Goal: Task Accomplishment & Management: Manage account settings

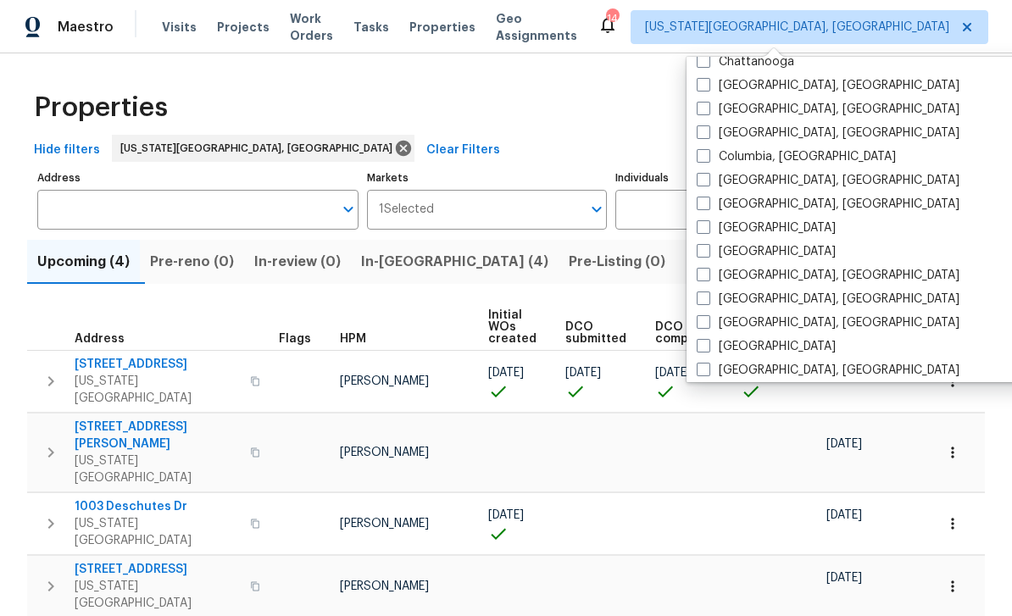
scroll to position [305, 0]
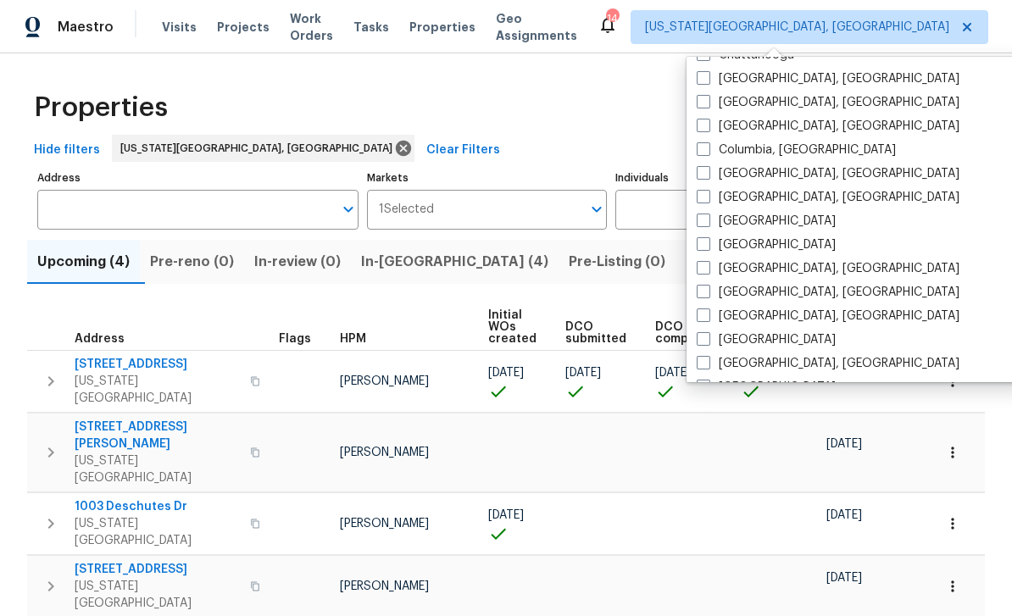
click at [710, 242] on label "Denver" at bounding box center [766, 244] width 139 height 17
click at [708, 242] on input "Denver" at bounding box center [702, 241] width 11 height 11
checkbox input "true"
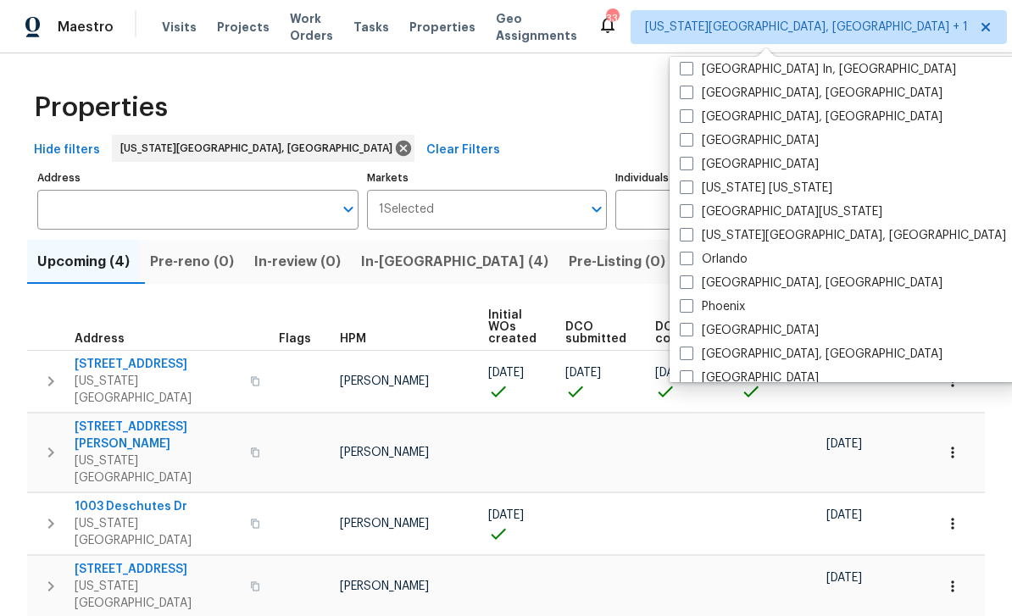
scroll to position [771, 0]
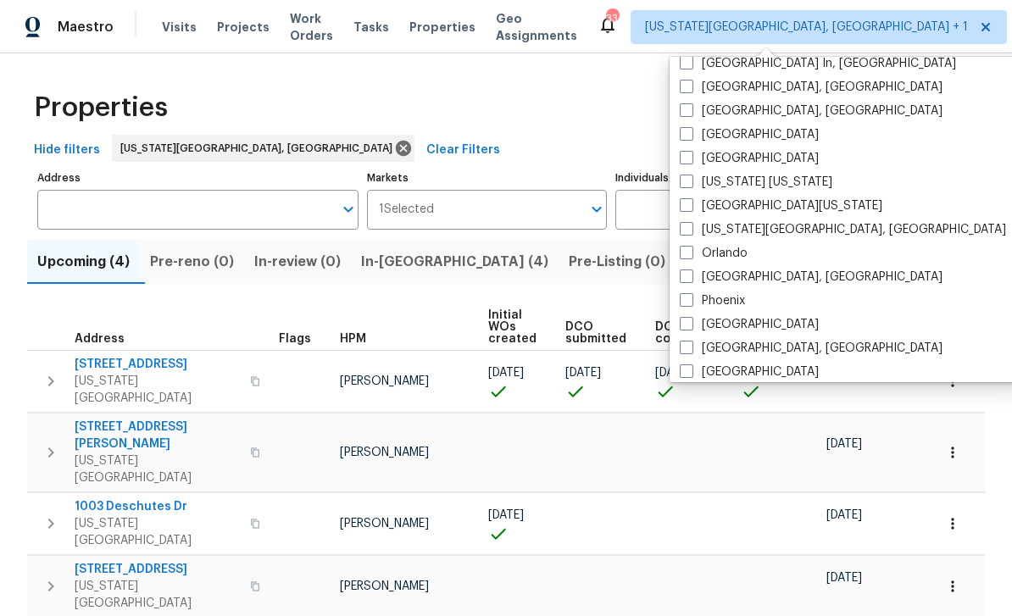
click at [692, 211] on span at bounding box center [687, 205] width 14 height 14
click at [691, 209] on input "Northern Colorado" at bounding box center [685, 202] width 11 height 11
checkbox input "true"
click at [512, 147] on div "Hide filters Colorado Springs, CO Clear Filters" at bounding box center [506, 150] width 958 height 31
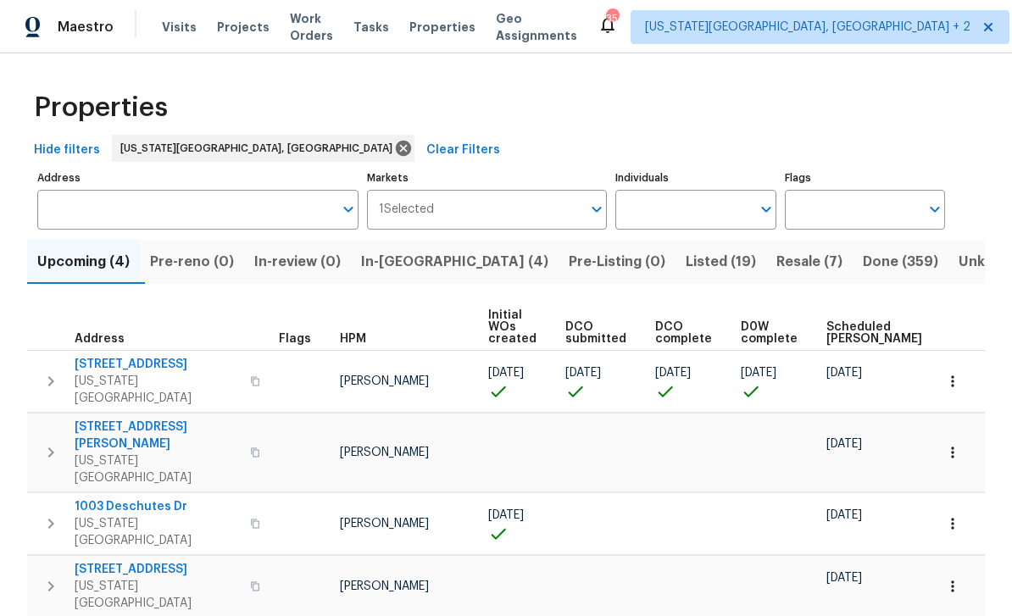
click at [245, 378] on button "button" at bounding box center [255, 381] width 20 height 41
click at [253, 379] on button "button" at bounding box center [255, 381] width 20 height 41
click at [181, 20] on span "Visits" at bounding box center [179, 27] width 35 height 17
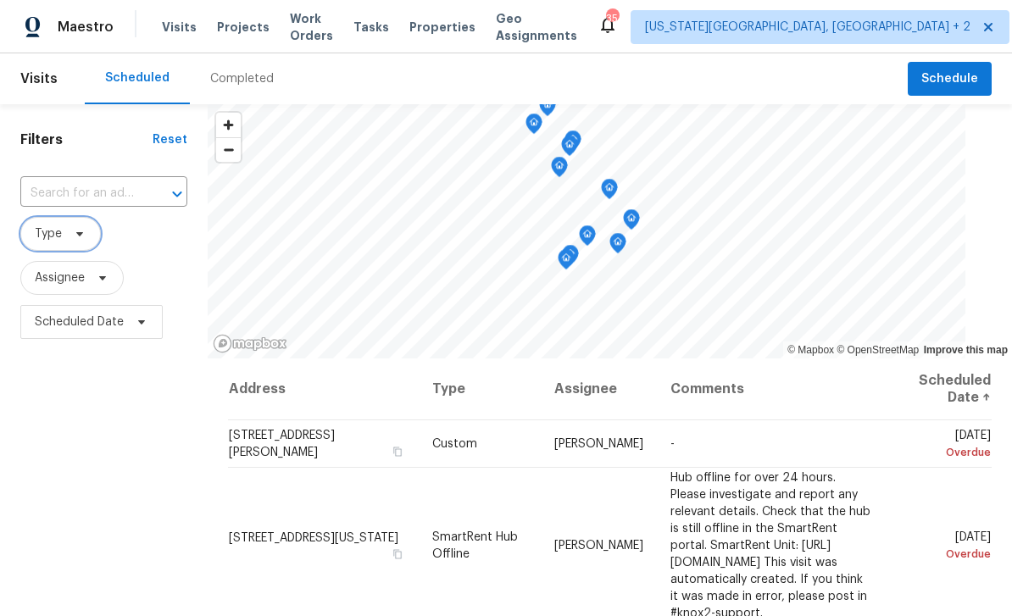
click at [87, 231] on span "Type" at bounding box center [60, 234] width 81 height 34
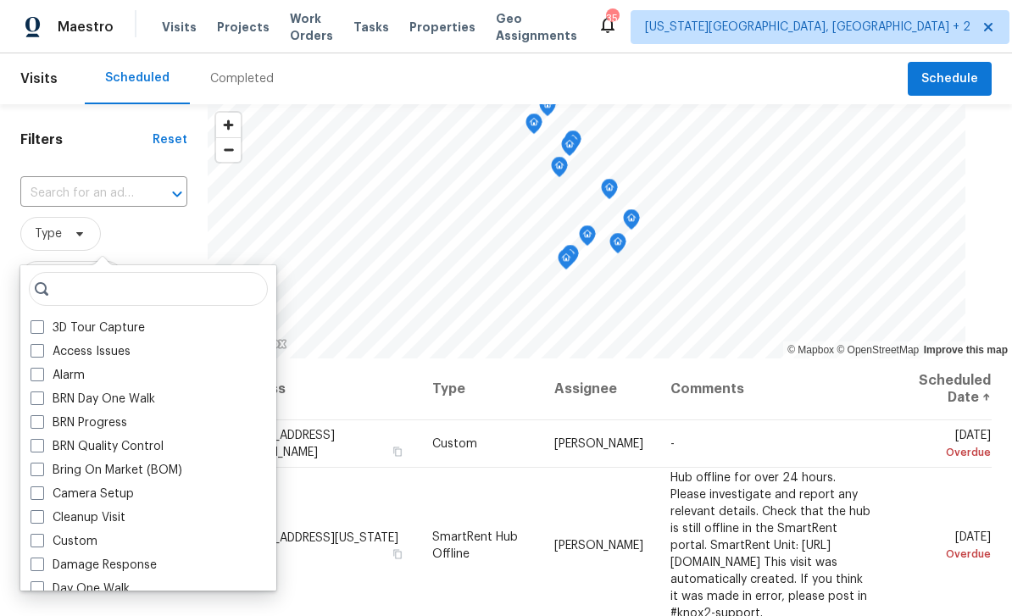
click at [54, 315] on div "3D Tour Capture Access Issues Alarm BRN Day One Walk BRN Progress BRN Quality C…" at bounding box center [148, 427] width 256 height 325
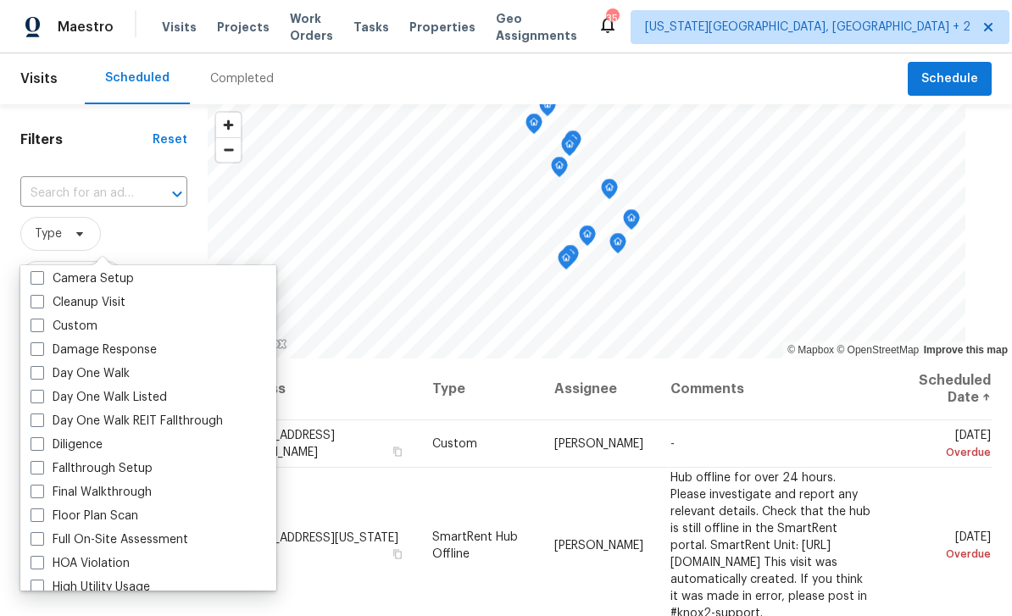
scroll to position [219, 0]
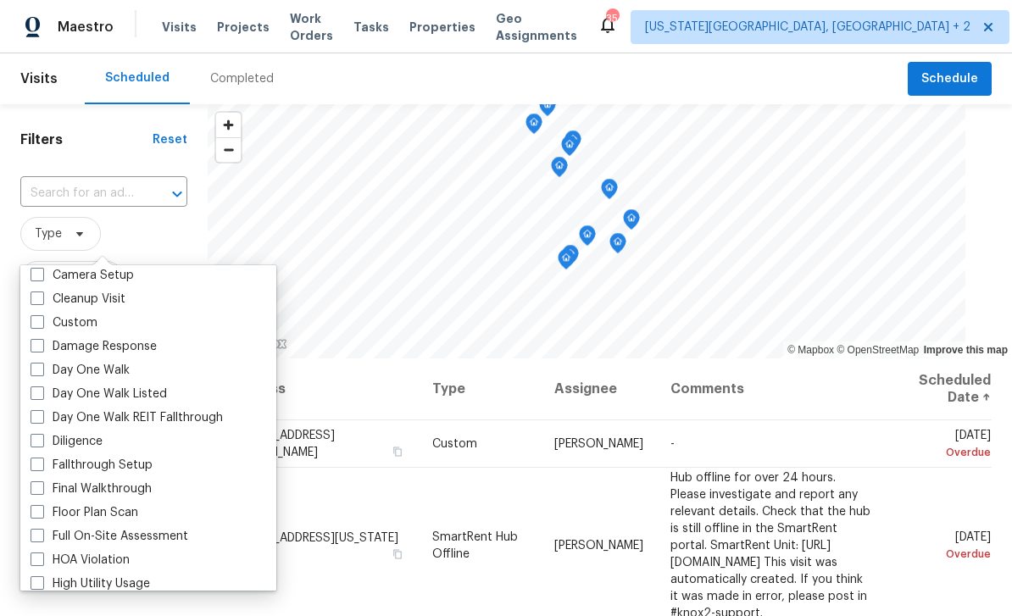
click at [48, 440] on label "Diligence" at bounding box center [67, 441] width 72 height 17
click at [42, 440] on input "Diligence" at bounding box center [36, 438] width 11 height 11
checkbox input "true"
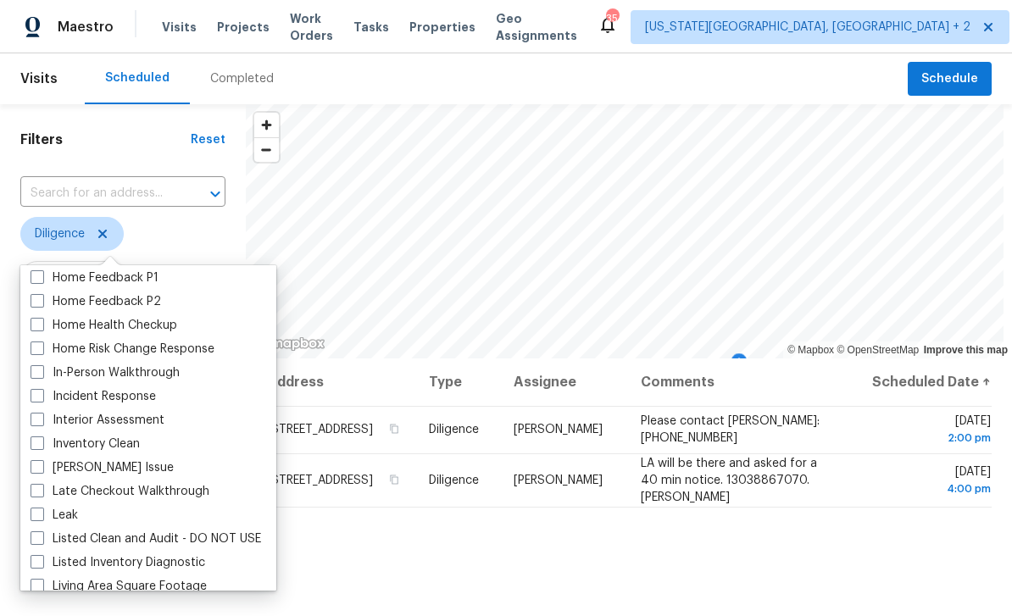
scroll to position [572, 0]
click at [50, 372] on label "In-Person Walkthrough" at bounding box center [105, 372] width 149 height 17
click at [42, 372] on input "In-Person Walkthrough" at bounding box center [36, 369] width 11 height 11
checkbox input "true"
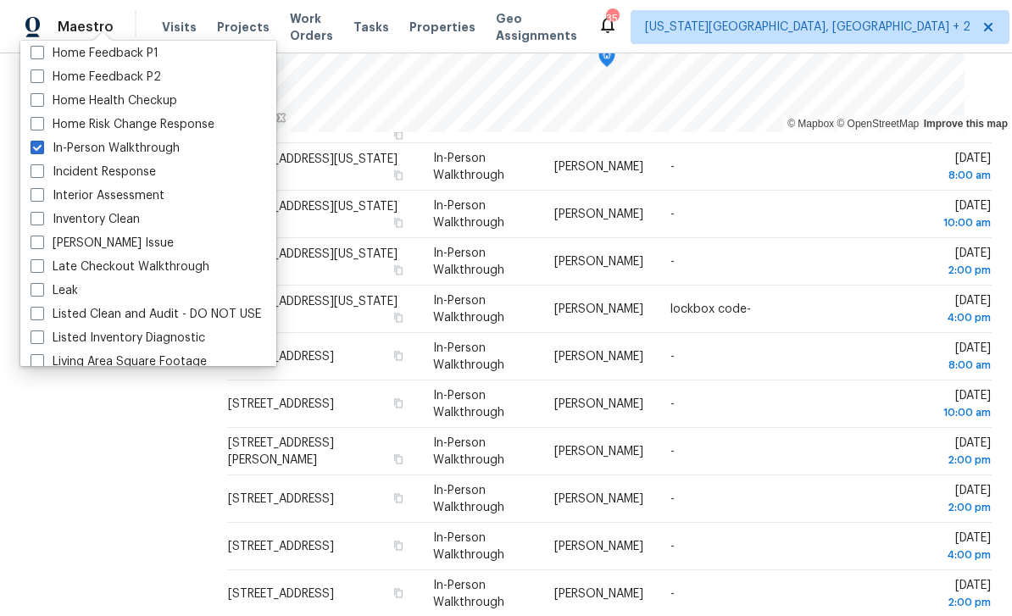
scroll to position [225, 0]
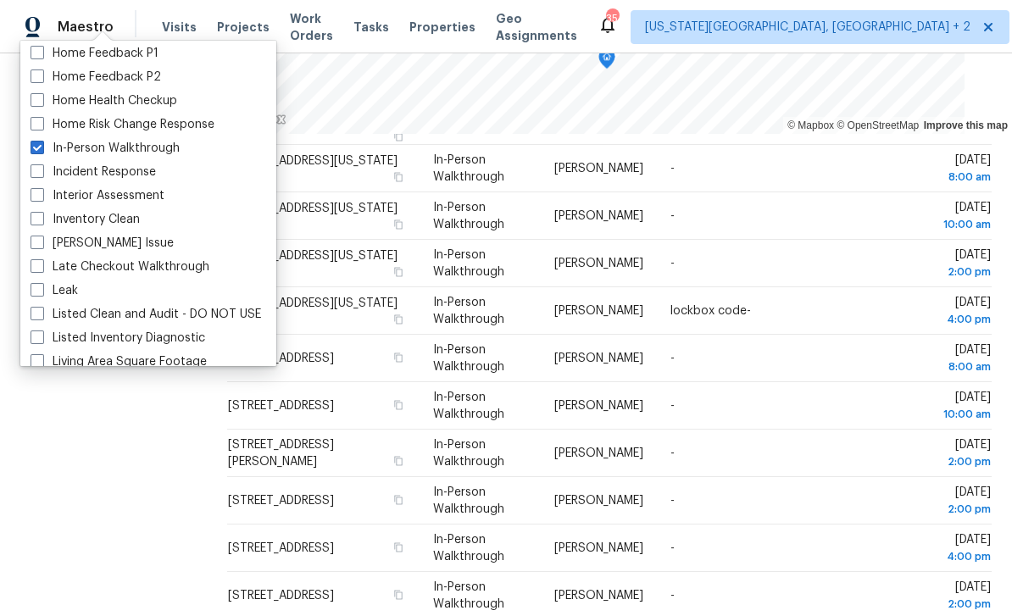
click at [136, 465] on div "Filters Reset ​ Diligence + 1 Assignee Scheduled Date" at bounding box center [103, 254] width 207 height 748
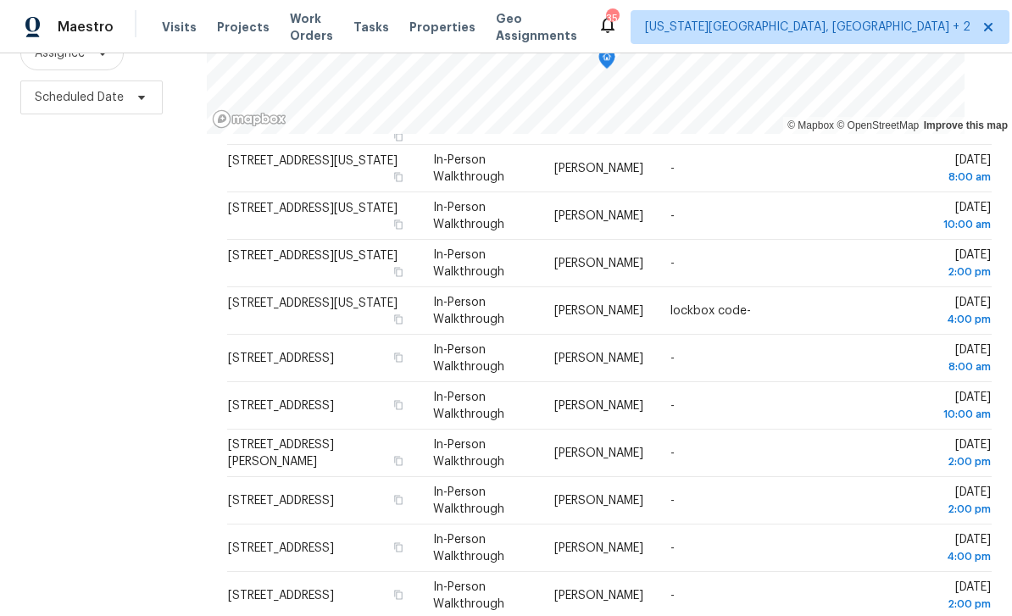
click at [131, 474] on div "Filters Reset ​ Diligence + 1 Assignee Scheduled Date" at bounding box center [103, 254] width 207 height 748
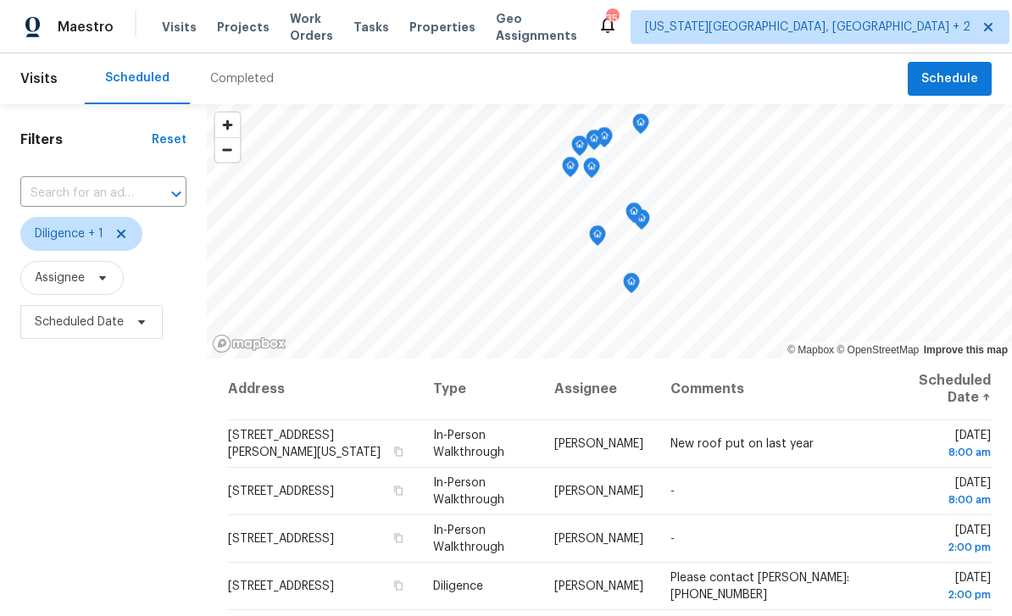
scroll to position [0, 0]
click at [960, 74] on span "Schedule" at bounding box center [949, 79] width 57 height 21
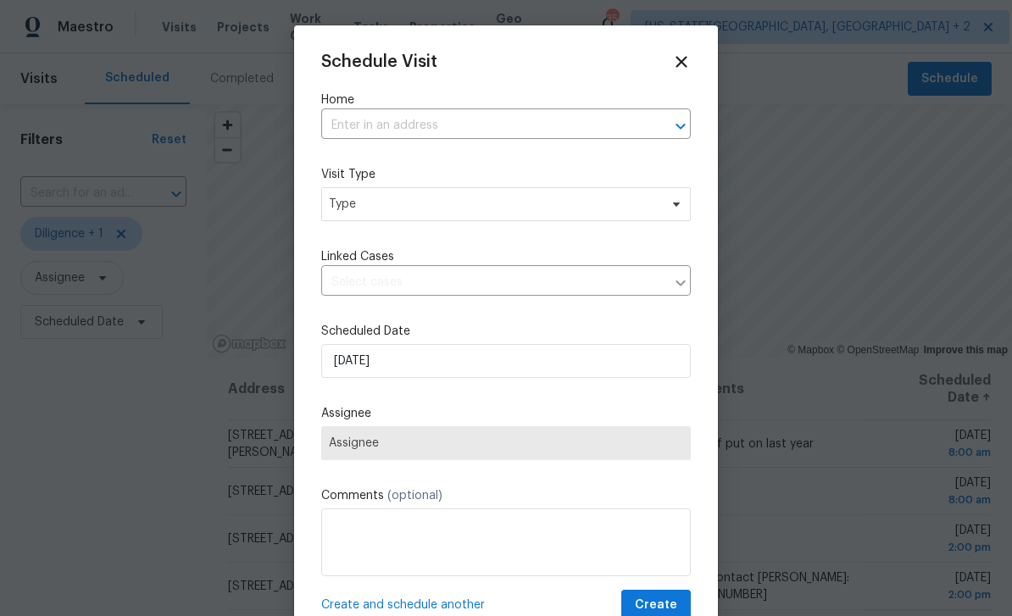
click at [564, 129] on input "text" at bounding box center [482, 126] width 322 height 26
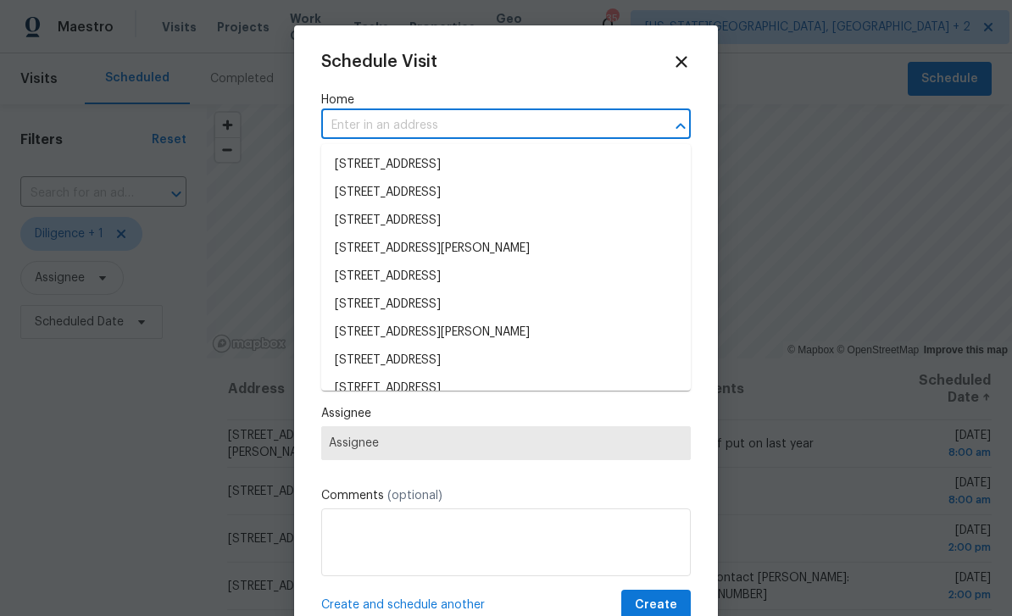
type input "q"
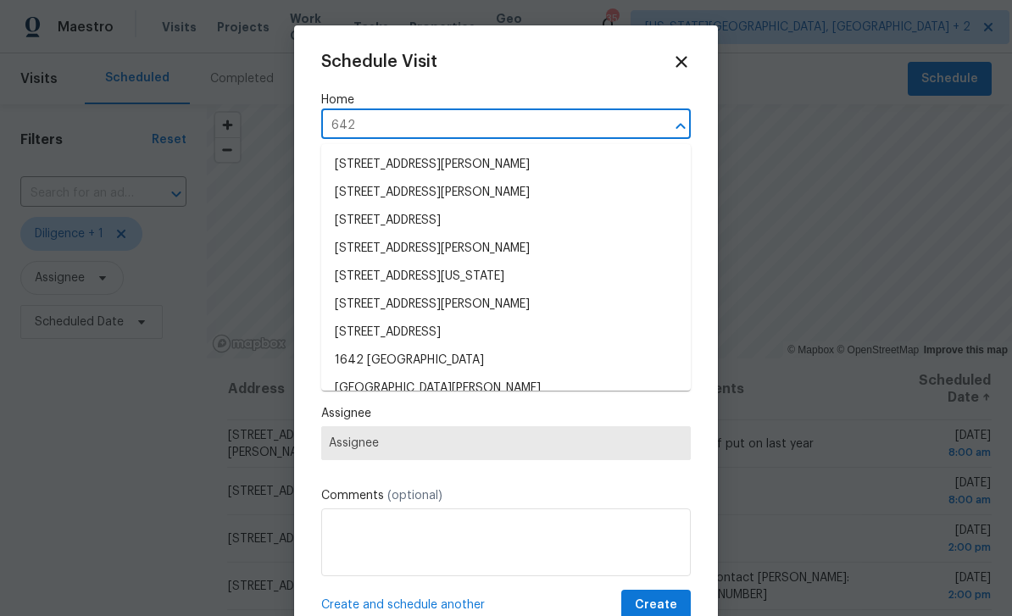
type input "642 5"
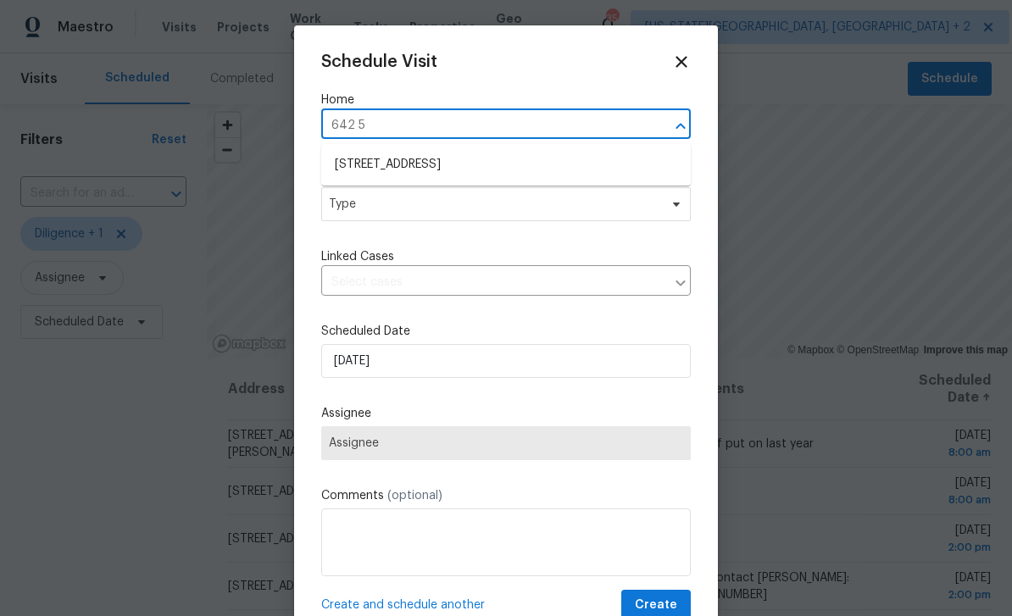
click at [442, 163] on li "642 52nd Ave, Greeley, CO 80634" at bounding box center [506, 165] width 370 height 28
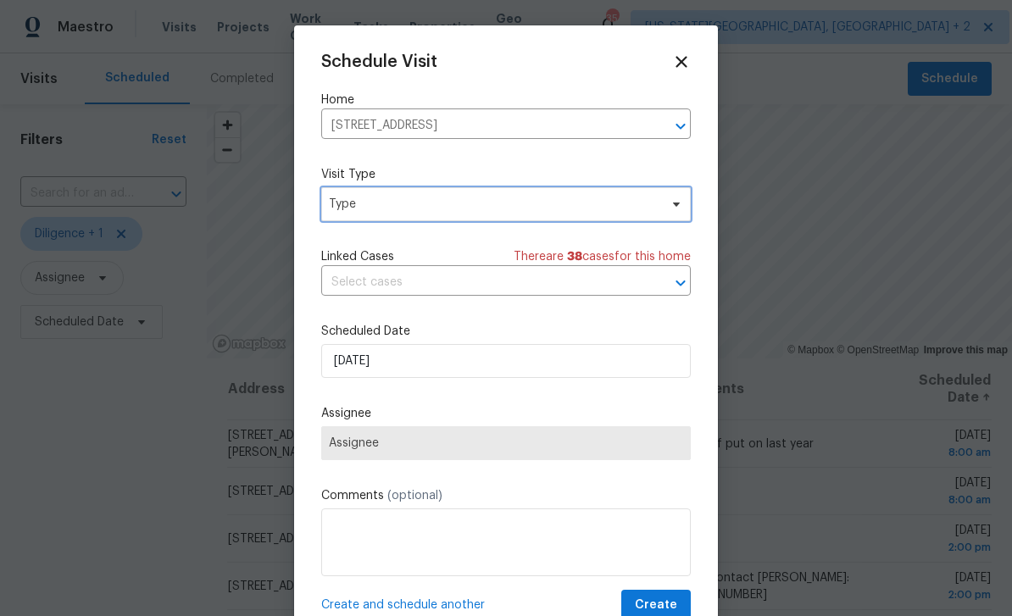
click at [591, 207] on span "Type" at bounding box center [494, 204] width 330 height 17
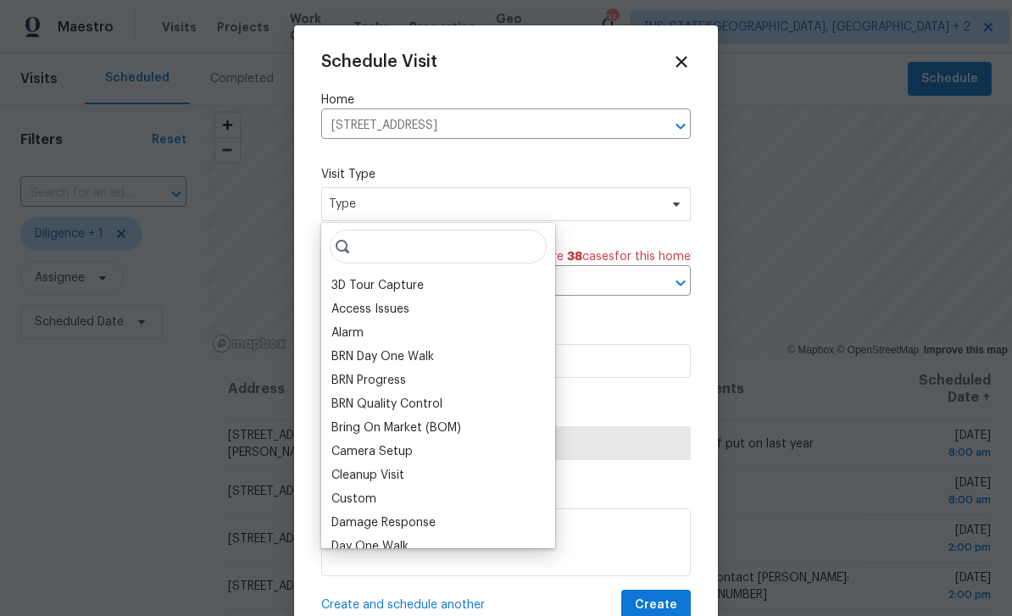
click at [365, 288] on div "3D Tour Capture" at bounding box center [377, 285] width 92 height 17
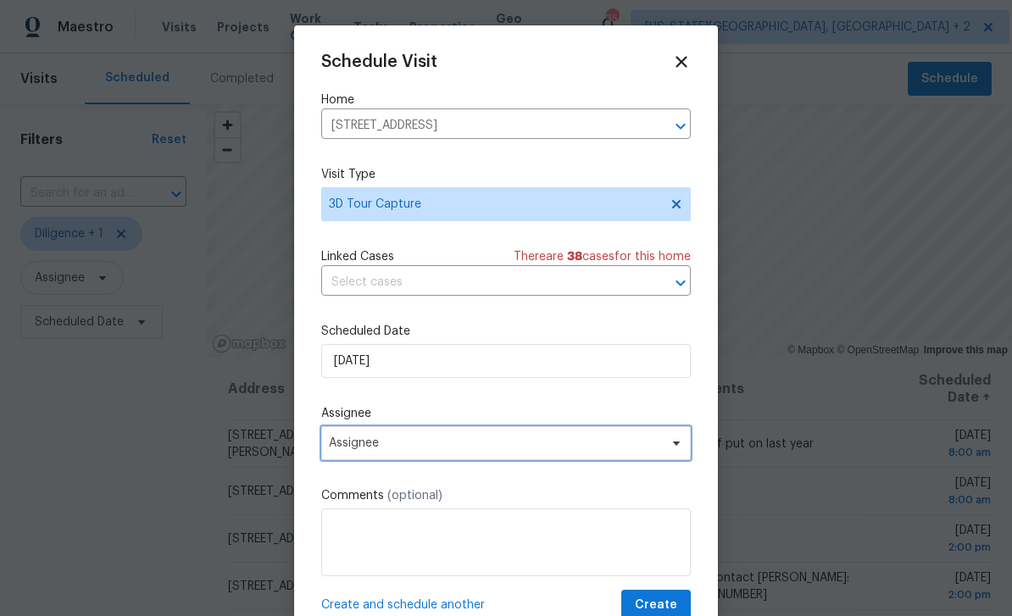
click at [473, 444] on span "Assignee" at bounding box center [495, 443] width 332 height 14
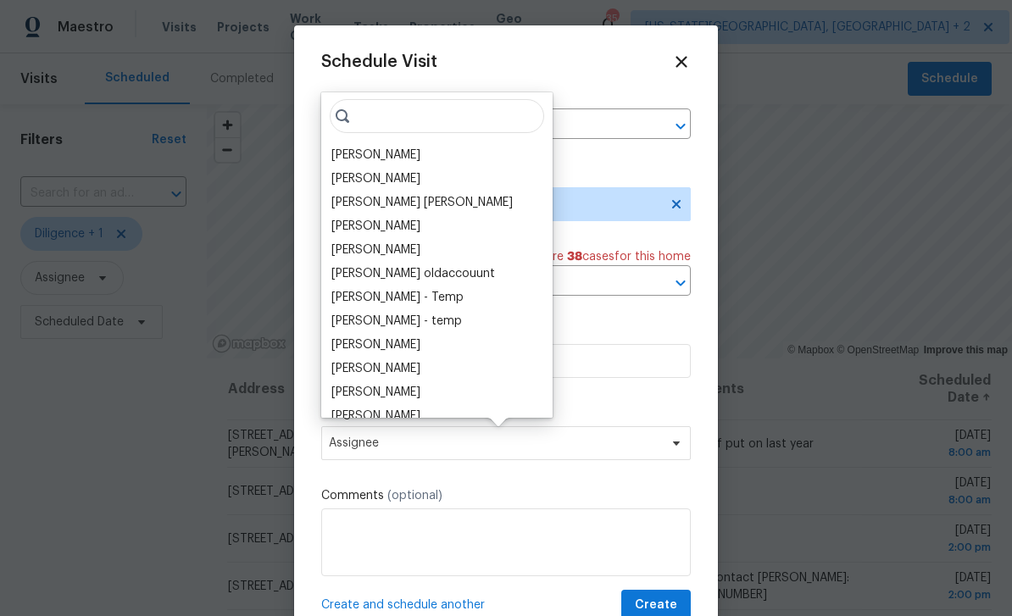
click at [801, 314] on div at bounding box center [506, 308] width 1012 height 616
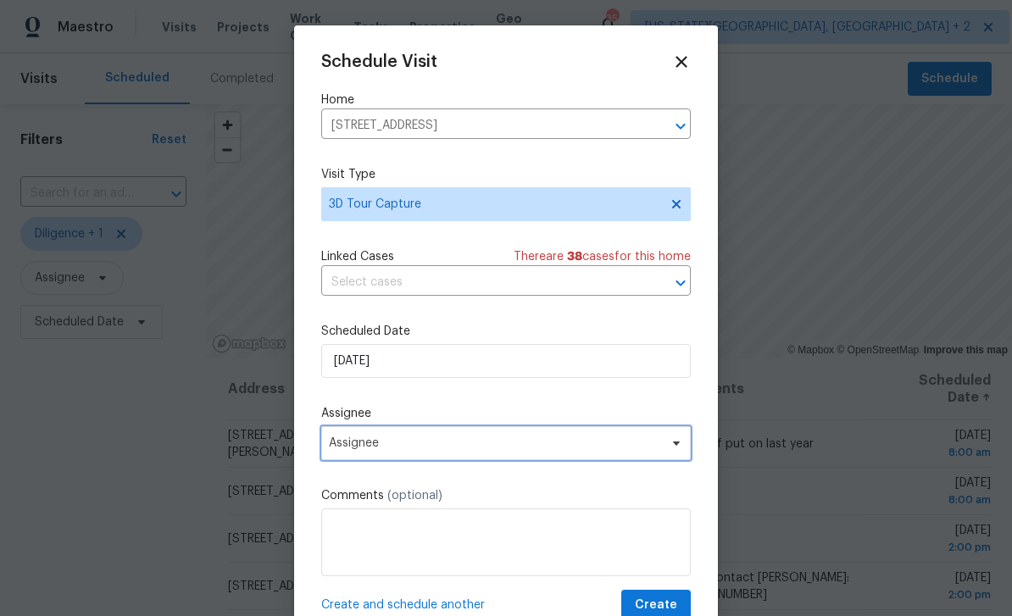
click at [542, 449] on span "Assignee" at bounding box center [495, 443] width 332 height 14
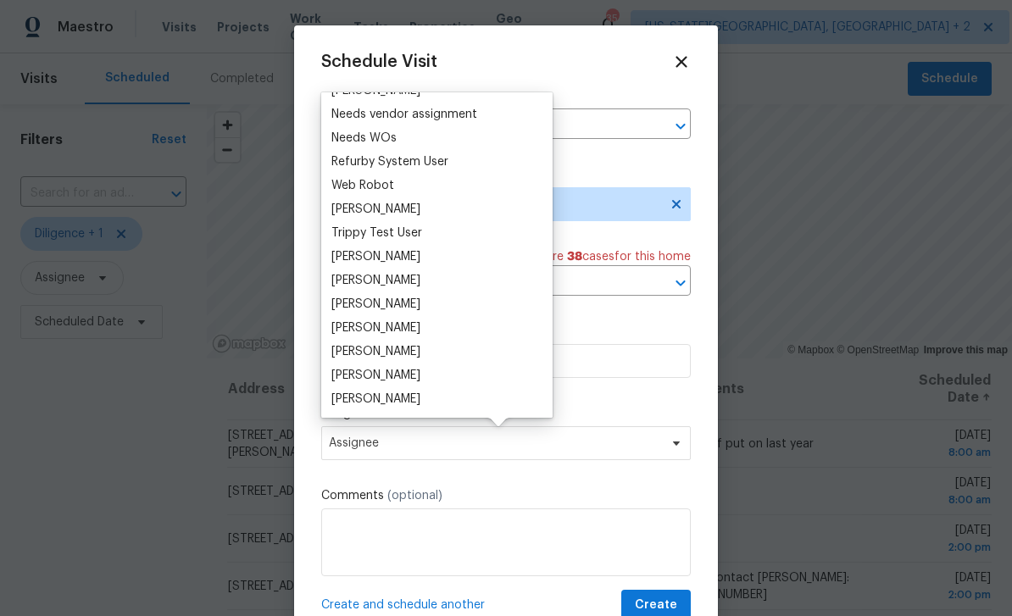
click at [815, 296] on div at bounding box center [506, 308] width 1012 height 616
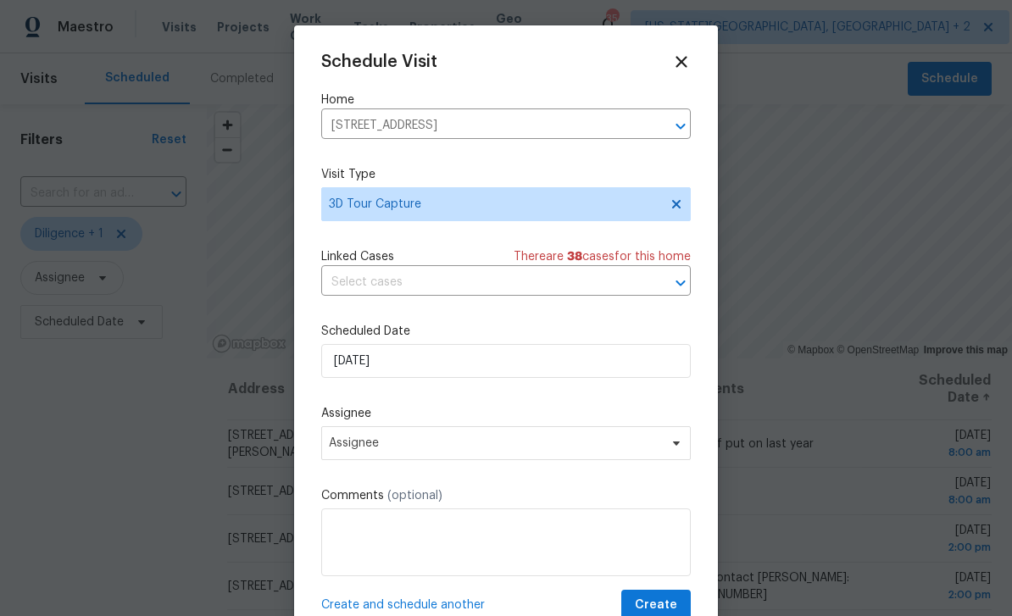
click at [683, 58] on icon at bounding box center [681, 61] width 11 height 11
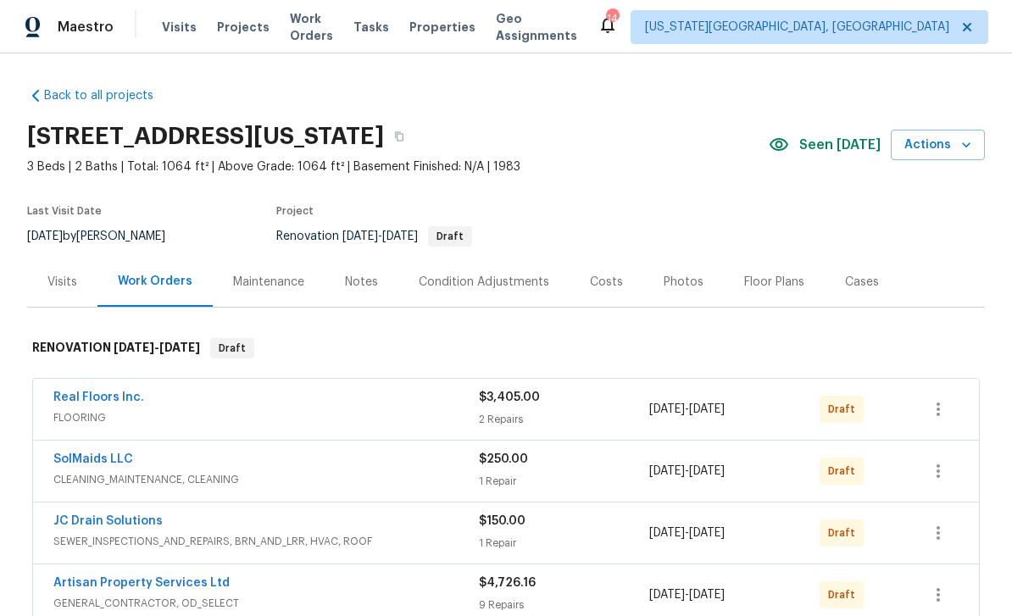
click at [175, 25] on span "Visits" at bounding box center [179, 27] width 35 height 17
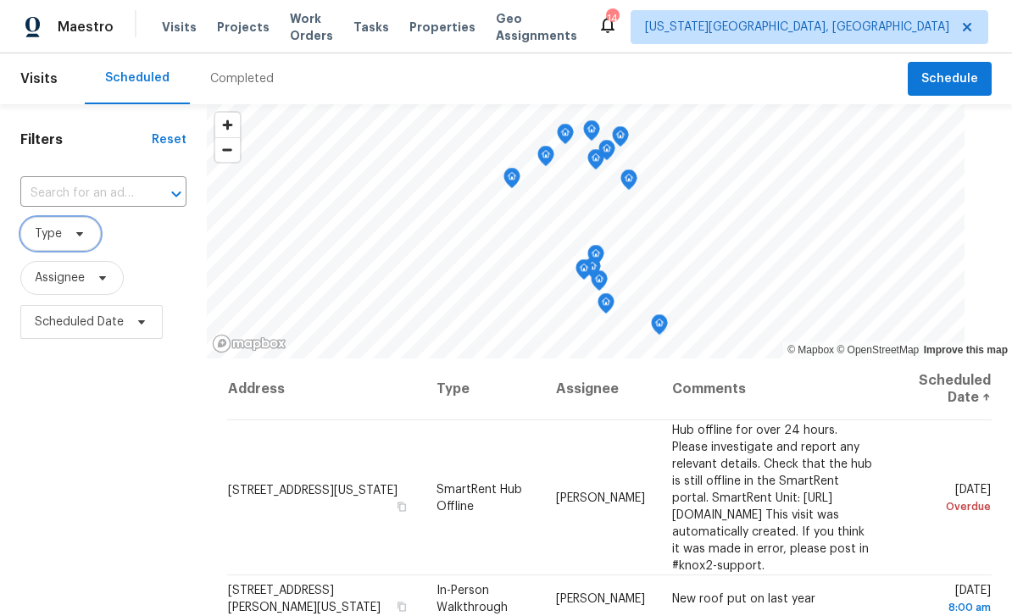
click at [89, 236] on span "Type" at bounding box center [60, 234] width 81 height 34
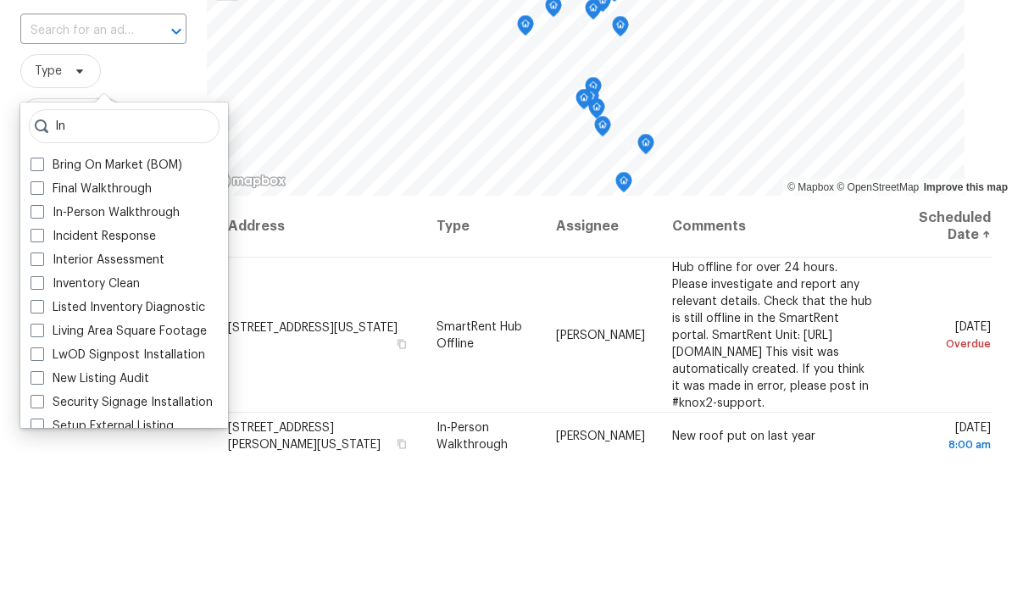
type input "In"
click at [42, 368] on span at bounding box center [38, 375] width 14 height 14
click at [42, 367] on input "In-Person Walkthrough" at bounding box center [36, 372] width 11 height 11
checkbox input "true"
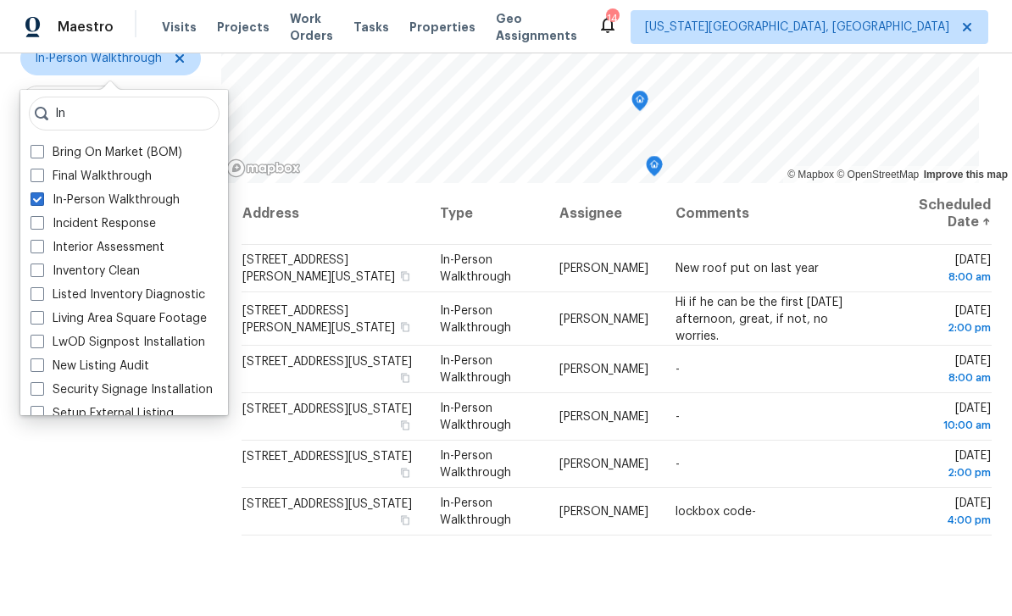
scroll to position [175, 0]
click at [90, 531] on div "Filters Reset ​ In-Person Walkthrough Assignee Scheduled Date" at bounding box center [110, 304] width 221 height 748
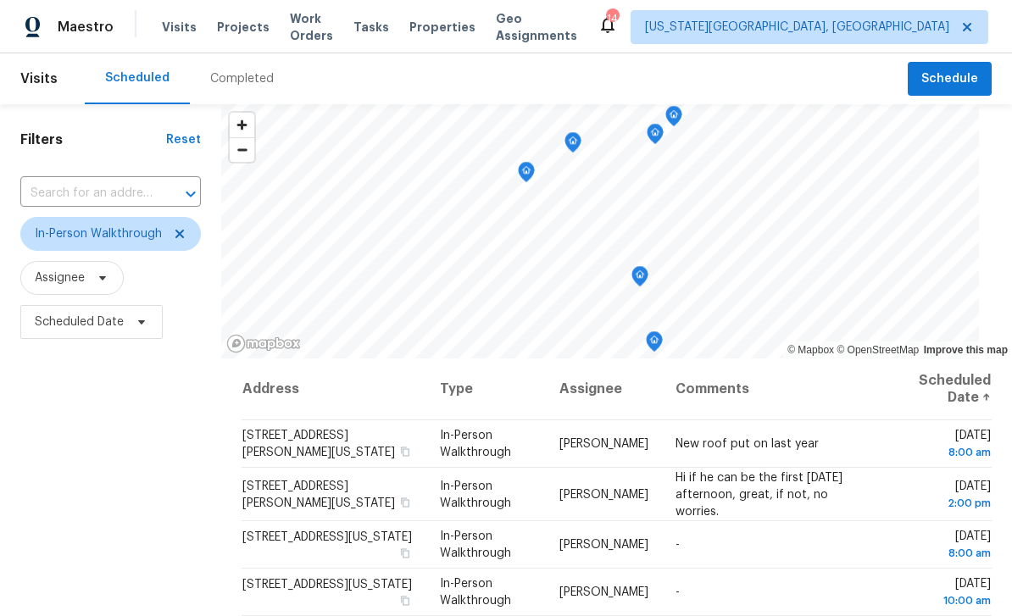
scroll to position [0, 0]
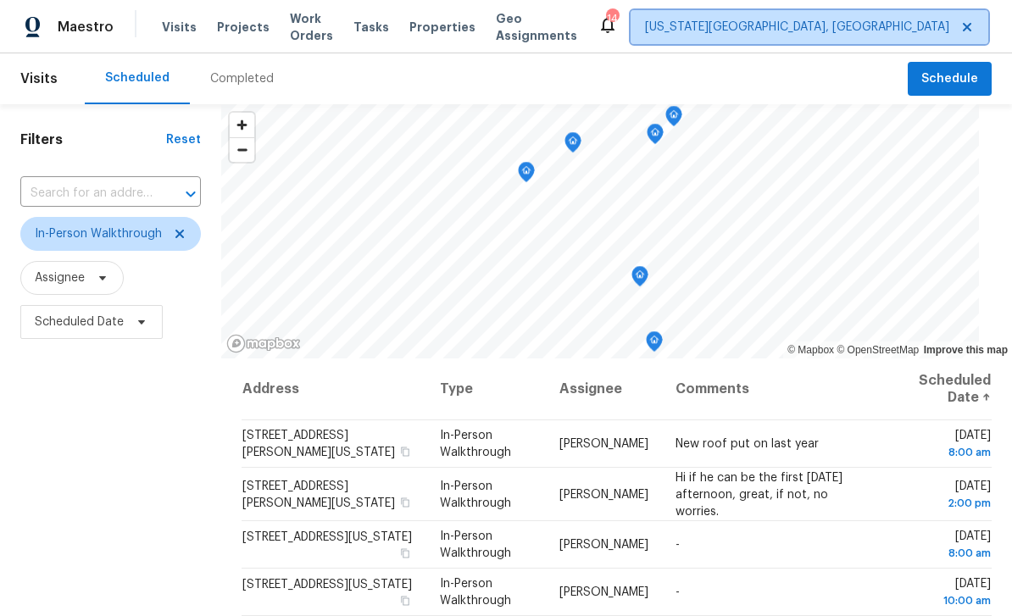
click at [795, 14] on span "[US_STATE][GEOGRAPHIC_DATA], [GEOGRAPHIC_DATA]" at bounding box center [810, 27] width 358 height 34
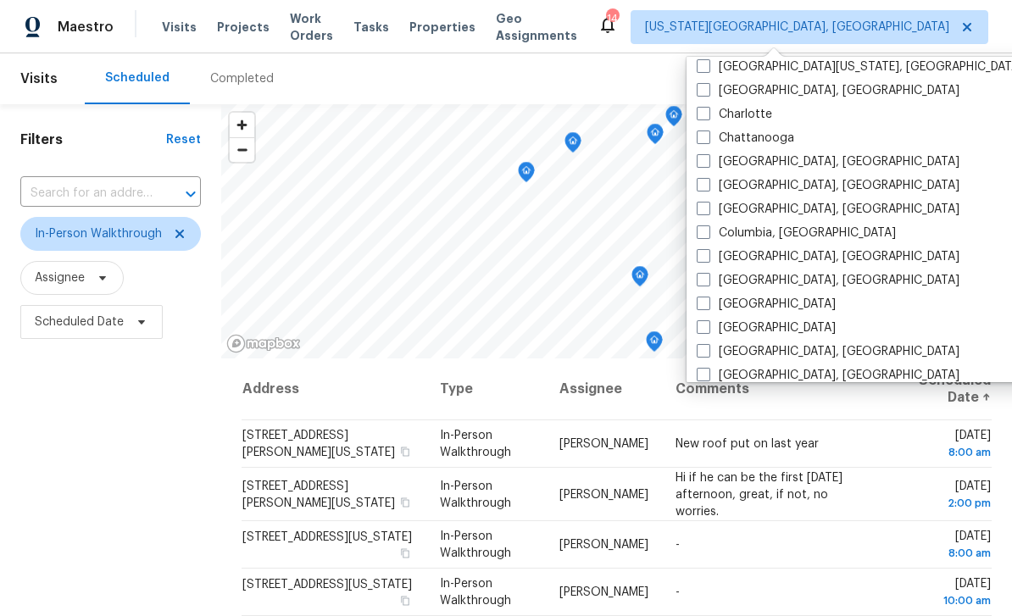
scroll to position [220, 0]
click at [708, 322] on span at bounding box center [704, 329] width 14 height 14
click at [708, 322] on input "Denver" at bounding box center [702, 326] width 11 height 11
checkbox input "true"
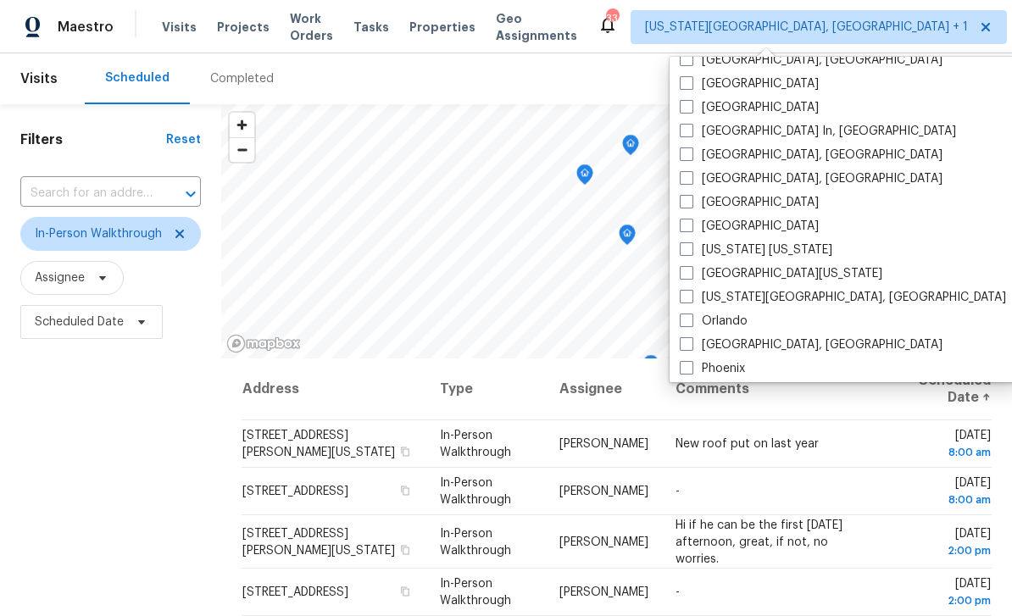
scroll to position [702, 0]
click at [687, 268] on span at bounding box center [687, 275] width 14 height 14
click at [687, 268] on input "Northern Colorado" at bounding box center [685, 272] width 11 height 11
checkbox input "true"
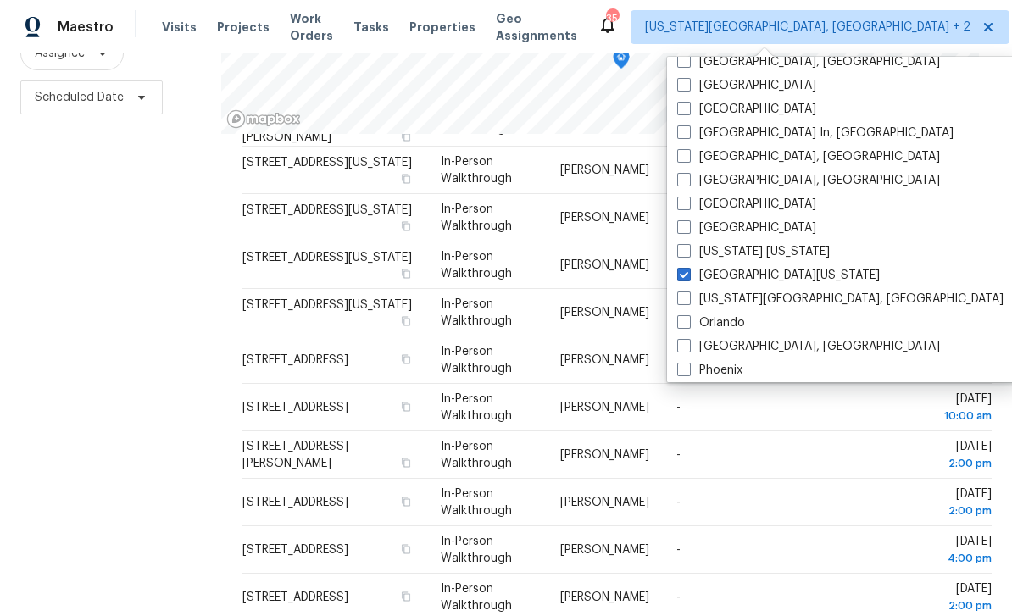
scroll to position [54, 0]
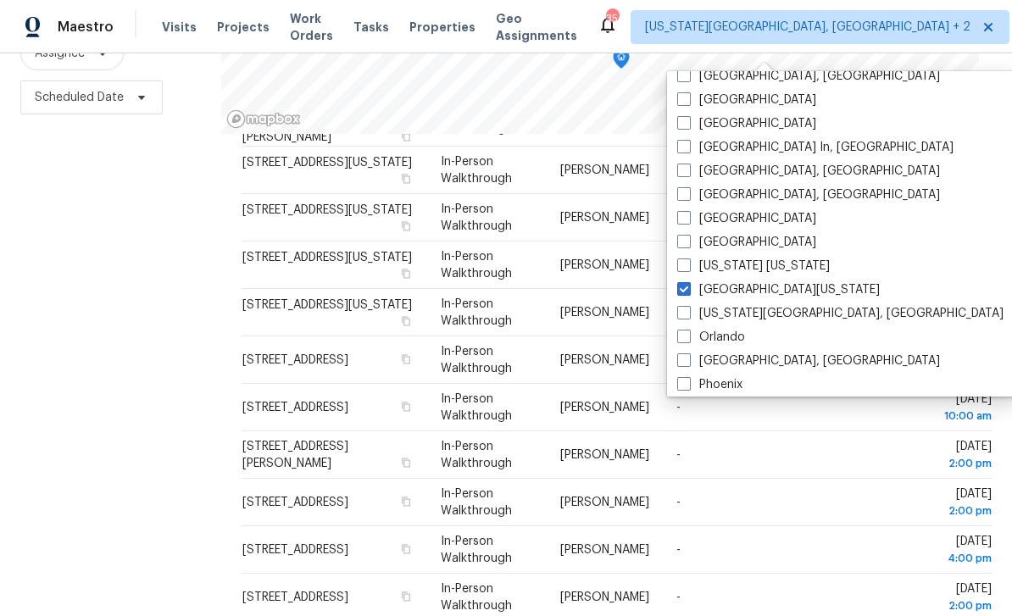
click at [121, 354] on div "Filters Reset ​ In-Person Walkthrough Assignee Scheduled Date" at bounding box center [110, 254] width 221 height 748
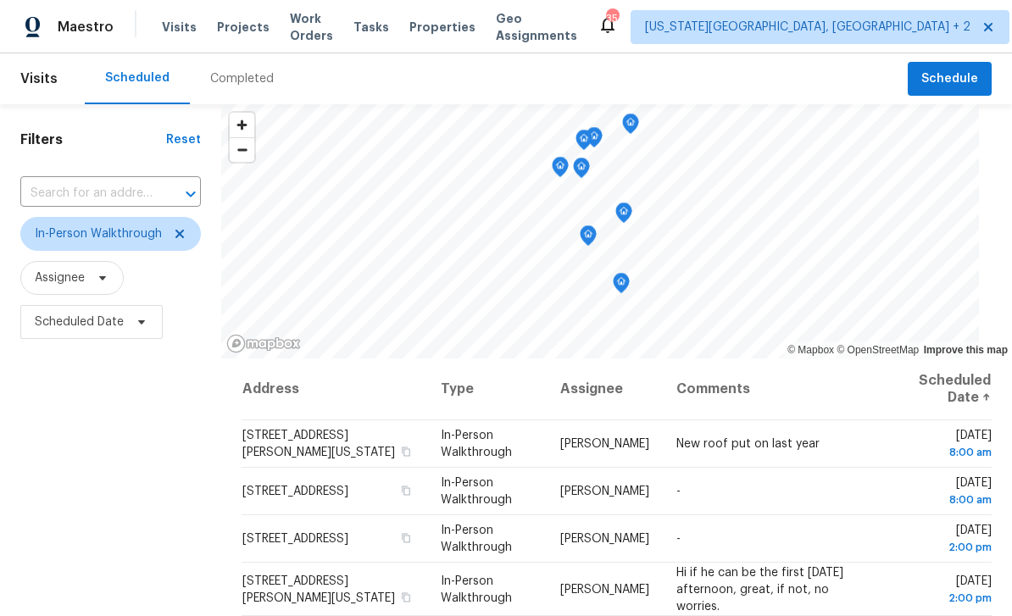
scroll to position [0, 0]
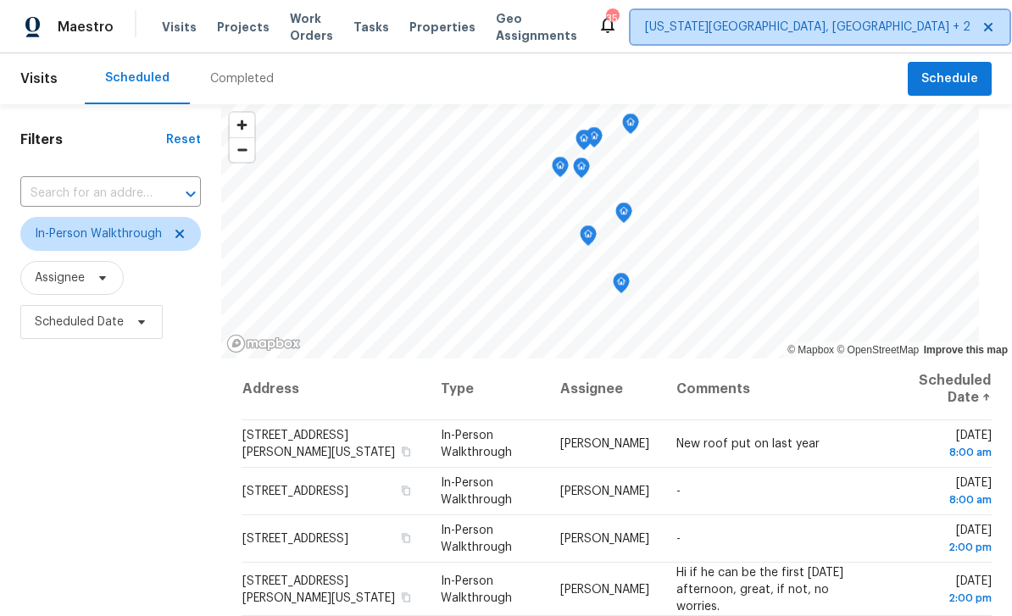
click at [807, 33] on span "Colorado Springs, CO + 2" at bounding box center [807, 27] width 325 height 17
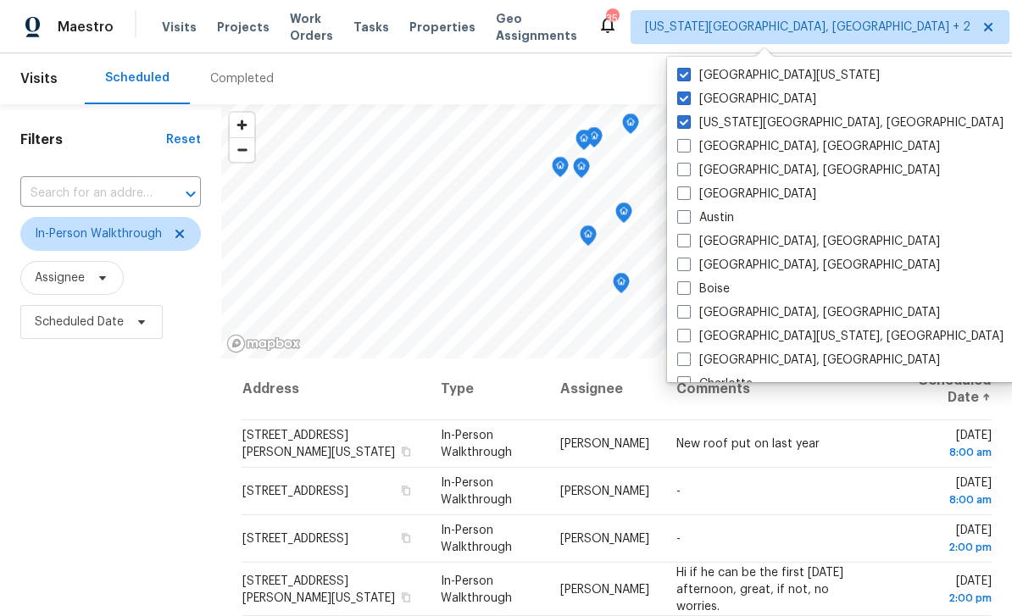
click at [687, 77] on span at bounding box center [684, 75] width 14 height 14
click at [687, 77] on input "Northern Colorado" at bounding box center [682, 72] width 11 height 11
checkbox input "false"
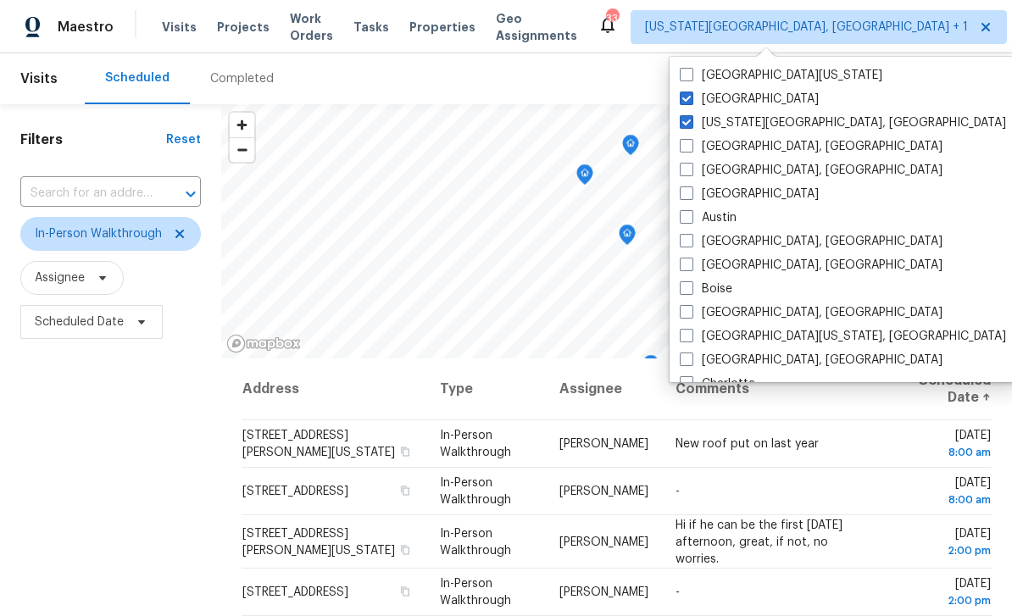
click at [691, 102] on span at bounding box center [687, 99] width 14 height 14
click at [691, 102] on input "Denver" at bounding box center [685, 96] width 11 height 11
checkbox input "false"
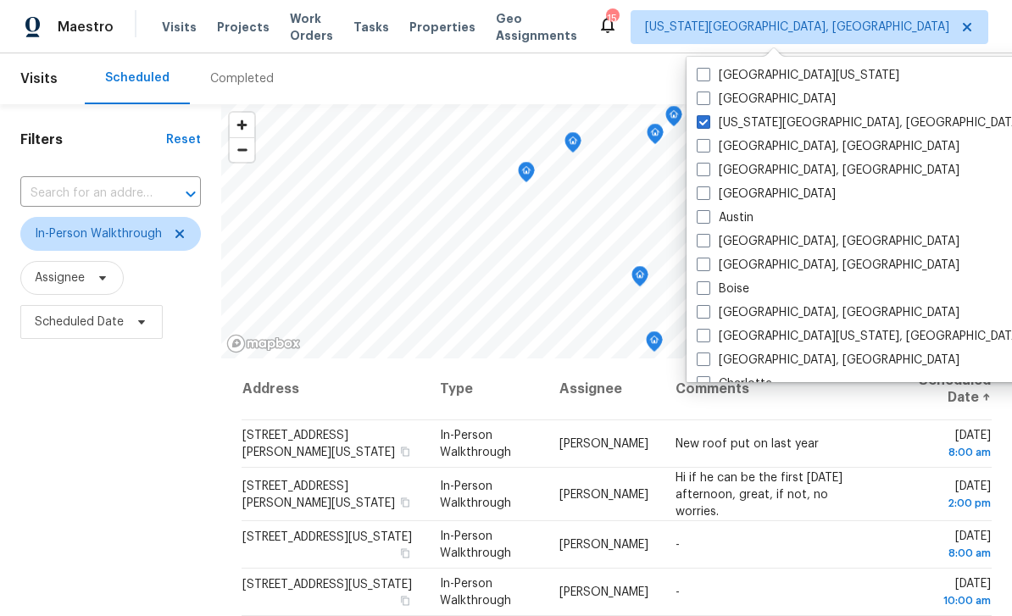
click at [44, 375] on div "Filters Reset ​ In-Person Walkthrough Assignee Scheduled Date" at bounding box center [110, 478] width 221 height 748
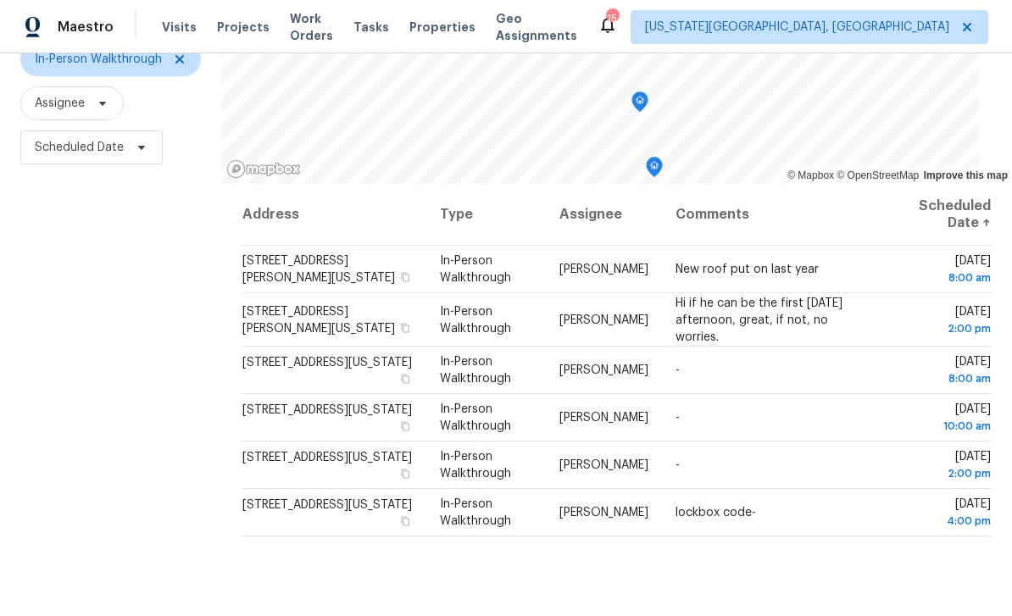
scroll to position [211, 0]
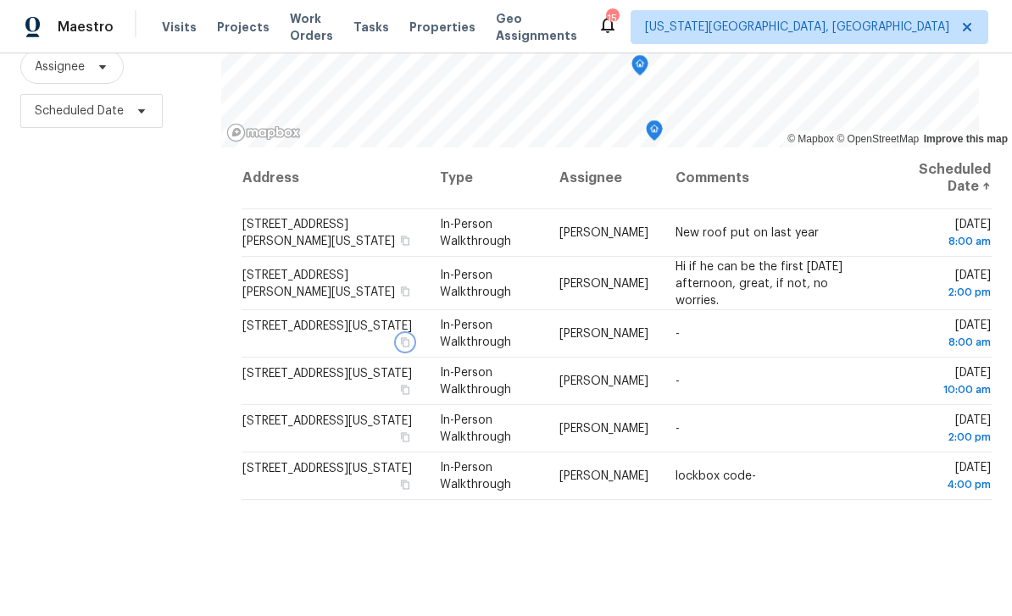
click at [413, 335] on button "button" at bounding box center [405, 342] width 15 height 15
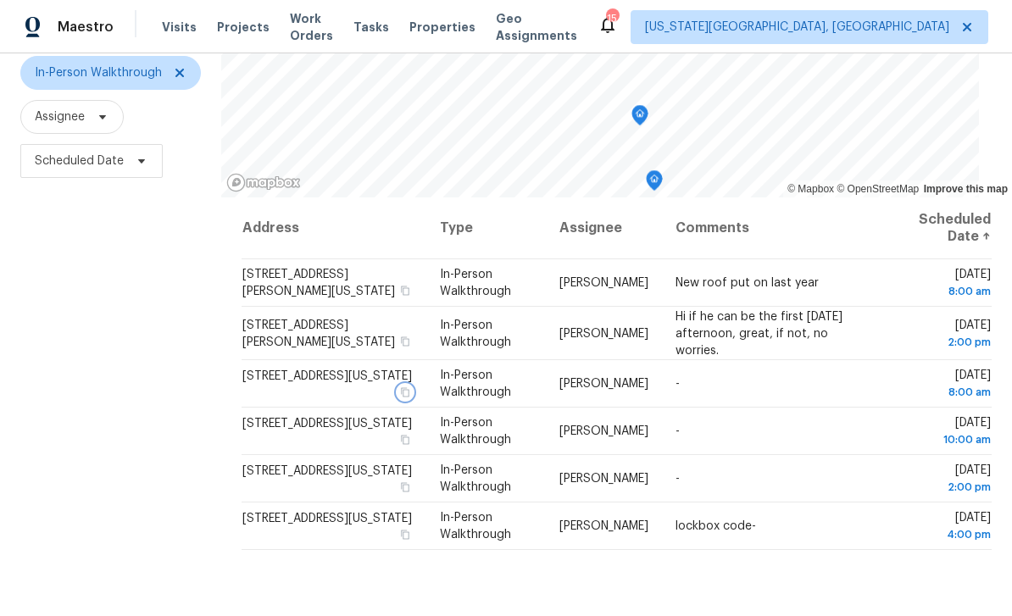
scroll to position [165, 0]
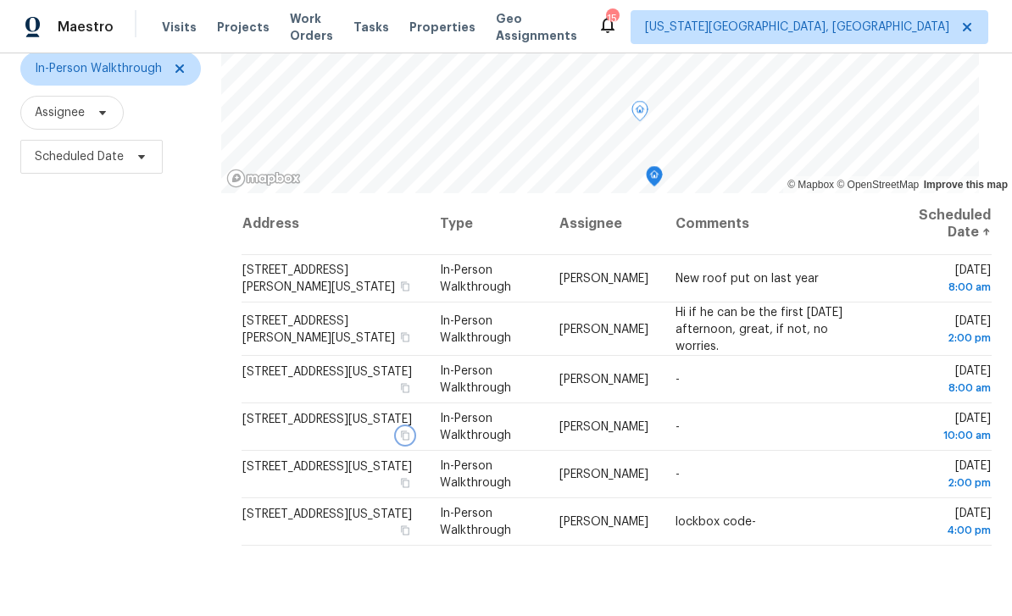
click at [409, 431] on icon "button" at bounding box center [405, 435] width 8 height 9
click at [410, 478] on icon "button" at bounding box center [405, 483] width 10 height 10
click at [465, 26] on span "Properties" at bounding box center [442, 27] width 66 height 17
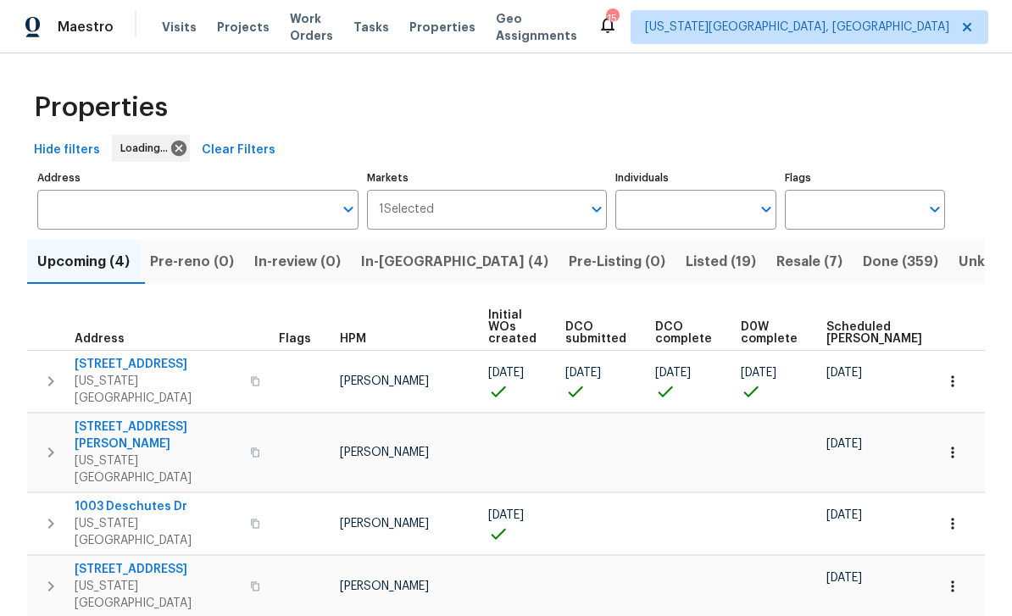
click at [422, 254] on span "In-[GEOGRAPHIC_DATA] (4)" at bounding box center [454, 262] width 187 height 24
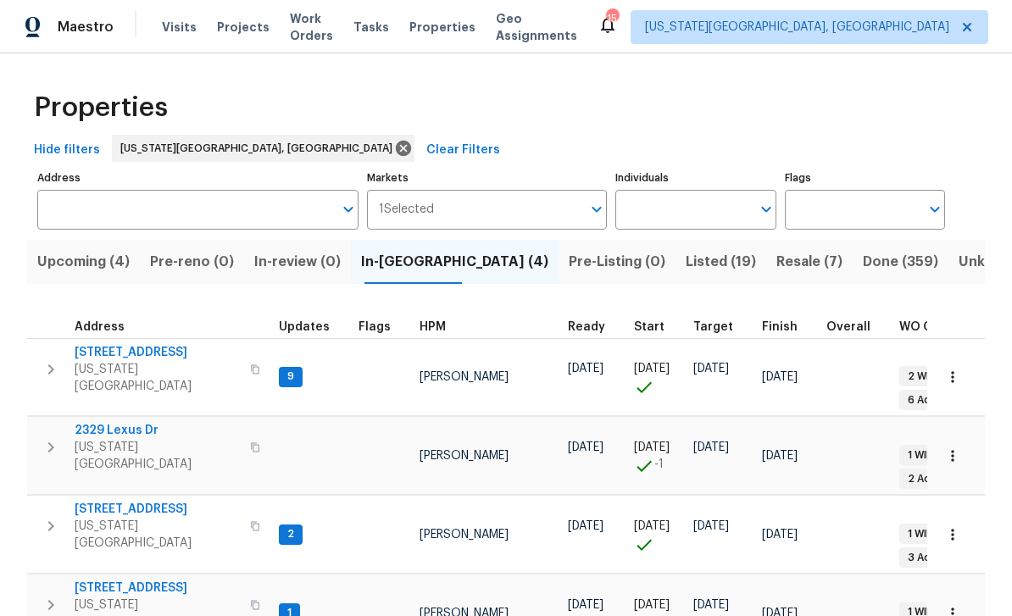
click at [251, 522] on icon "button" at bounding box center [255, 526] width 8 height 9
click at [145, 501] on span "[STREET_ADDRESS]" at bounding box center [157, 509] width 165 height 17
click at [252, 600] on icon "button" at bounding box center [255, 605] width 10 height 10
click at [248, 585] on button "button" at bounding box center [255, 605] width 20 height 41
click at [158, 580] on span "[STREET_ADDRESS]" at bounding box center [157, 588] width 165 height 17
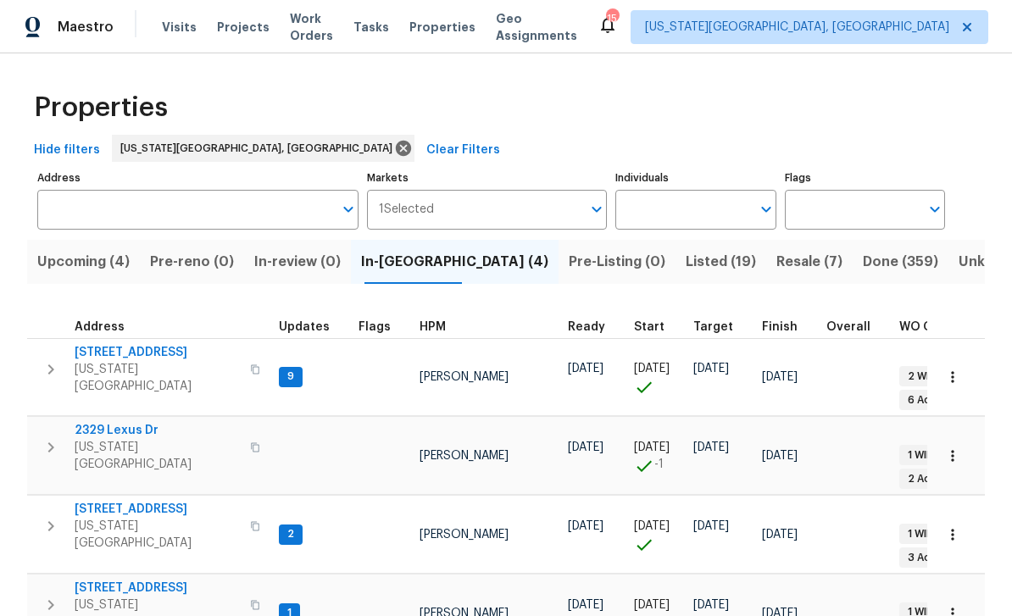
click at [138, 359] on span "[STREET_ADDRESS]" at bounding box center [157, 352] width 165 height 17
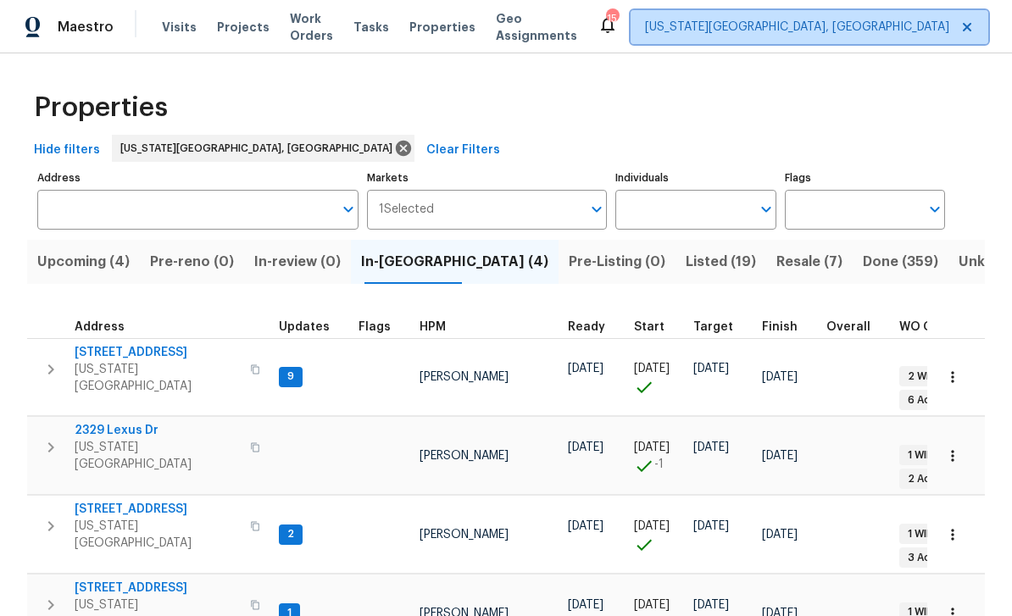
click at [767, 19] on span "[US_STATE][GEOGRAPHIC_DATA], [GEOGRAPHIC_DATA]" at bounding box center [797, 27] width 304 height 17
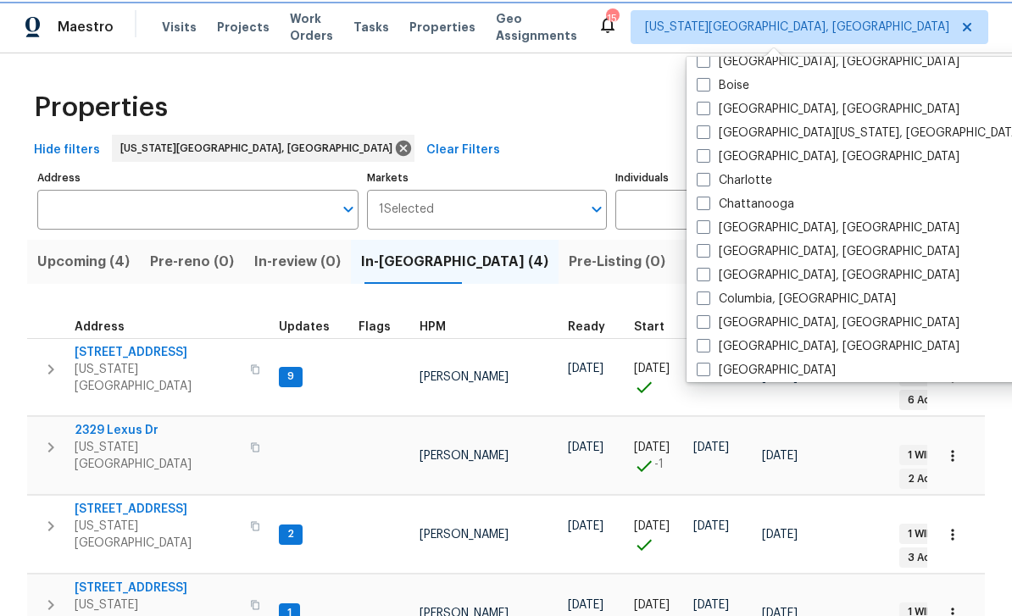
scroll to position [383, 0]
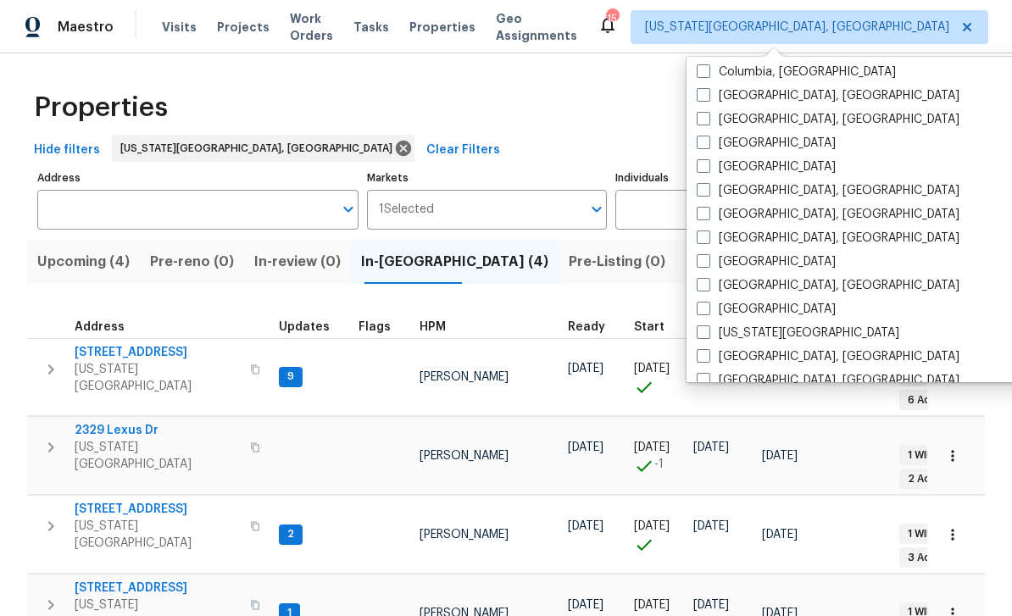
click at [714, 165] on label "Denver" at bounding box center [766, 166] width 139 height 17
click at [708, 165] on input "Denver" at bounding box center [702, 163] width 11 height 11
checkbox input "true"
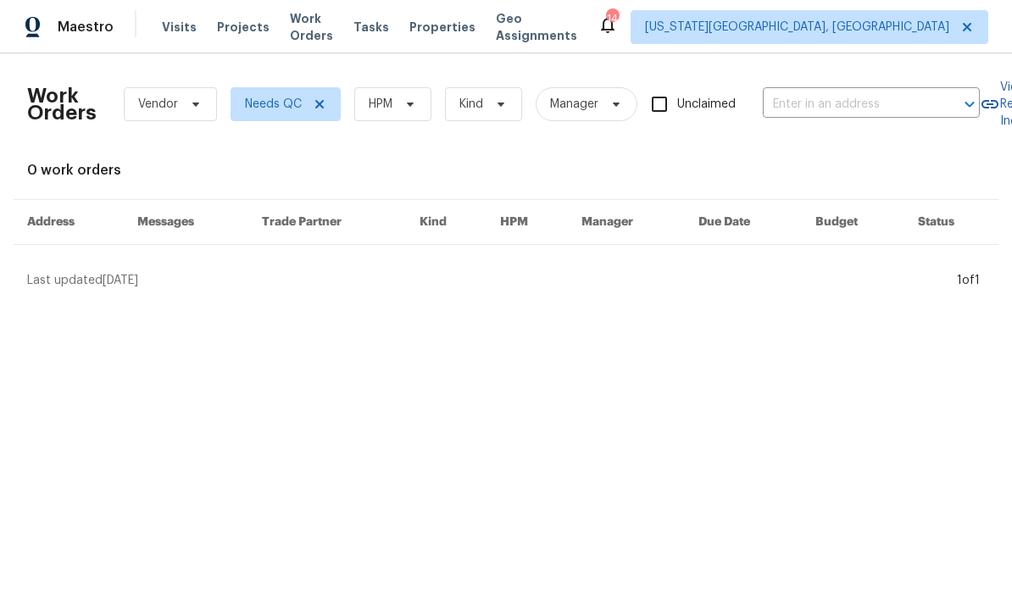
click at [314, 35] on span "Work Orders" at bounding box center [311, 27] width 43 height 34
click at [238, 28] on span "Projects" at bounding box center [243, 27] width 53 height 17
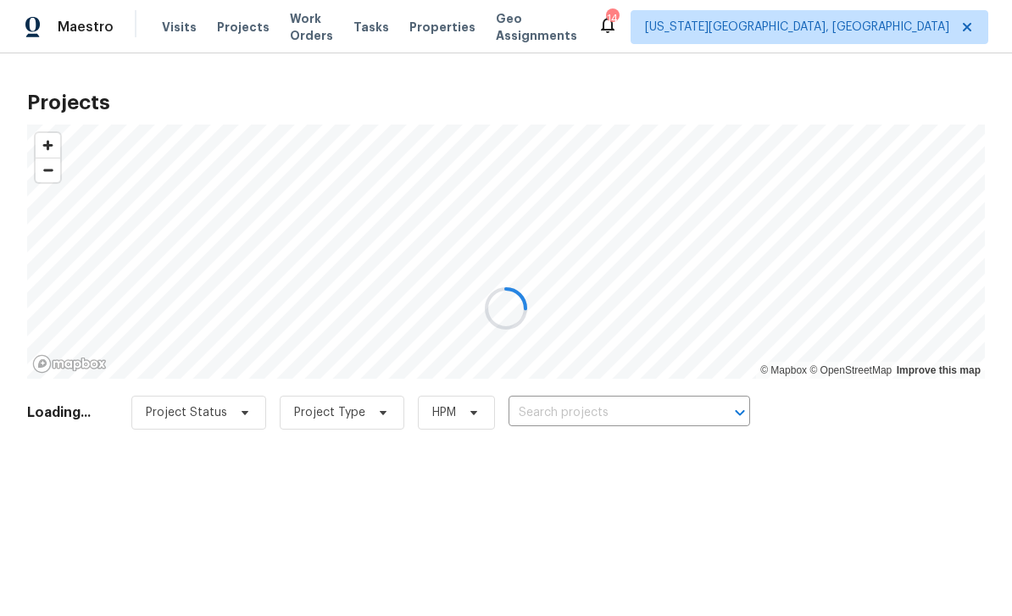
click at [800, 22] on div at bounding box center [506, 308] width 1012 height 616
click at [785, 49] on div at bounding box center [506, 308] width 1012 height 616
click at [806, 37] on div at bounding box center [506, 308] width 1012 height 616
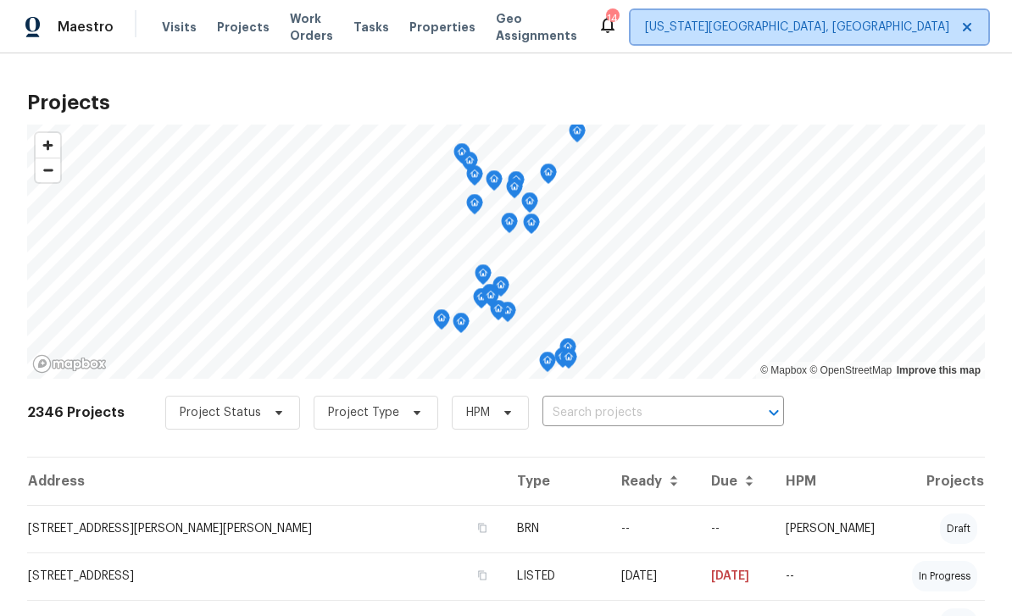
click at [776, 38] on span "[US_STATE][GEOGRAPHIC_DATA], [GEOGRAPHIC_DATA]" at bounding box center [810, 27] width 358 height 34
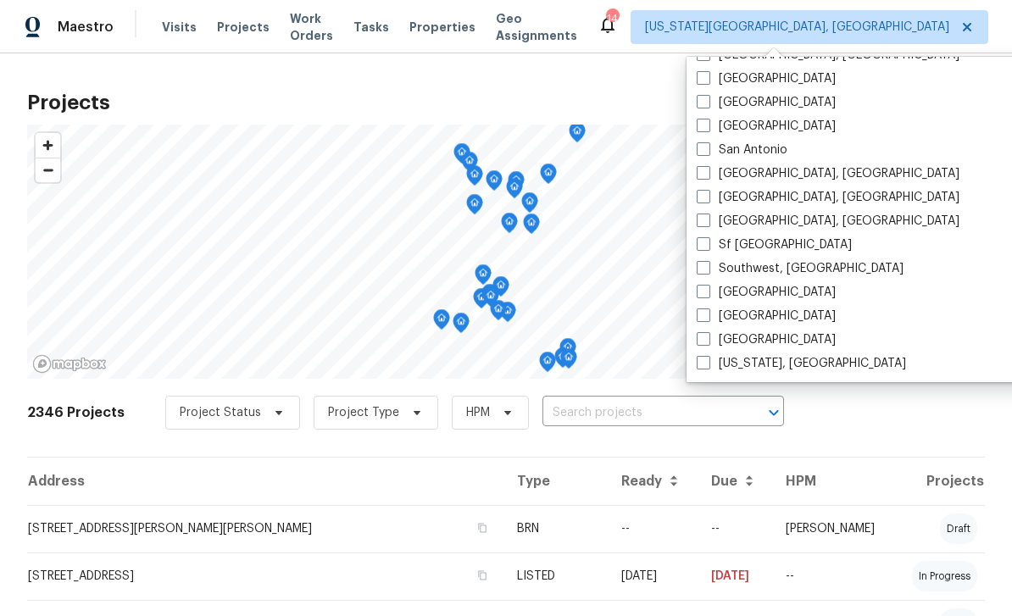
scroll to position [1136, 0]
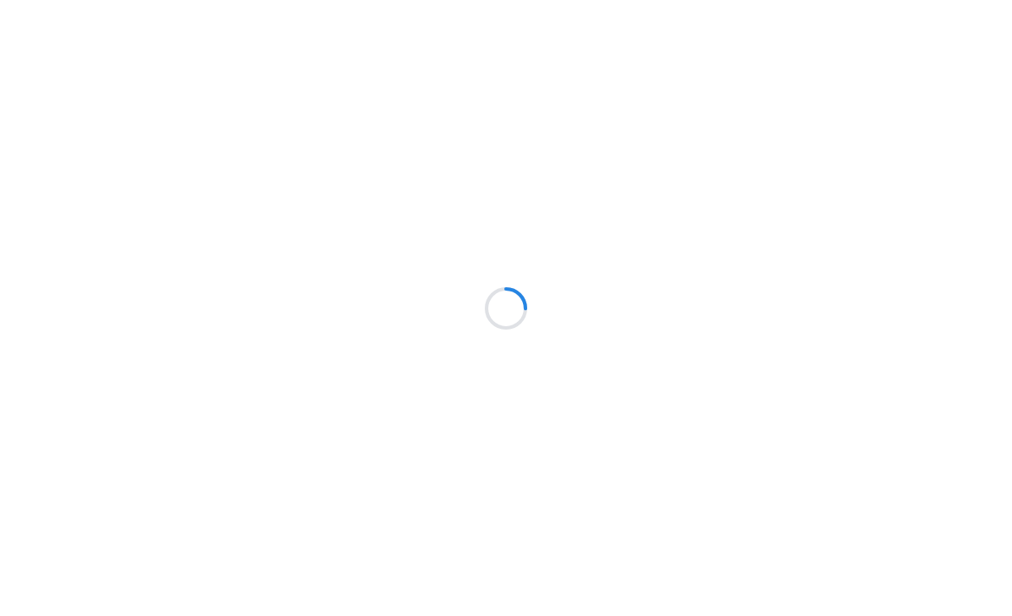
scroll to position [35, 0]
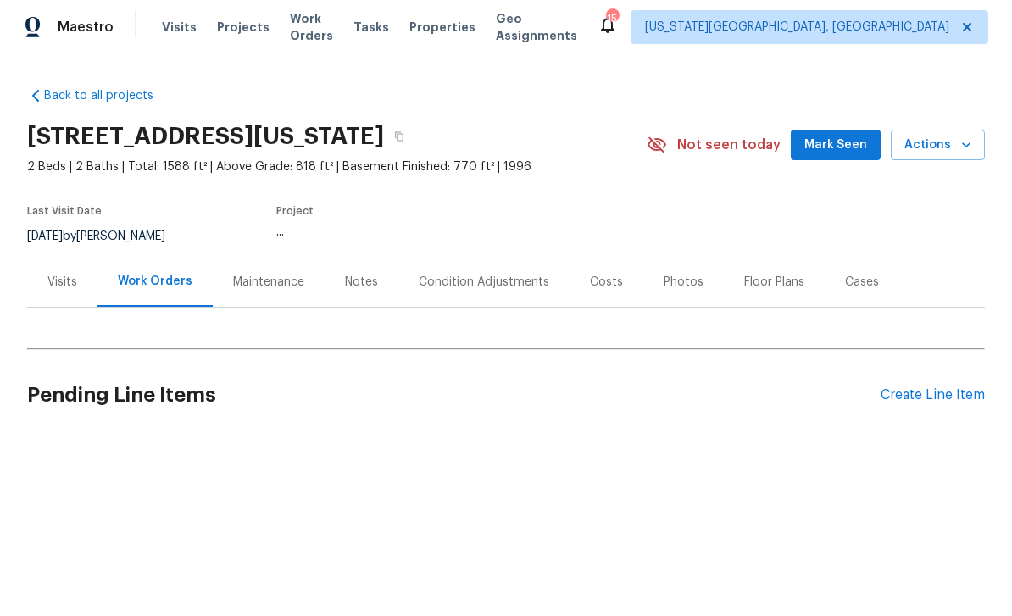
click at [965, 158] on button "Actions" at bounding box center [938, 145] width 94 height 31
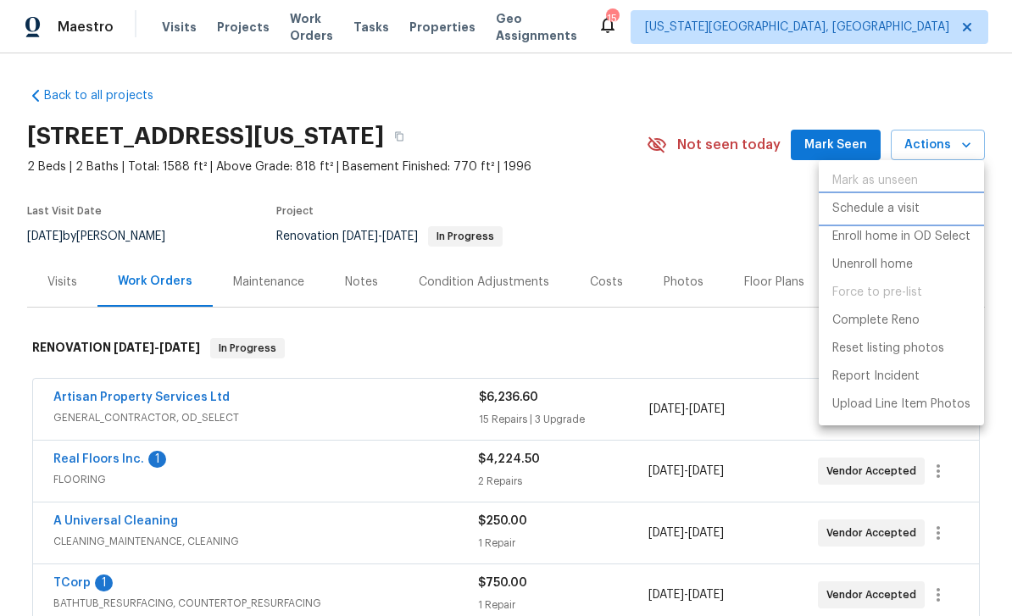
click at [895, 209] on p "Schedule a visit" at bounding box center [875, 209] width 87 height 18
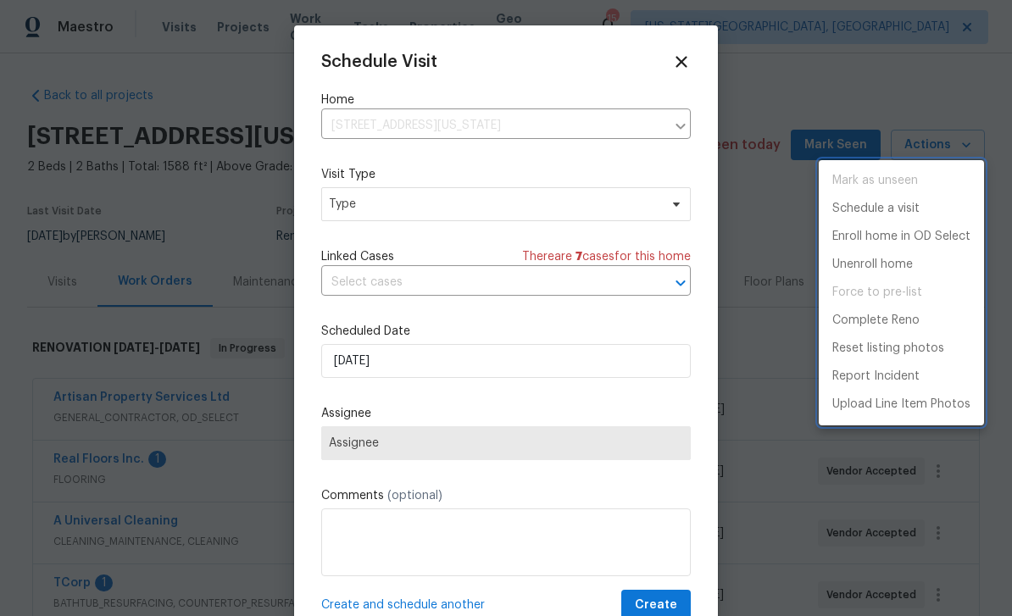
click at [492, 210] on div at bounding box center [506, 308] width 1012 height 616
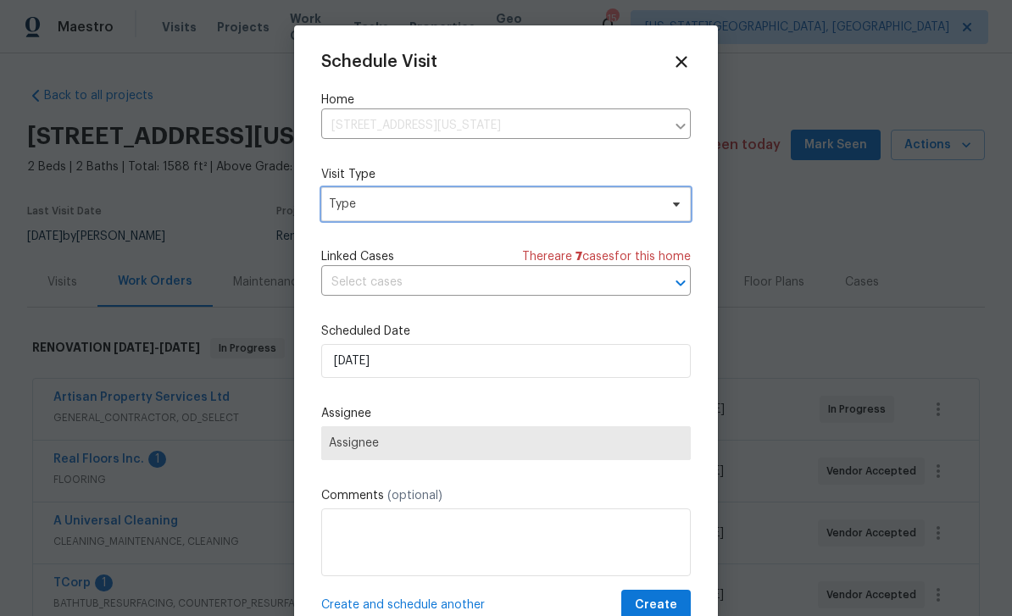
click at [599, 210] on span "Type" at bounding box center [494, 204] width 330 height 17
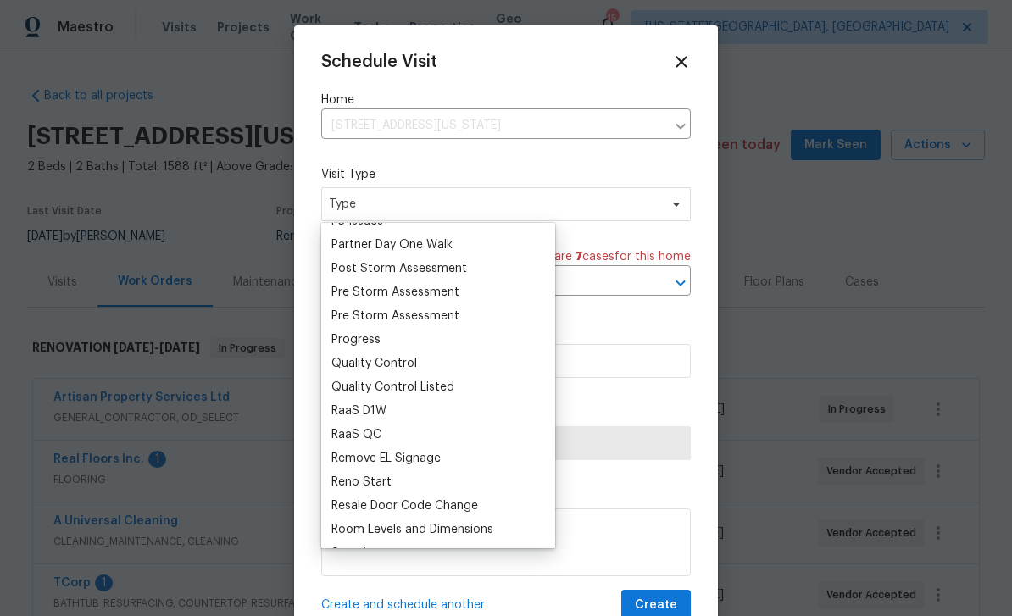
scroll to position [0, 0]
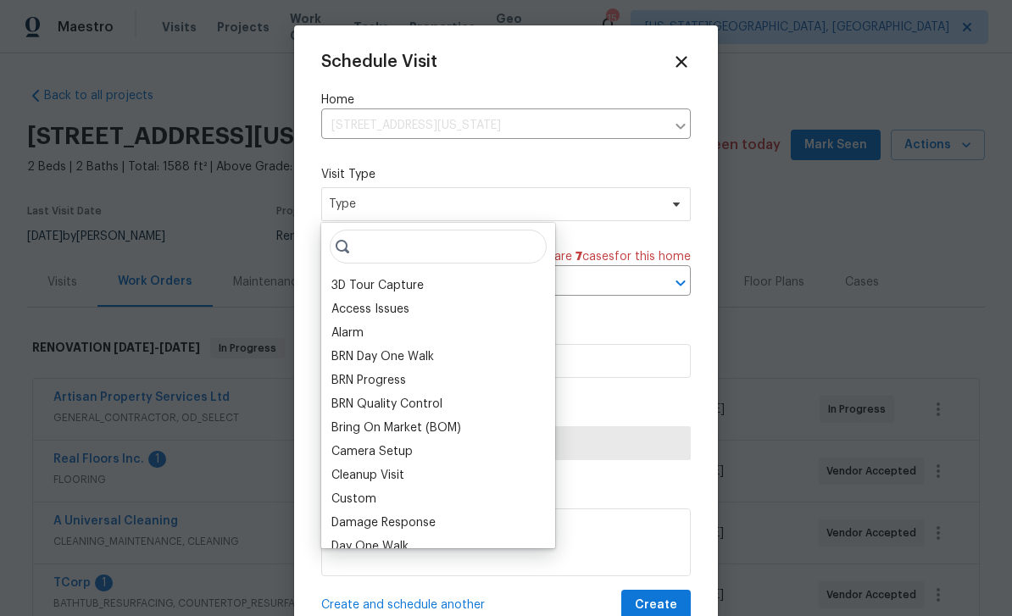
click at [373, 342] on div "Alarm" at bounding box center [438, 333] width 224 height 24
click at [659, 193] on span "Type" at bounding box center [506, 204] width 370 height 34
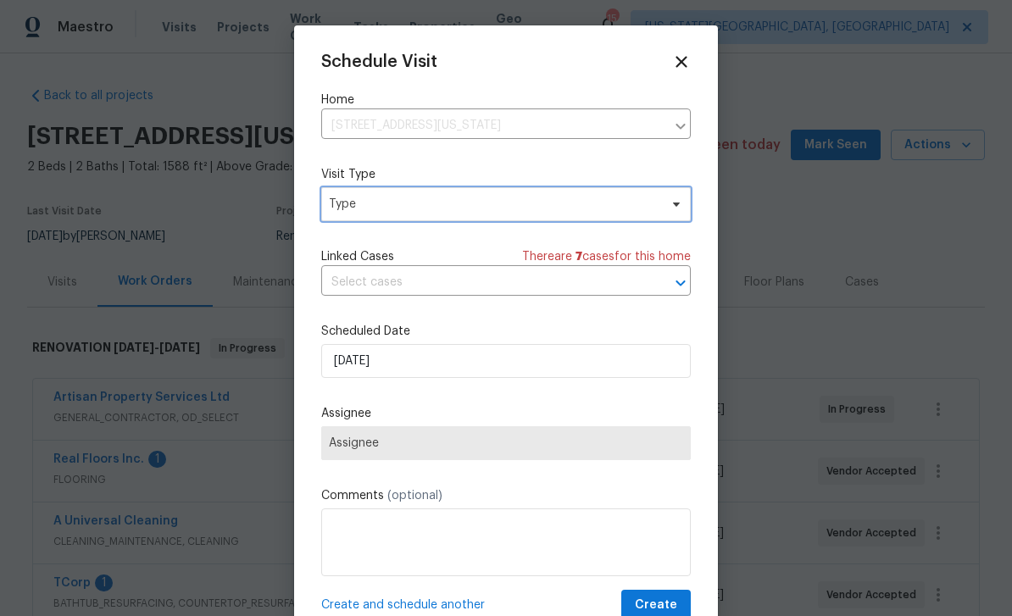
click at [448, 212] on span "Type" at bounding box center [494, 204] width 330 height 17
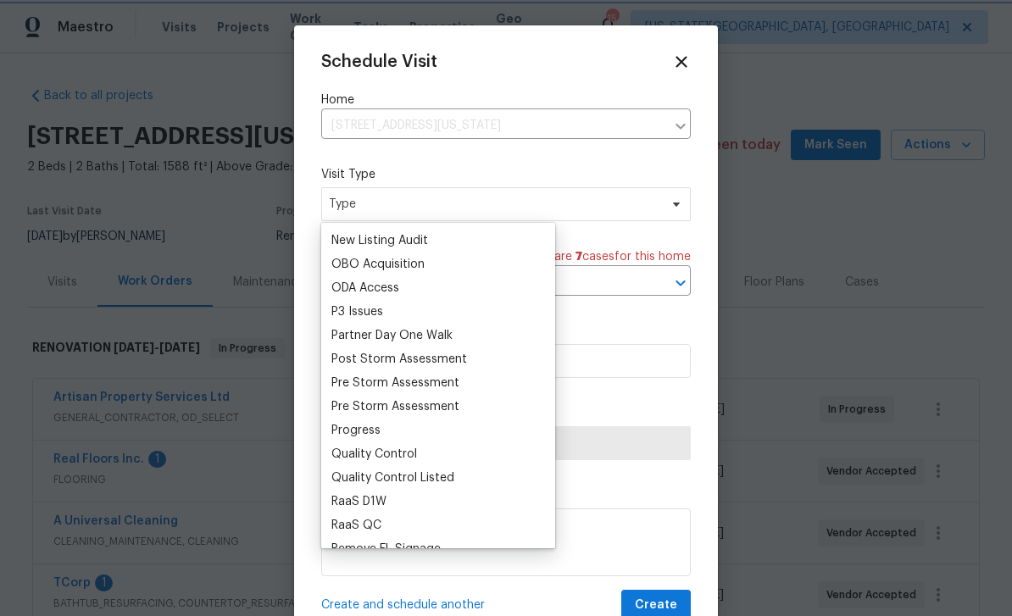
scroll to position [970, 0]
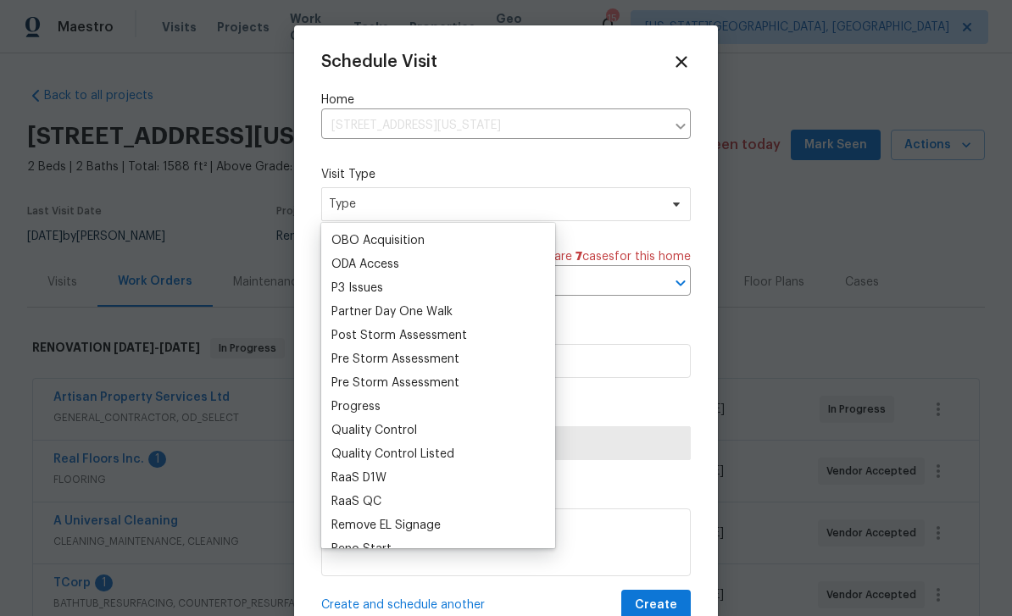
click at [362, 411] on div "Progress" at bounding box center [355, 406] width 49 height 17
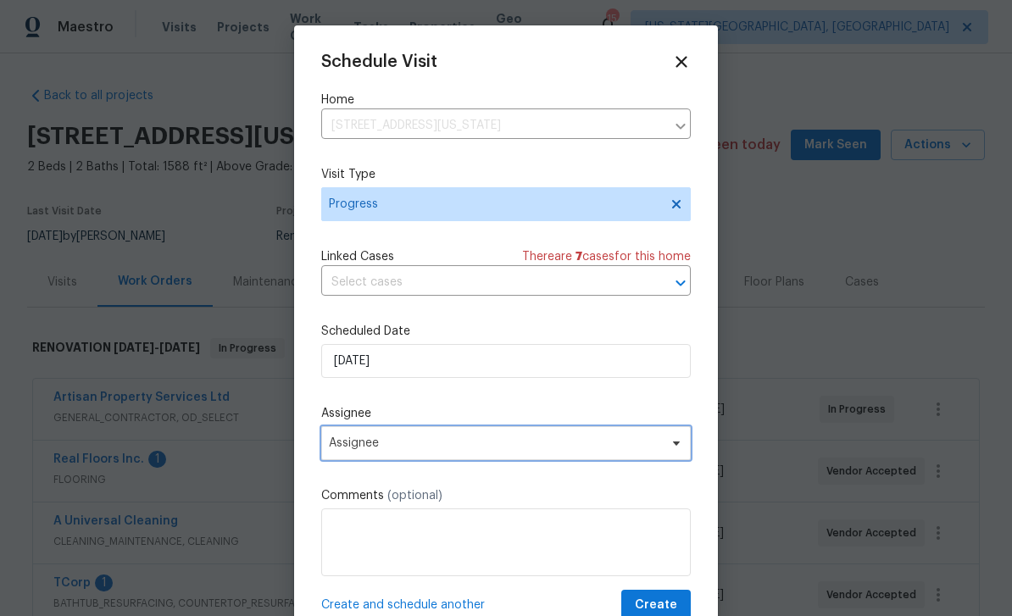
click at [463, 450] on span "Assignee" at bounding box center [495, 443] width 332 height 14
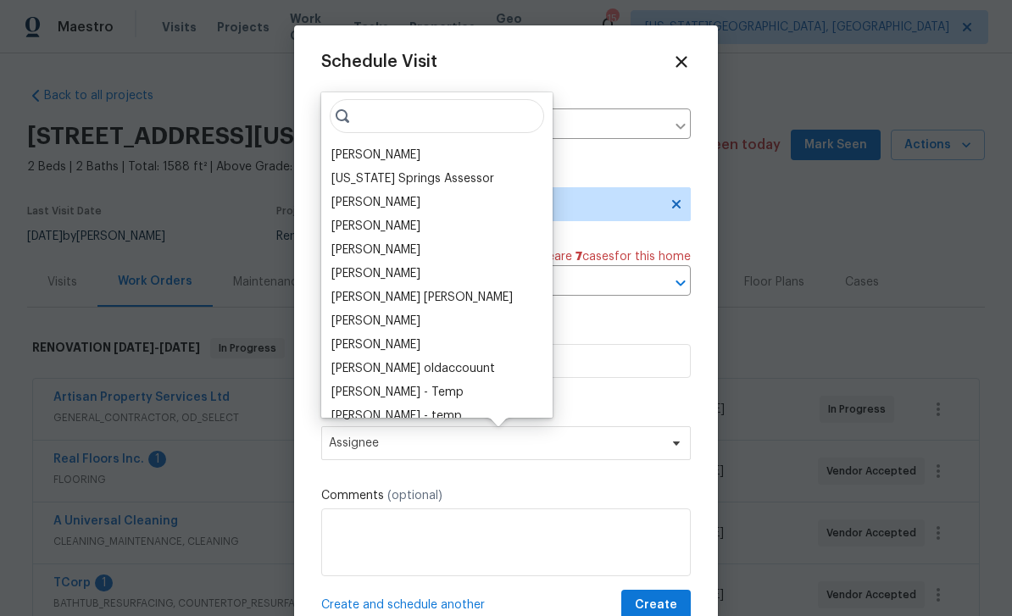
click at [381, 153] on div "[PERSON_NAME]" at bounding box center [375, 155] width 89 height 17
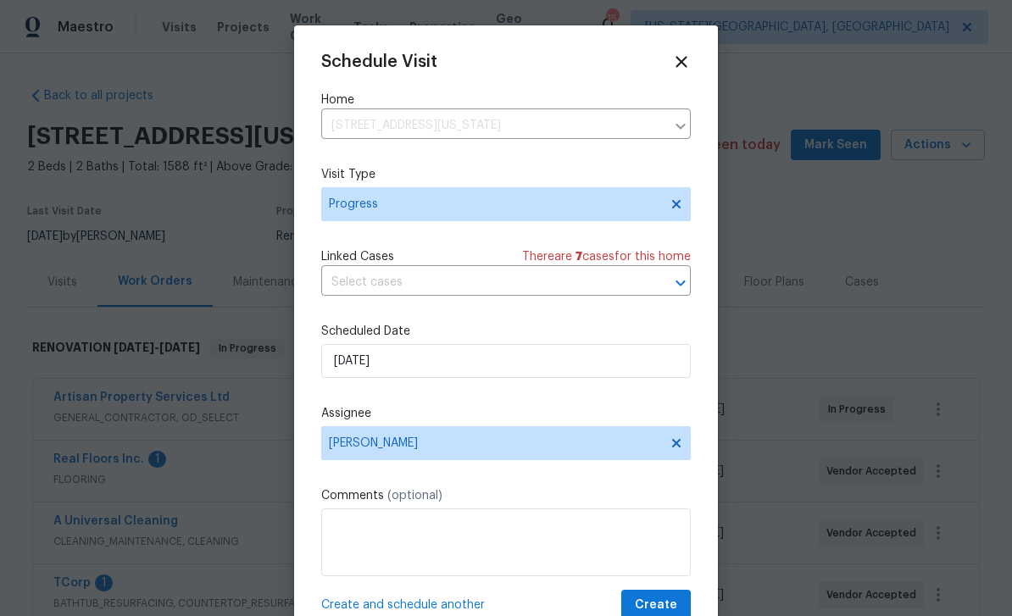
click at [665, 590] on div "Schedule Visit Home 4785 Live Oak Dr, Colorado Springs, CO 80916 ​ Visit Type P…" at bounding box center [506, 337] width 370 height 569
click at [674, 594] on button "Create" at bounding box center [656, 605] width 70 height 31
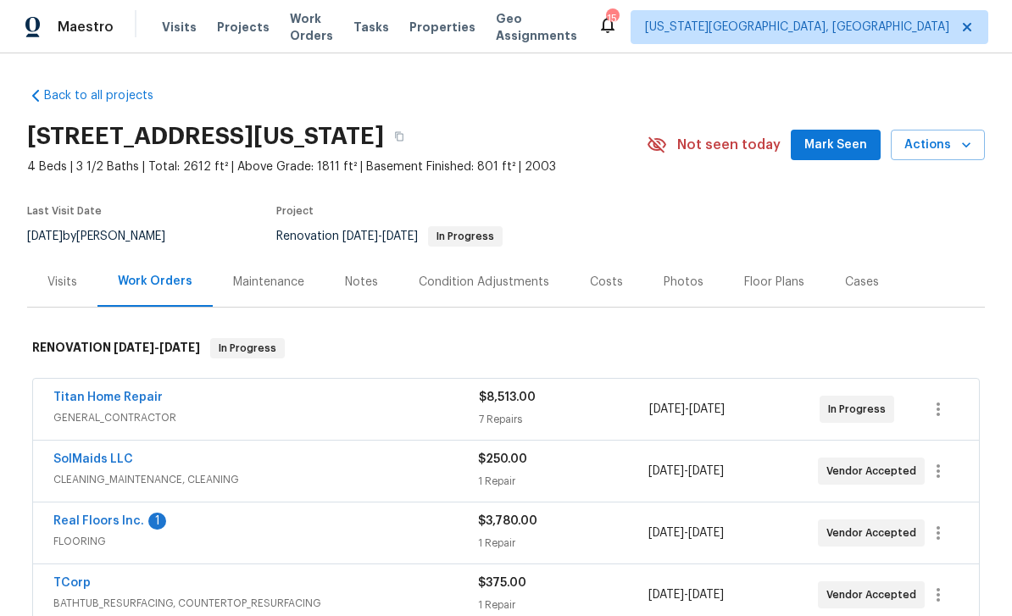
click at [967, 152] on icon "button" at bounding box center [966, 144] width 17 height 17
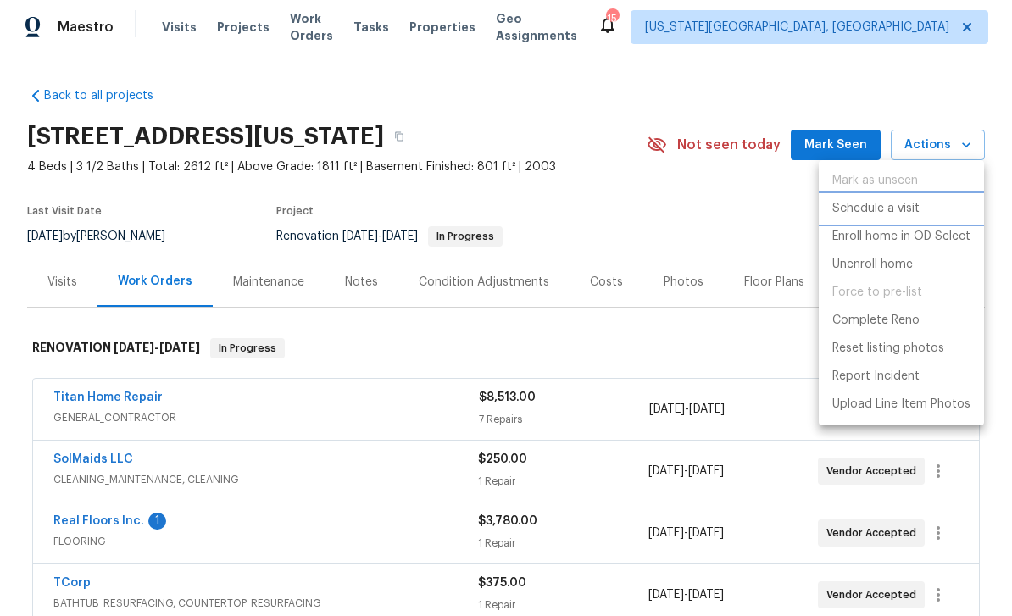
click at [872, 218] on li "Schedule a visit" at bounding box center [901, 209] width 165 height 28
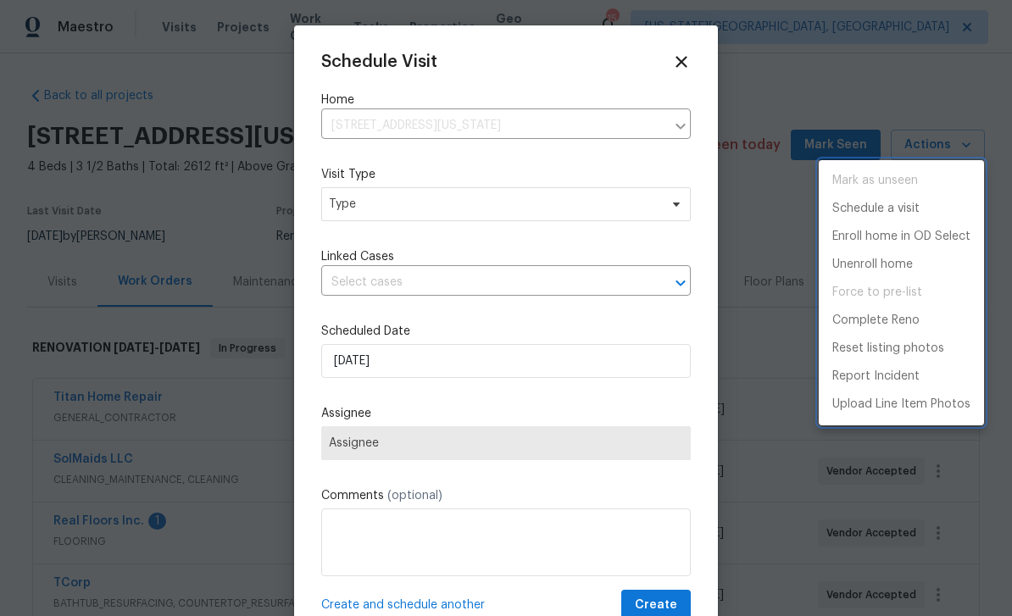
click at [501, 208] on div at bounding box center [506, 308] width 1012 height 616
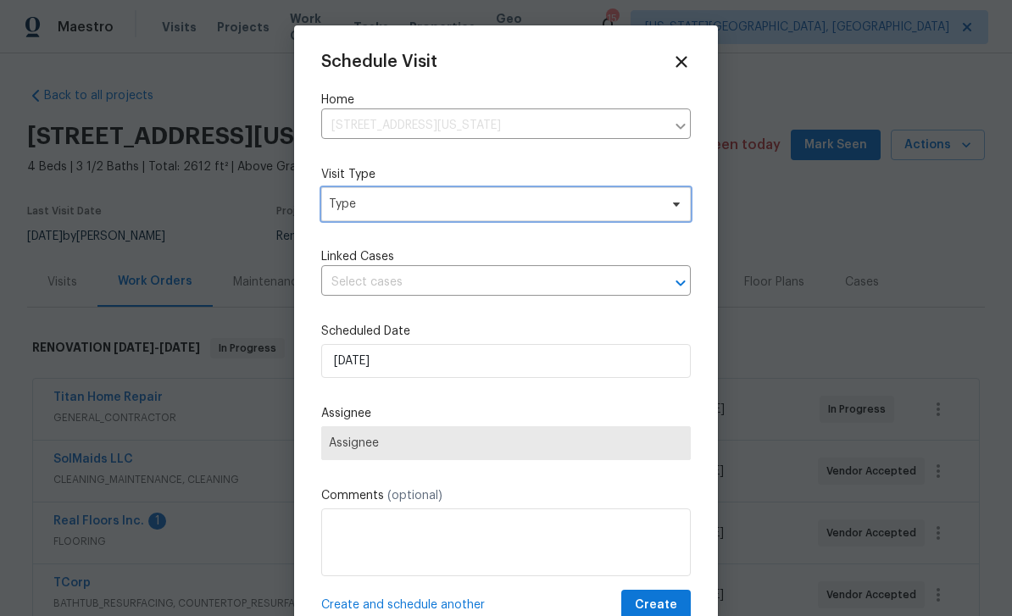
click at [672, 210] on icon at bounding box center [677, 204] width 14 height 14
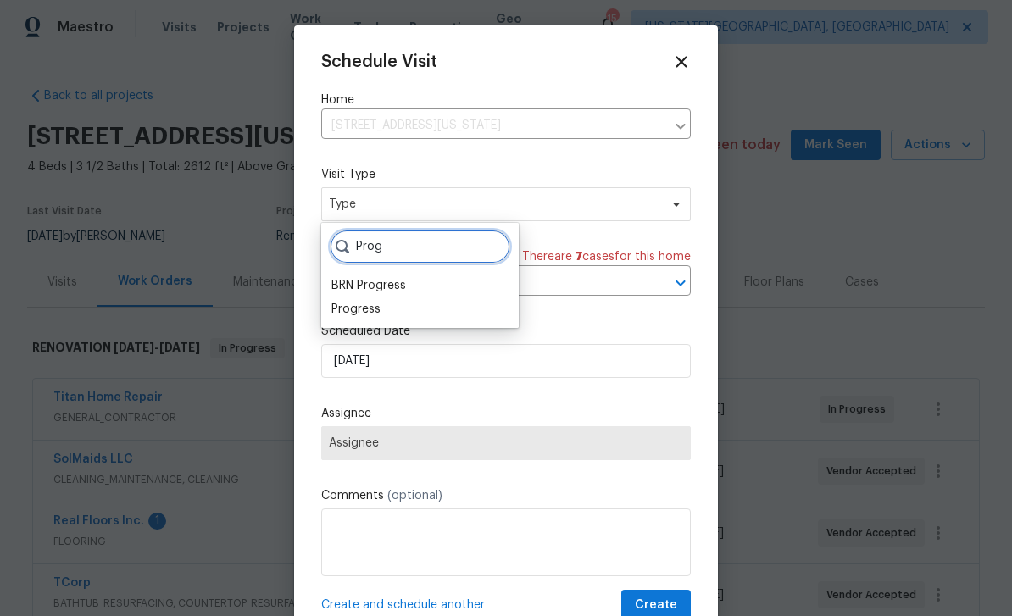
type input "Prog"
click at [379, 305] on div "Progress" at bounding box center [355, 309] width 49 height 17
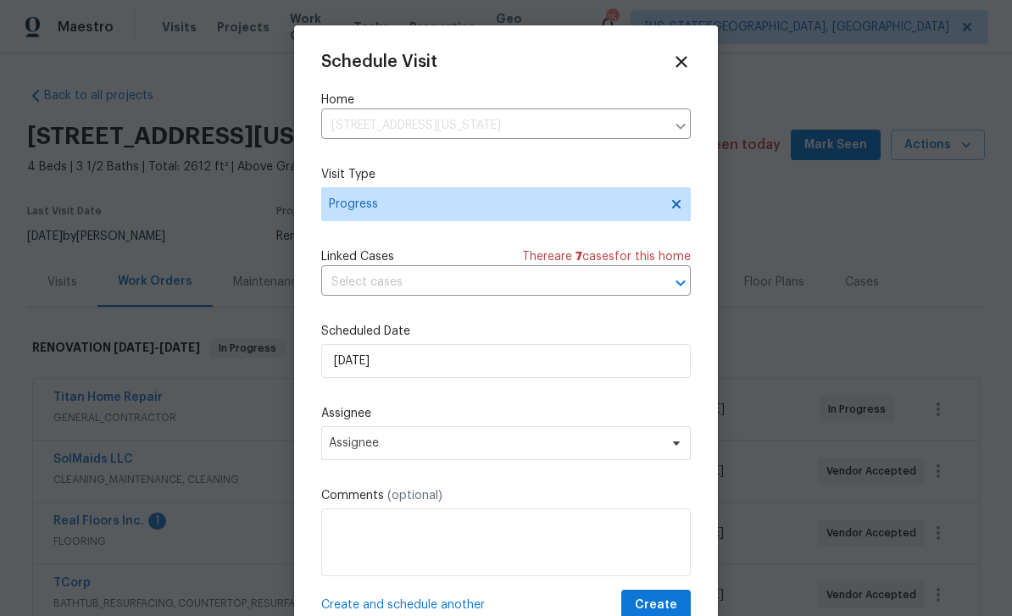
click at [485, 393] on div "Schedule Visit Home [STREET_ADDRESS][US_STATE] ​ Visit Type Progress Linked Cas…" at bounding box center [506, 337] width 370 height 569
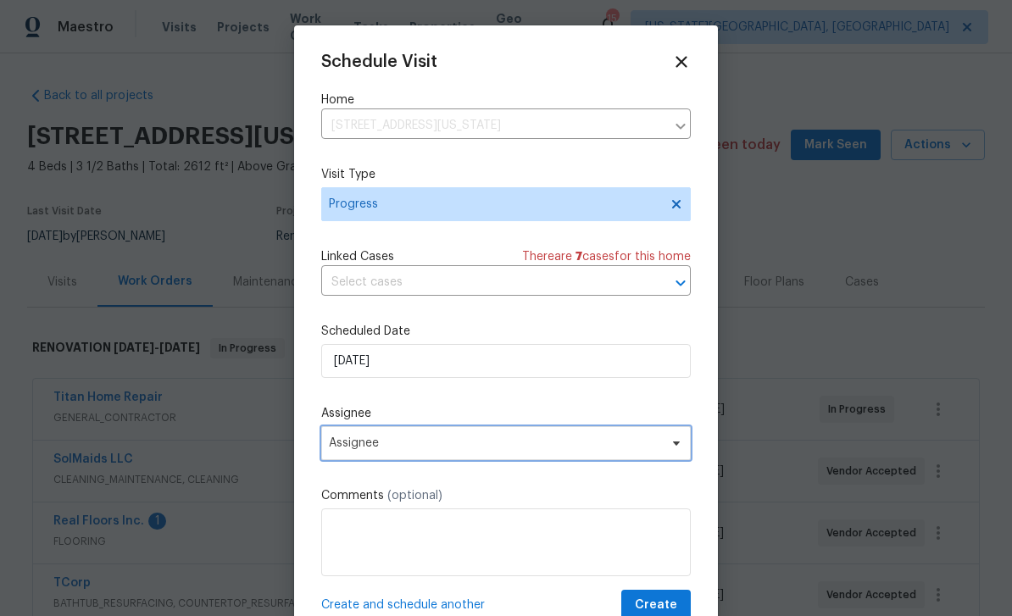
click at [466, 450] on span "Assignee" at bounding box center [495, 443] width 332 height 14
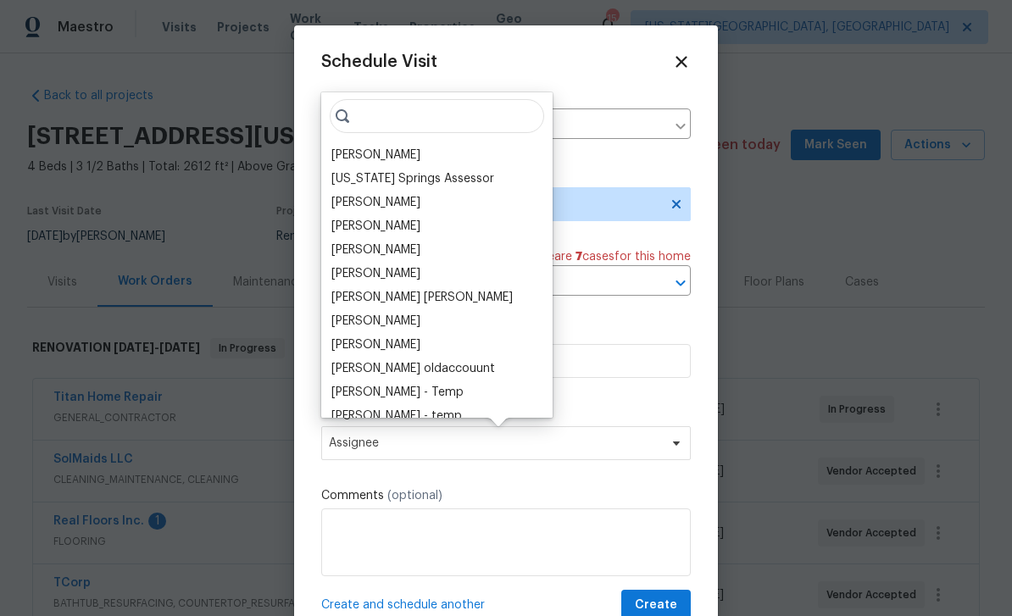
click at [382, 156] on div "[PERSON_NAME]" at bounding box center [375, 155] width 89 height 17
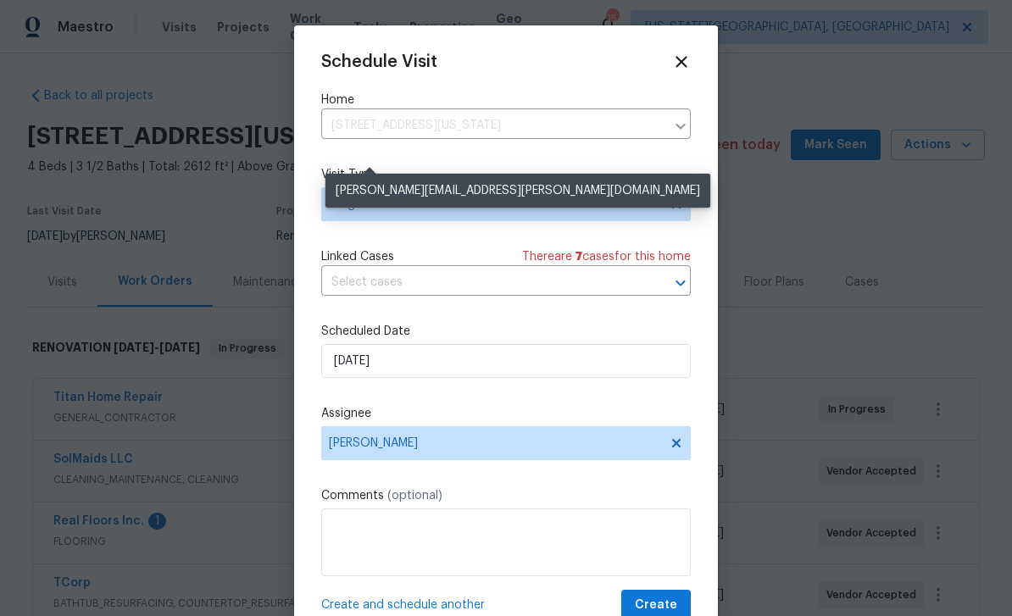
click at [381, 155] on div "Schedule Visit Home [STREET_ADDRESS][US_STATE] ​ Visit Type Progress Linked Cas…" at bounding box center [506, 337] width 370 height 569
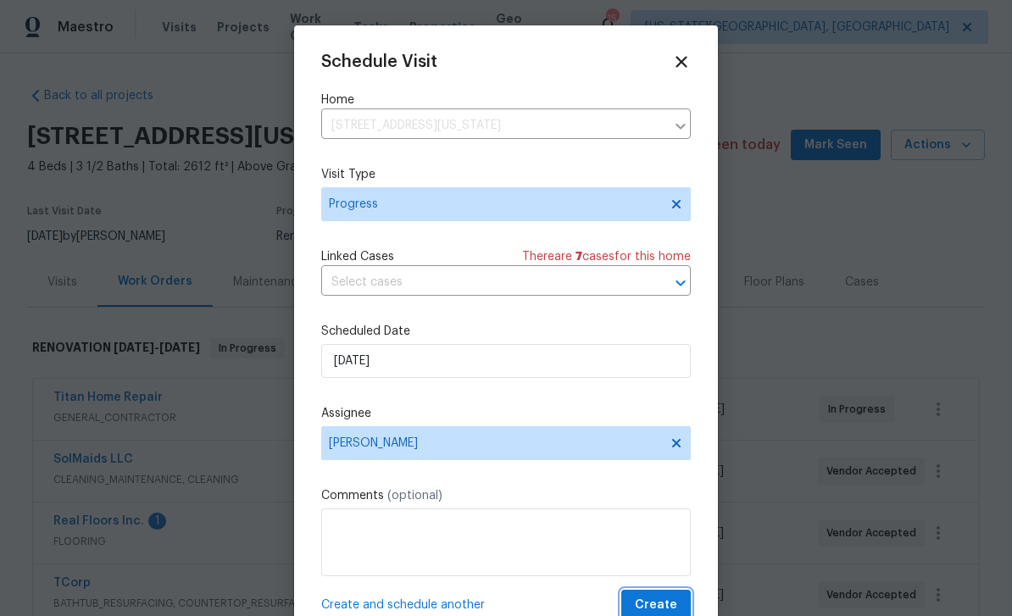
click at [662, 595] on button "Create" at bounding box center [656, 605] width 70 height 31
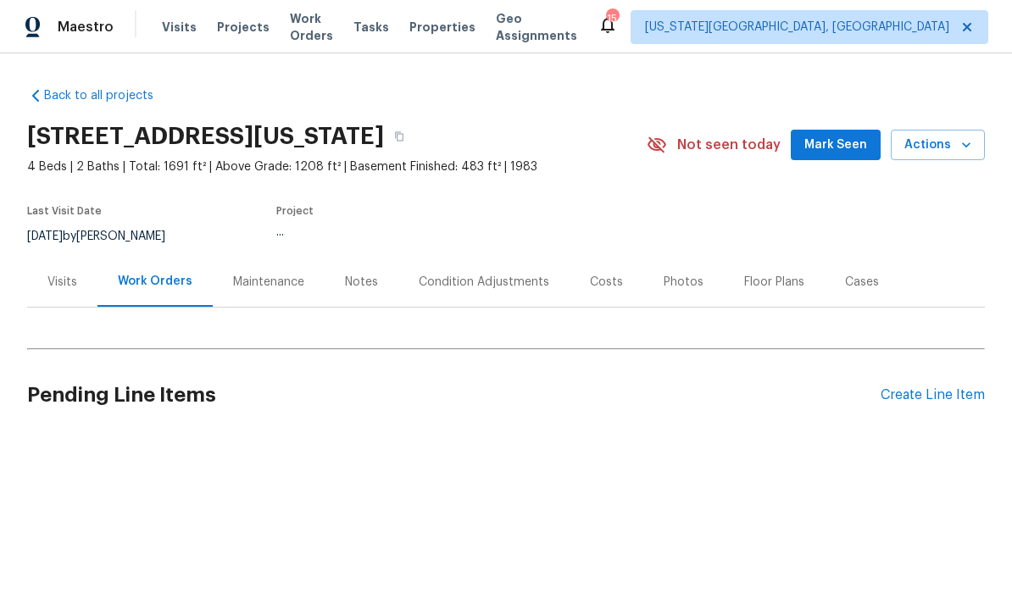
click at [972, 155] on button "Actions" at bounding box center [938, 145] width 94 height 31
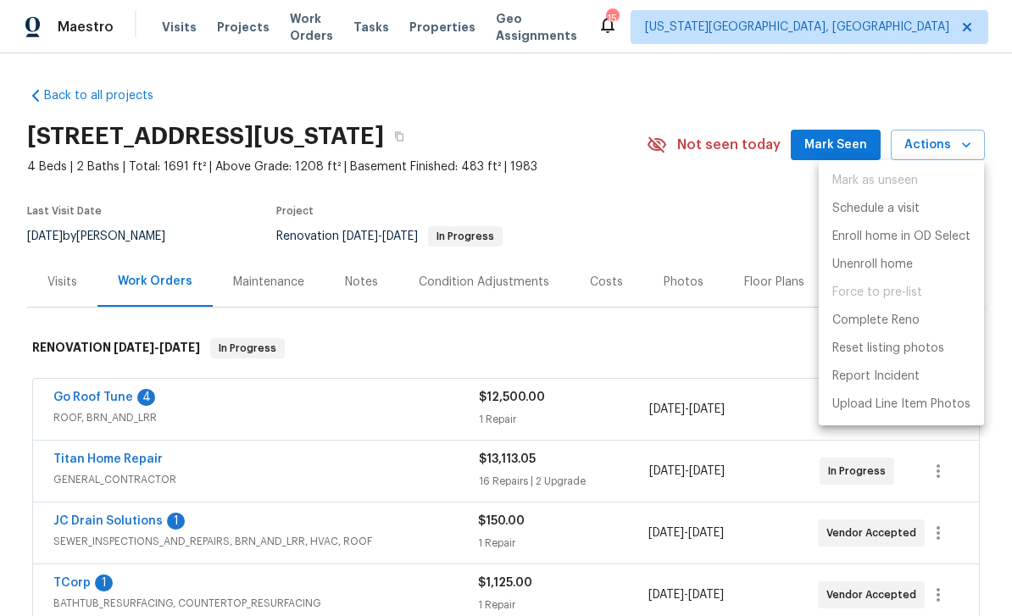
click at [876, 214] on p "Schedule a visit" at bounding box center [875, 209] width 87 height 18
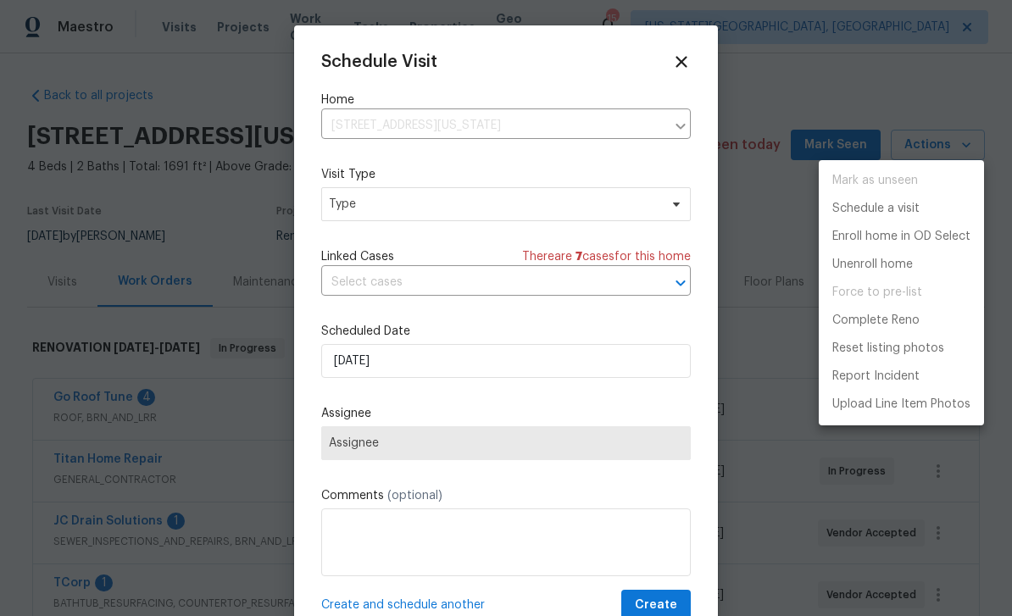
click at [517, 209] on div at bounding box center [506, 308] width 1012 height 616
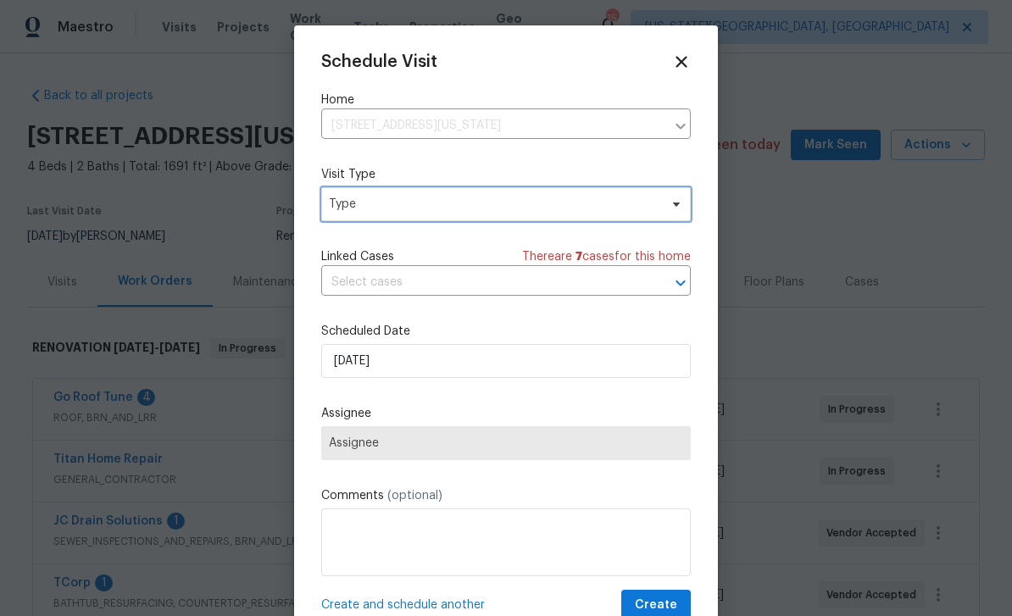
click at [676, 202] on icon at bounding box center [677, 204] width 14 height 14
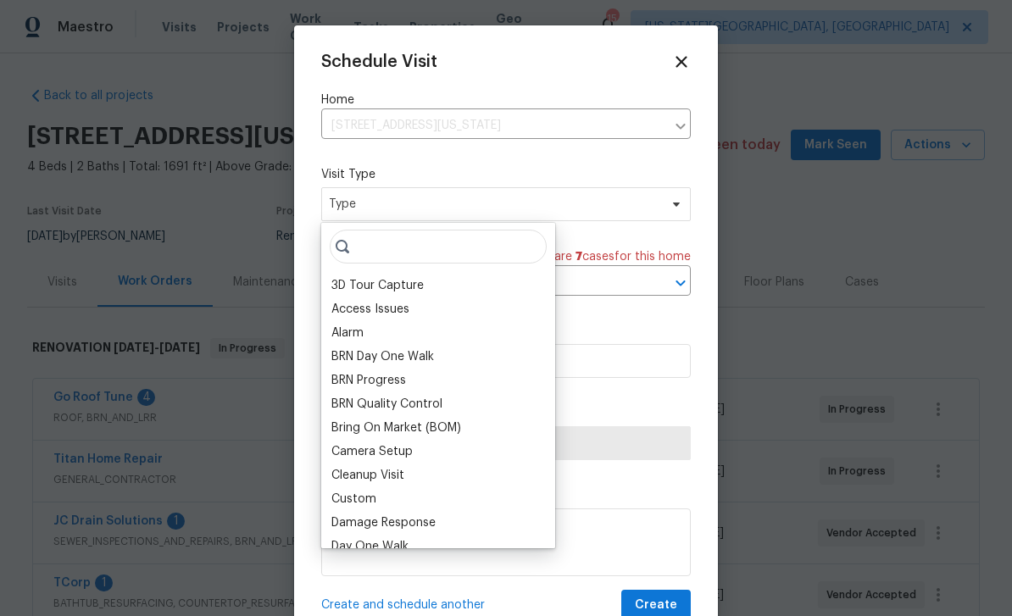
click at [363, 359] on div "BRN Day One Walk" at bounding box center [382, 356] width 103 height 17
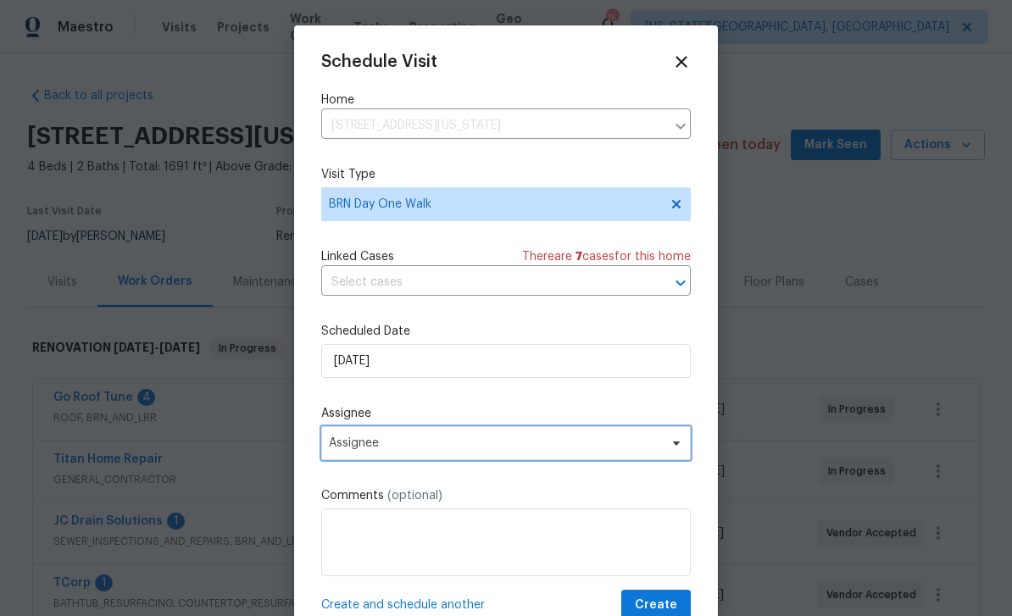
click at [555, 445] on span "Assignee" at bounding box center [495, 443] width 332 height 14
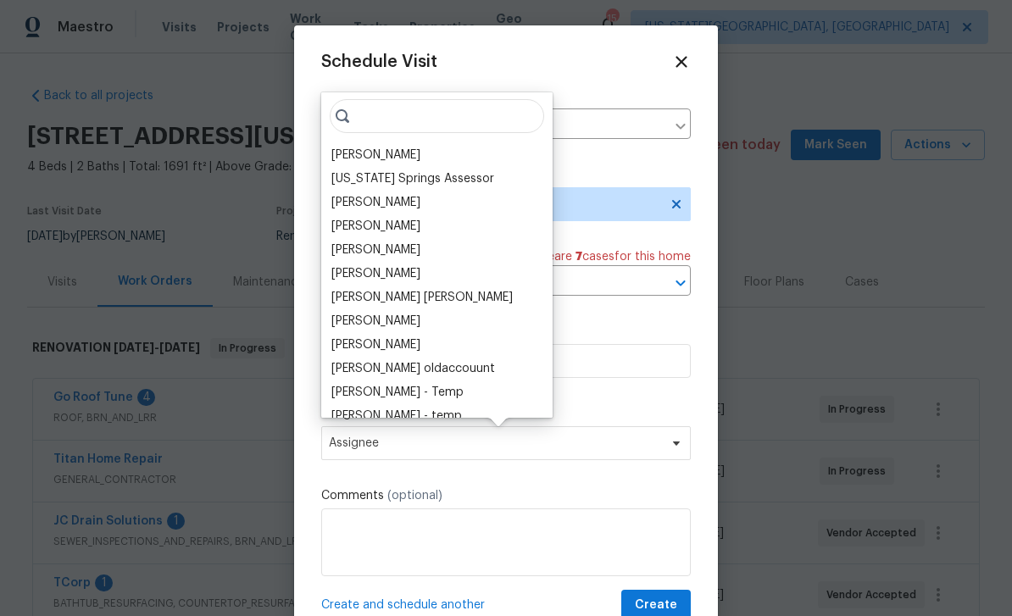
click at [375, 160] on div "[PERSON_NAME]" at bounding box center [375, 155] width 89 height 17
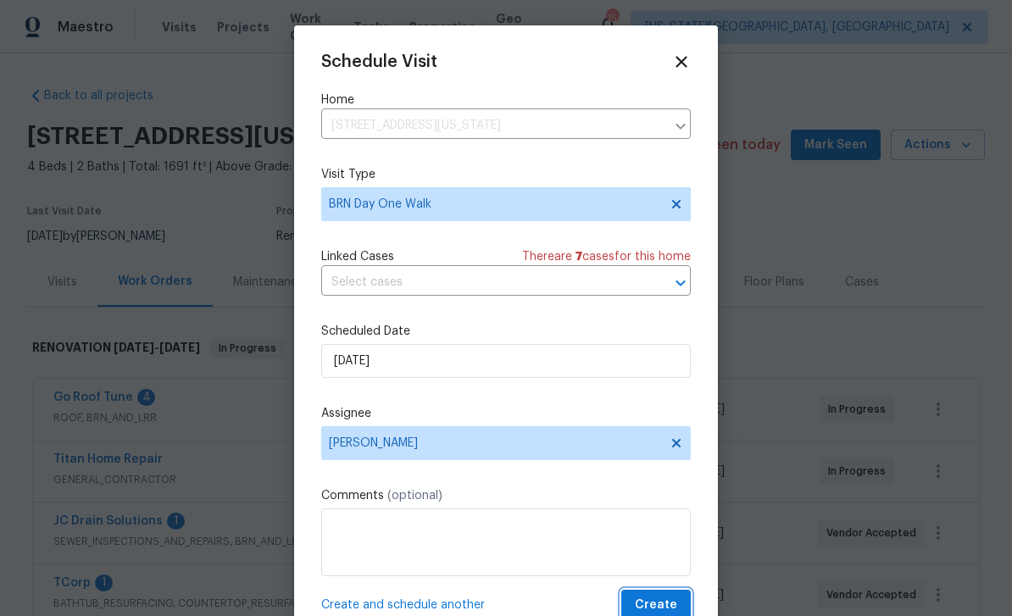
click at [679, 595] on button "Create" at bounding box center [656, 605] width 70 height 31
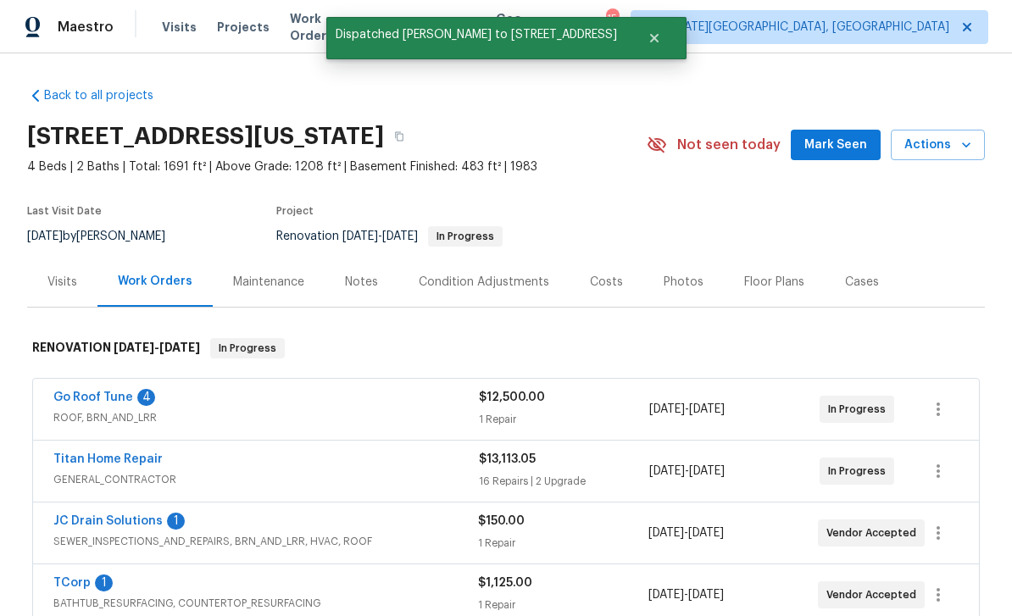
click at [837, 121] on div "6815 Woodgate Ct, Colorado Springs, CO 80918 4 Beds | 2 Baths | Total: 1691 ft²…" at bounding box center [506, 144] width 958 height 61
click at [834, 146] on span "Mark Seen" at bounding box center [835, 145] width 63 height 21
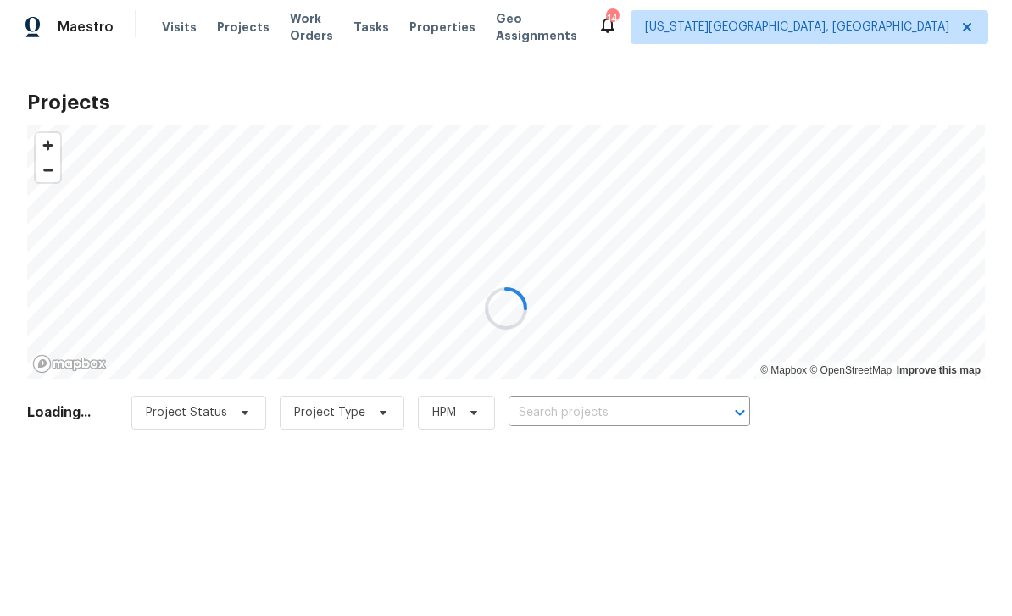
click at [792, 37] on div at bounding box center [506, 308] width 1012 height 616
click at [776, 30] on div at bounding box center [506, 308] width 1012 height 616
click at [795, 31] on div at bounding box center [506, 308] width 1012 height 616
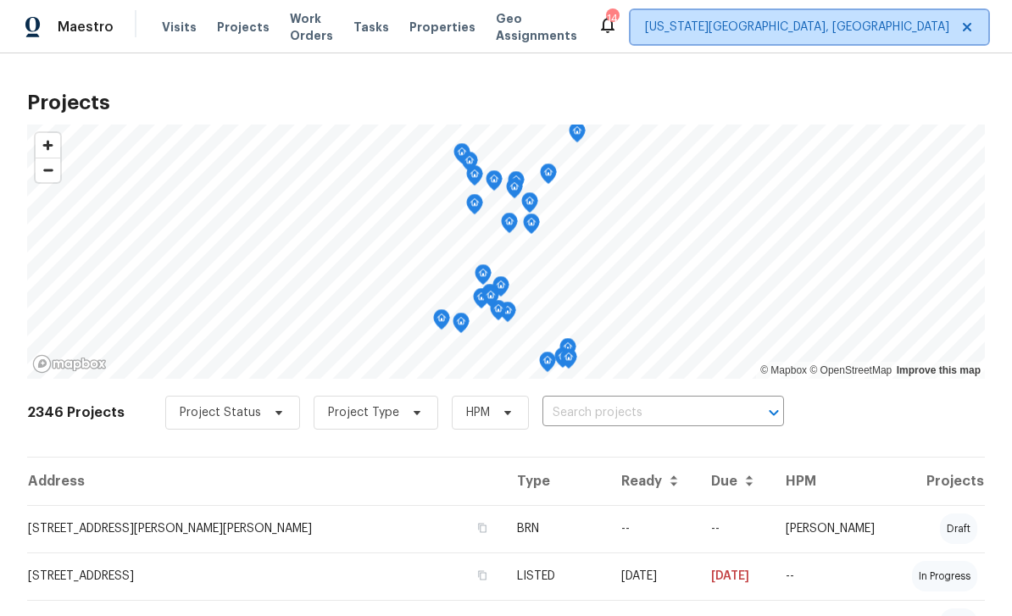
click at [792, 39] on span "[US_STATE][GEOGRAPHIC_DATA], [GEOGRAPHIC_DATA]" at bounding box center [810, 27] width 358 height 34
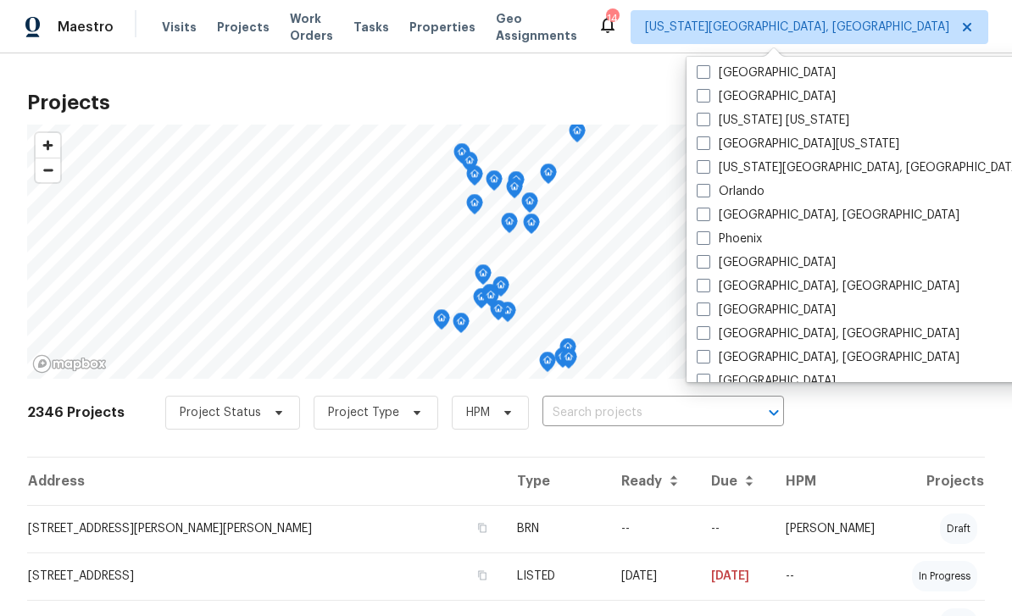
scroll to position [847, 0]
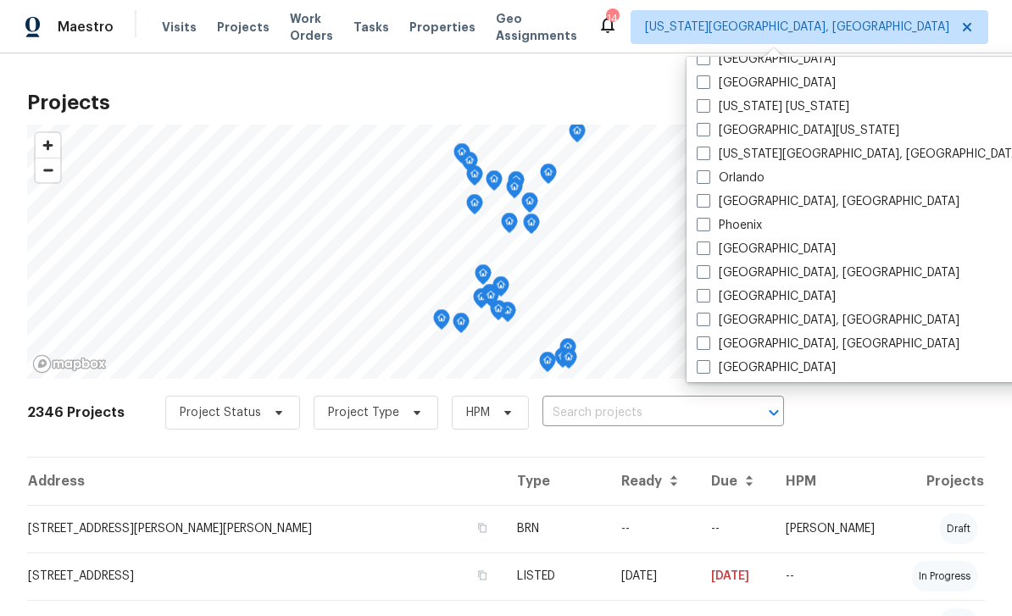
click at [698, 136] on label "[GEOGRAPHIC_DATA][US_STATE]" at bounding box center [798, 130] width 203 height 17
click at [698, 133] on input "[GEOGRAPHIC_DATA][US_STATE]" at bounding box center [702, 127] width 11 height 11
checkbox input "true"
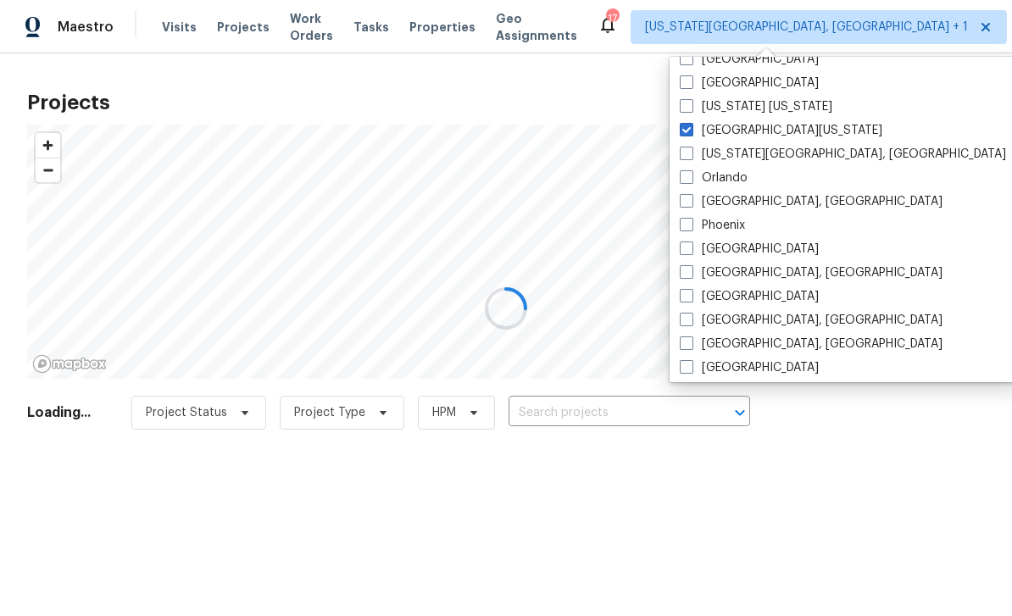
click at [650, 407] on div at bounding box center [506, 308] width 1012 height 616
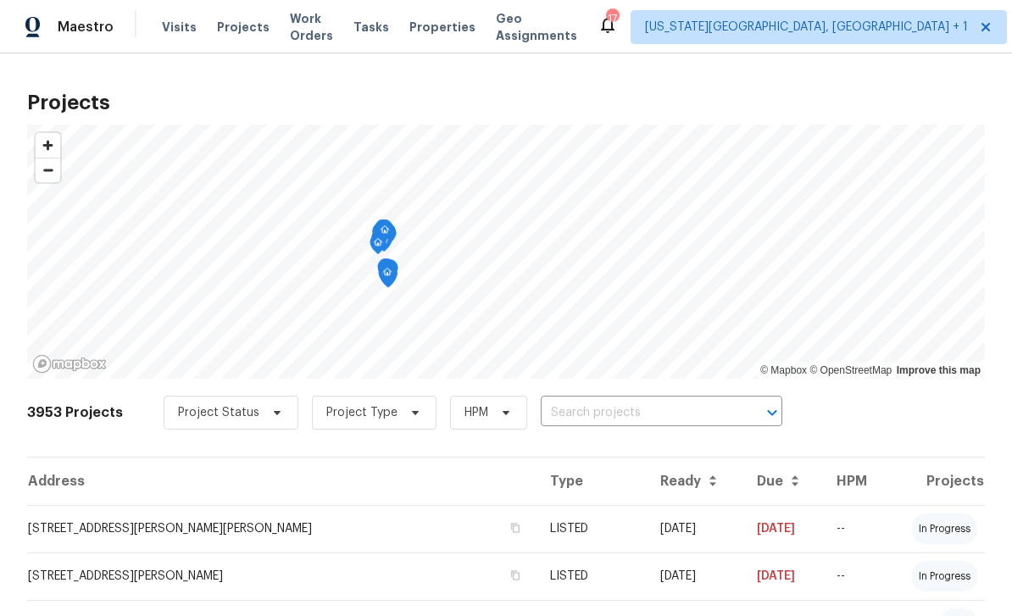
click at [674, 406] on input "text" at bounding box center [638, 413] width 194 height 26
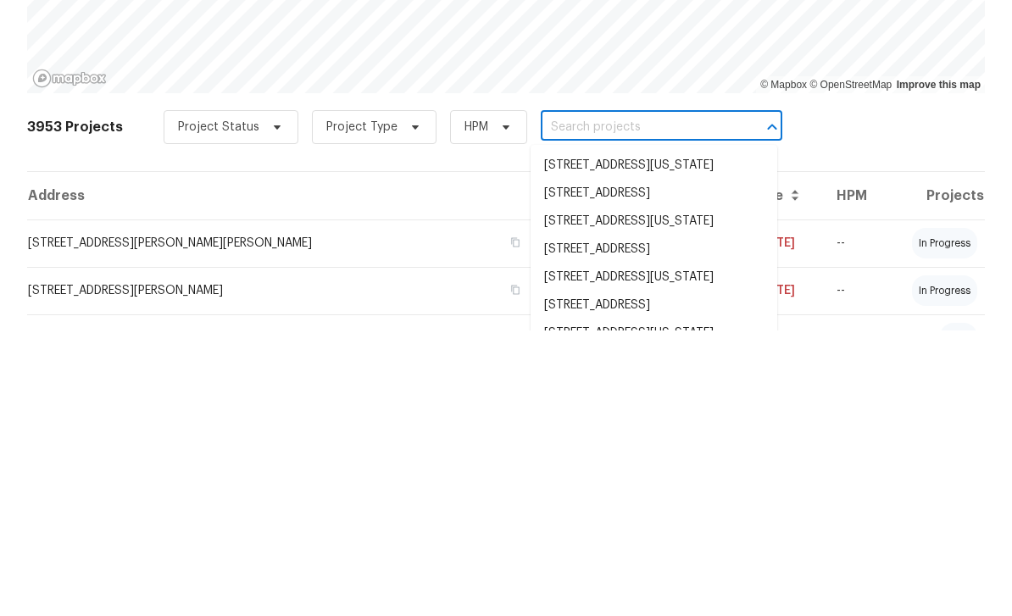
click at [659, 400] on input "text" at bounding box center [638, 413] width 194 height 26
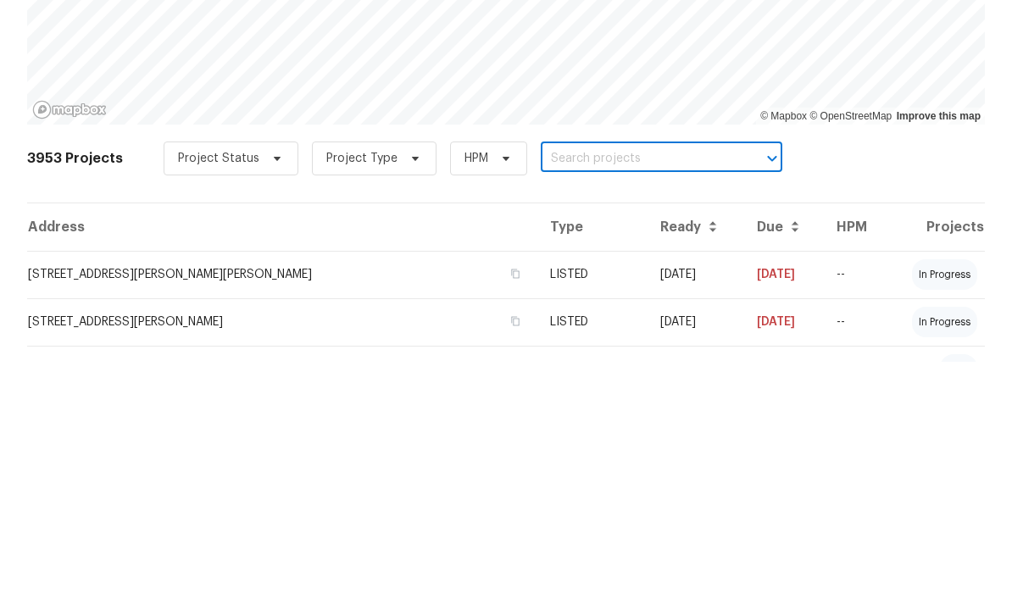
click at [585, 400] on input "text" at bounding box center [638, 413] width 194 height 26
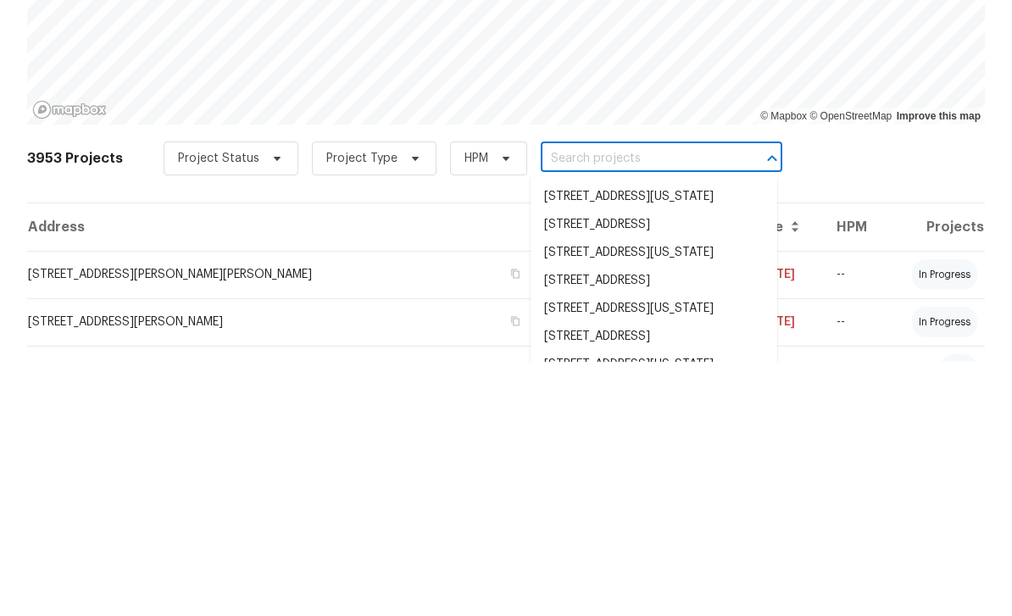
paste input "[STREET_ADDRESS]"
type input "[STREET_ADDRESS]"
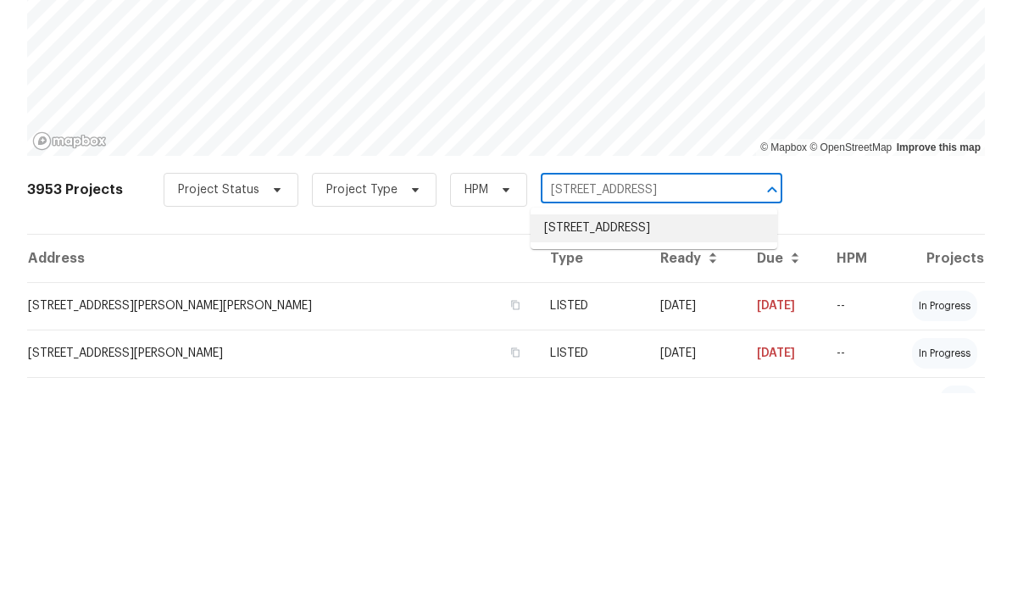
click at [628, 437] on li "[STREET_ADDRESS]" at bounding box center [654, 451] width 247 height 28
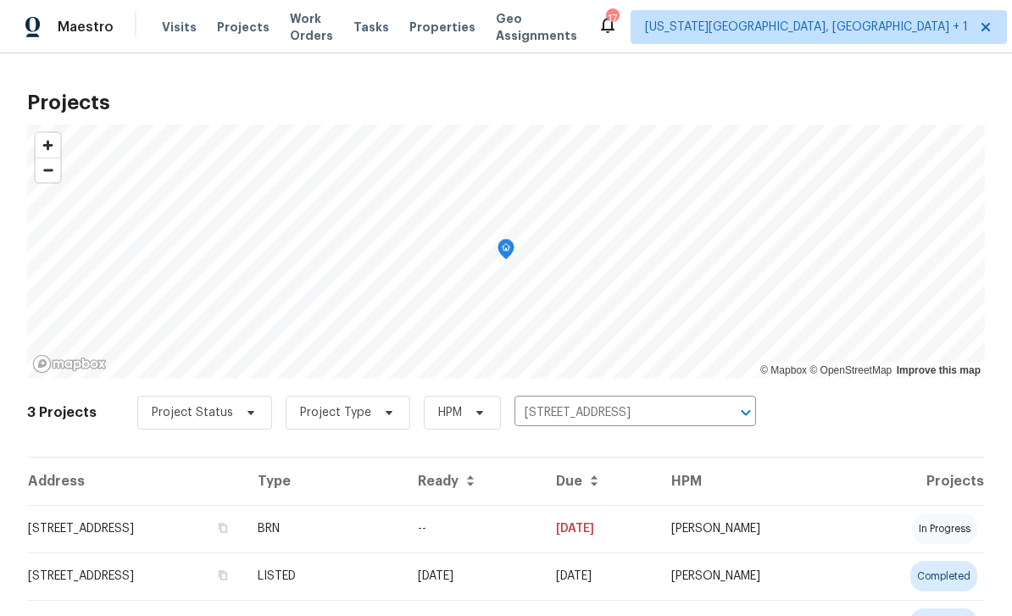
click at [244, 525] on td "[STREET_ADDRESS]" at bounding box center [135, 528] width 217 height 47
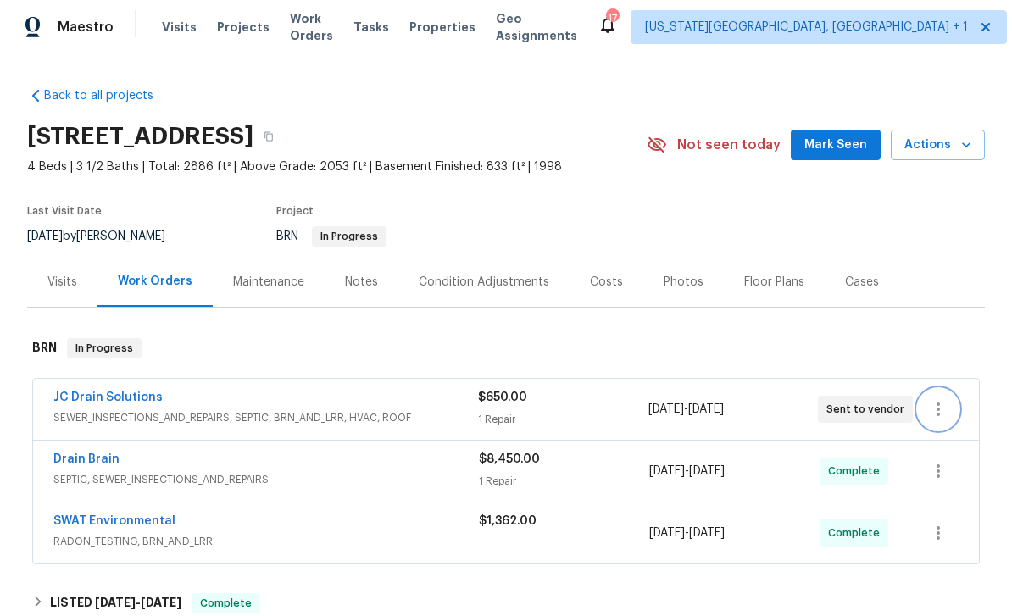
click at [944, 403] on icon "button" at bounding box center [938, 409] width 20 height 20
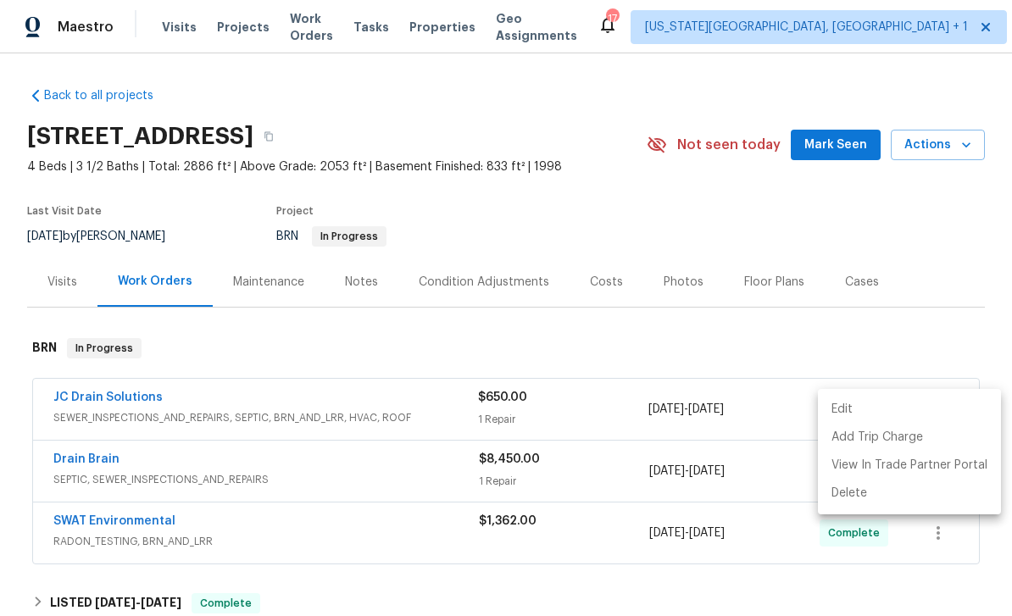
click at [830, 148] on div at bounding box center [506, 308] width 1012 height 616
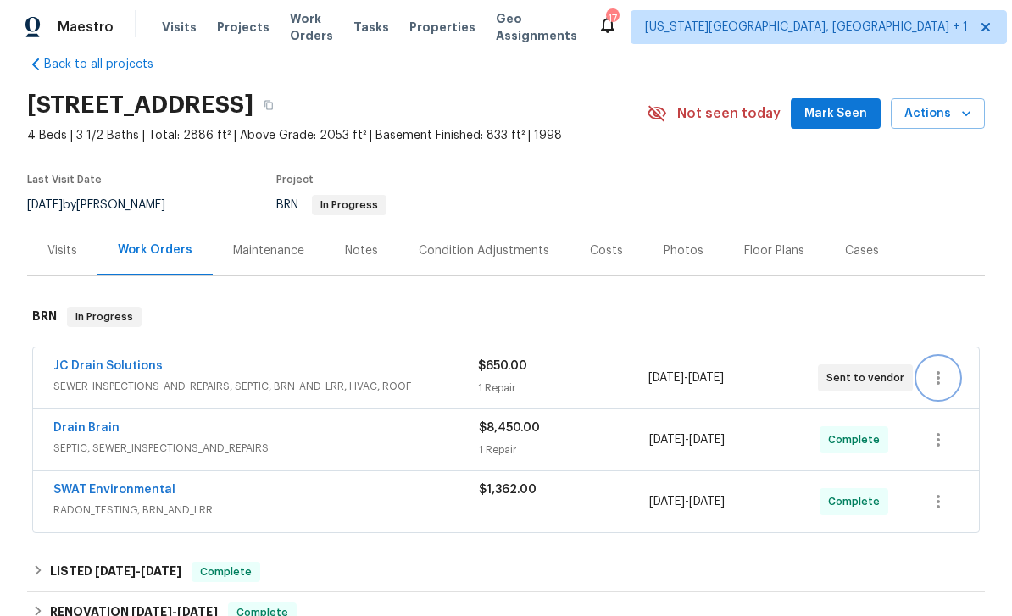
scroll to position [64, 0]
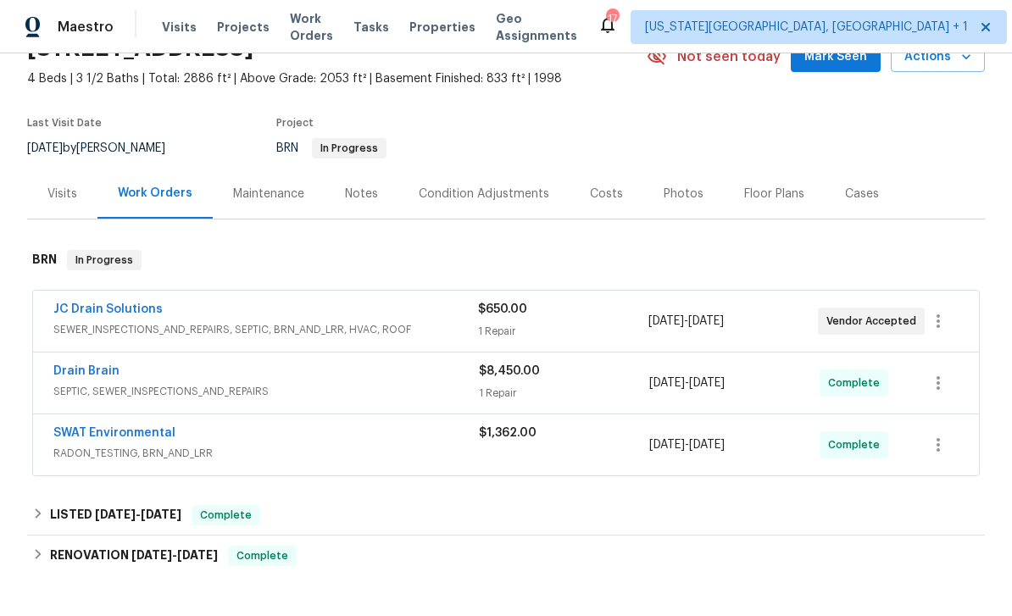
scroll to position [127, 0]
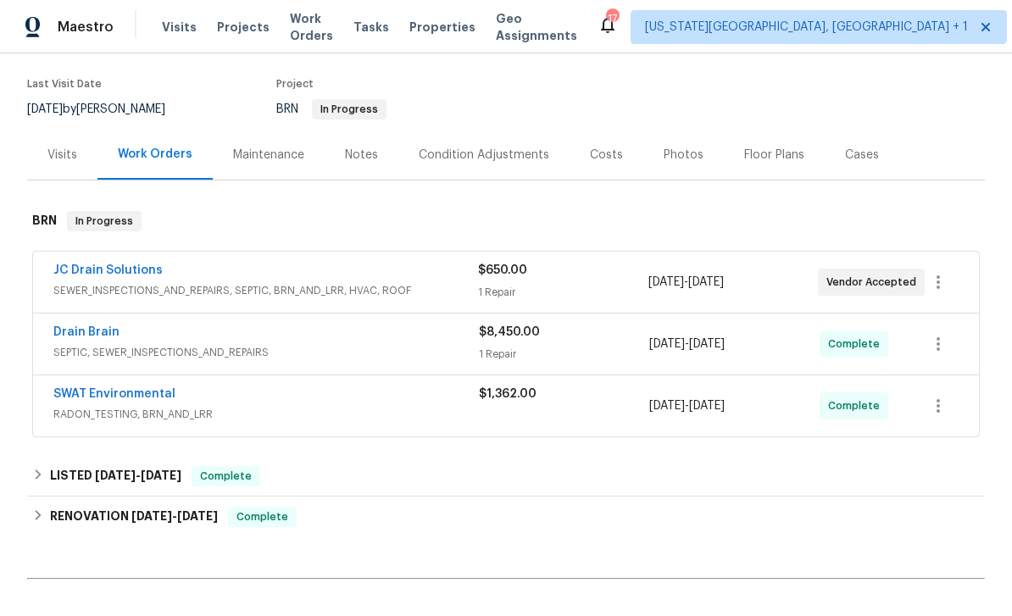
click at [409, 294] on span "SEWER_INSPECTIONS_AND_REPAIRS, SEPTIC, BRN_AND_LRR, HVAC, ROOF" at bounding box center [265, 290] width 425 height 17
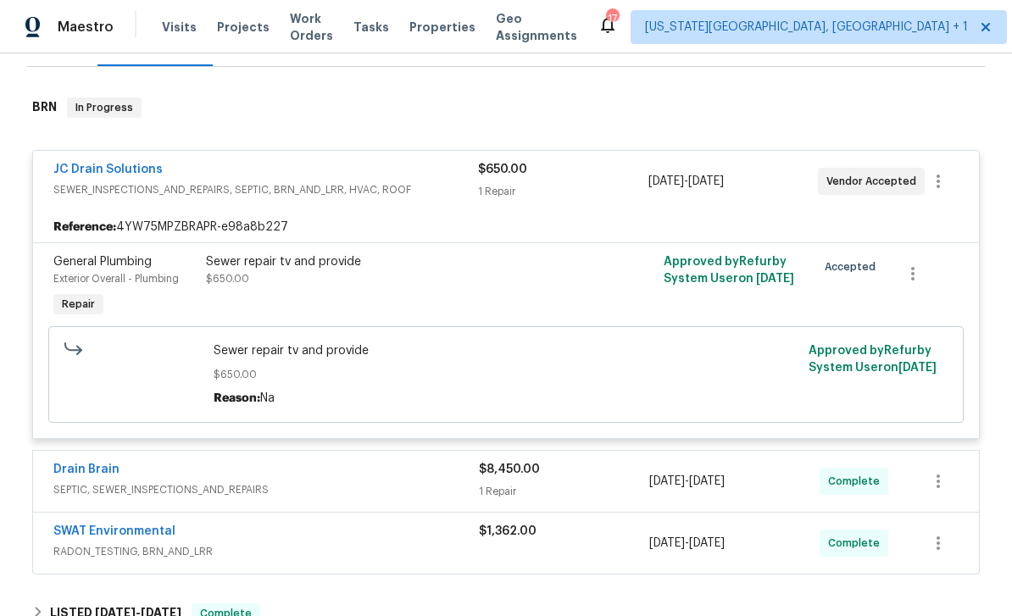
scroll to position [253, 0]
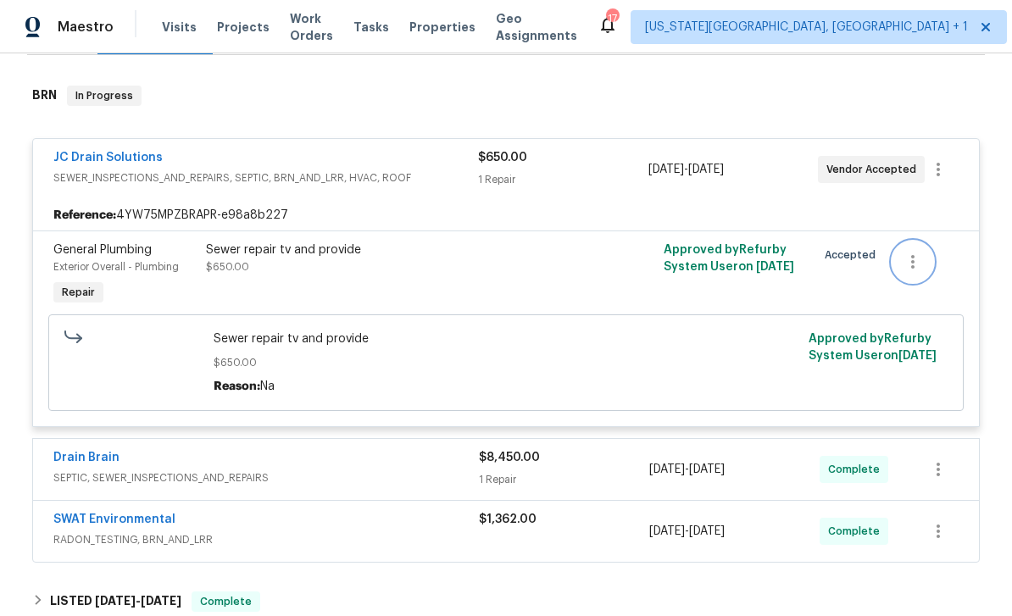
click at [922, 260] on icon "button" at bounding box center [913, 262] width 20 height 20
click at [945, 167] on div at bounding box center [506, 308] width 1012 height 616
click at [948, 164] on icon "button" at bounding box center [938, 169] width 20 height 20
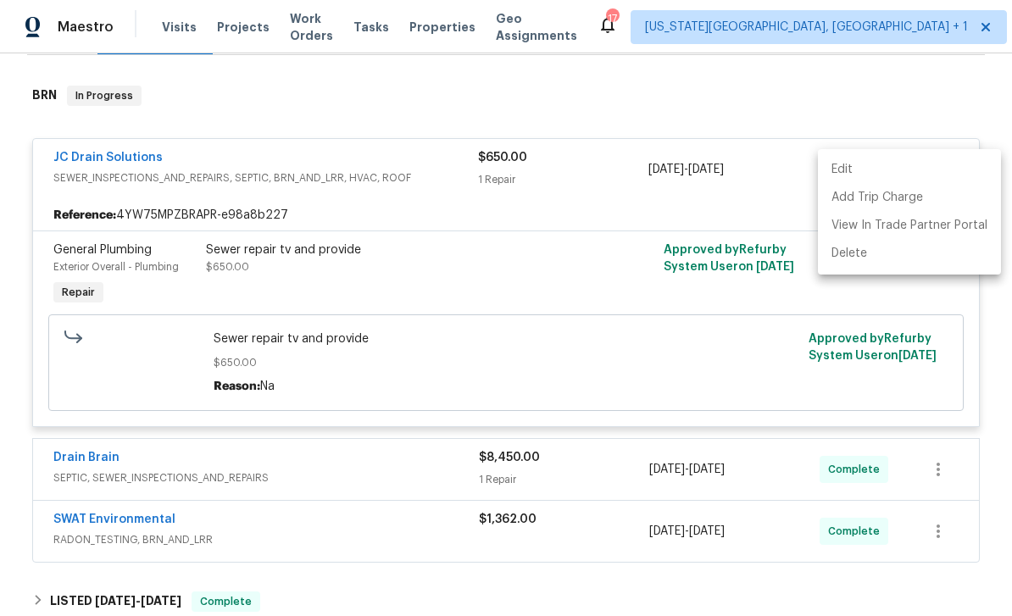
click at [850, 177] on li "Edit" at bounding box center [909, 170] width 183 height 28
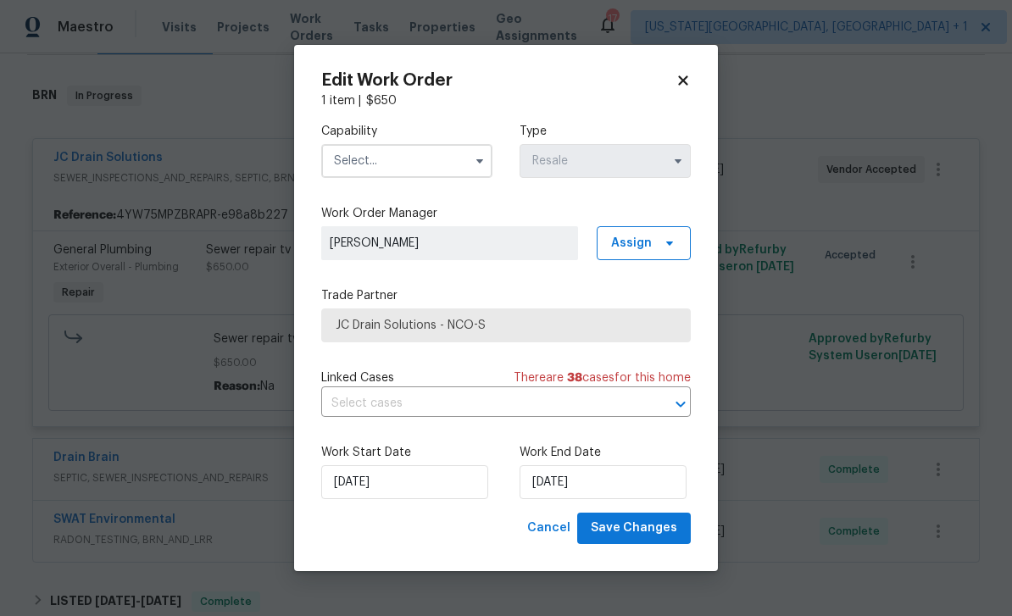
click at [677, 90] on div "Edit Work Order 1 item | $ 650 Capability Type Resale Work Order Manager Chris …" at bounding box center [506, 308] width 370 height 472
click at [685, 84] on icon at bounding box center [683, 80] width 15 height 15
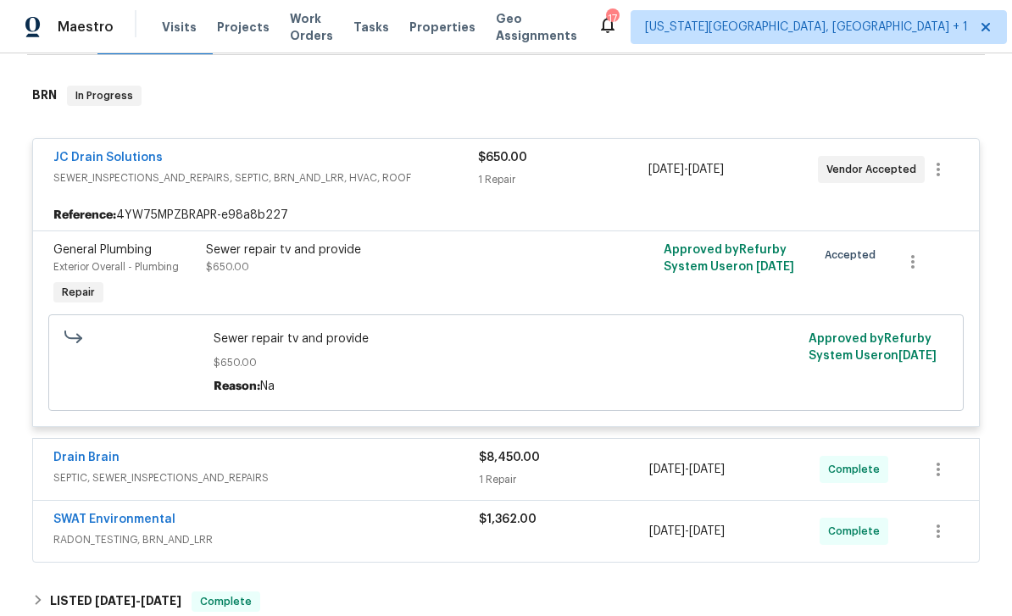
click at [478, 250] on div "Sewer repair tv and provide" at bounding box center [391, 250] width 371 height 17
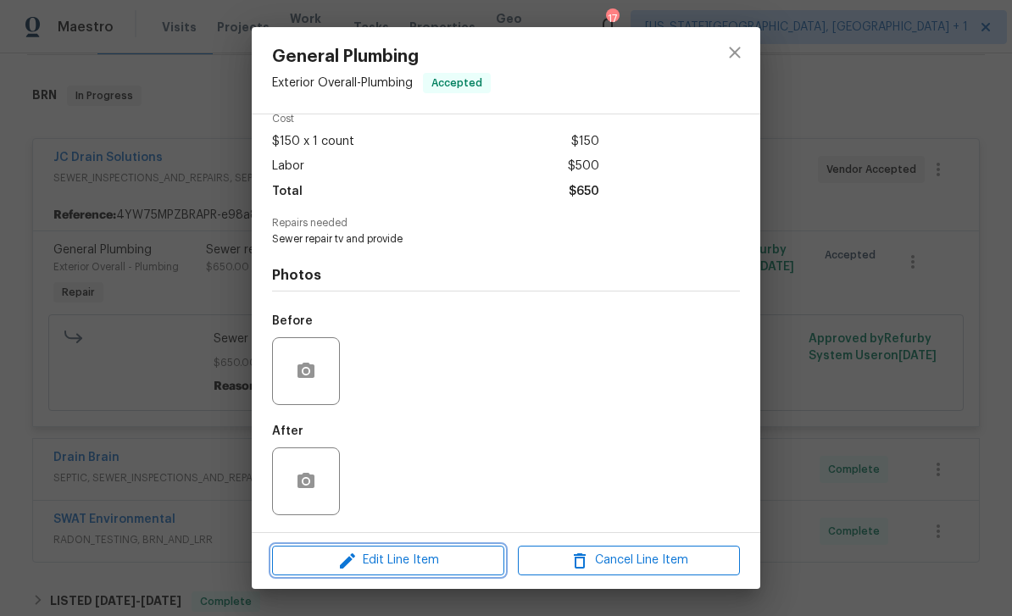
click at [448, 548] on button "Edit Line Item" at bounding box center [388, 561] width 232 height 30
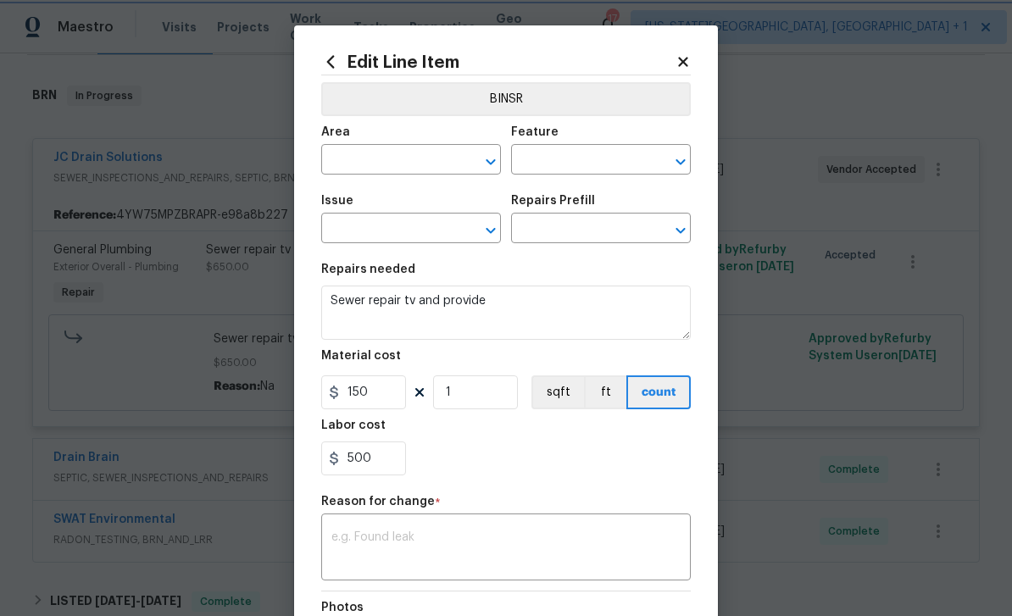
type input "Exterior Overall"
type input "Plumbing"
type input "General Plumbing"
type input "Add a Task $1.00"
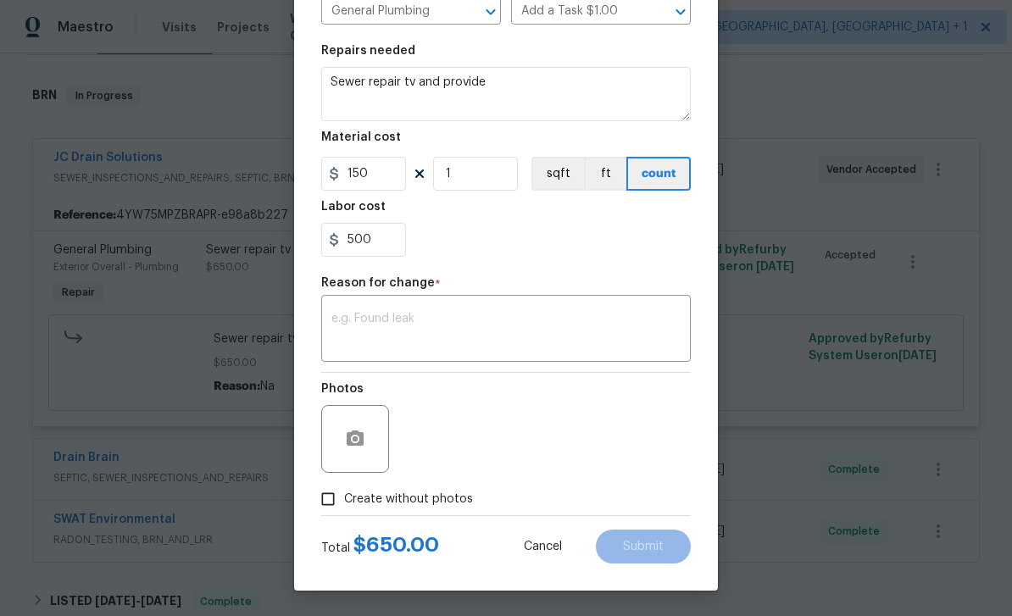
scroll to position [222, 0]
click at [375, 238] on input "500" at bounding box center [363, 240] width 85 height 34
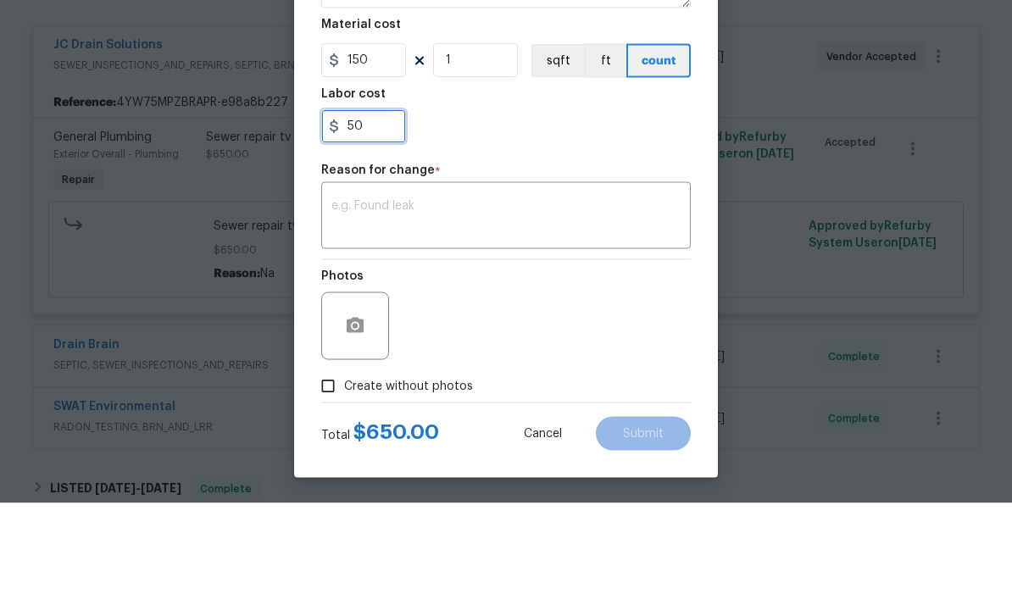
type input "5"
click at [504, 313] on textarea at bounding box center [505, 331] width 349 height 36
type input "0"
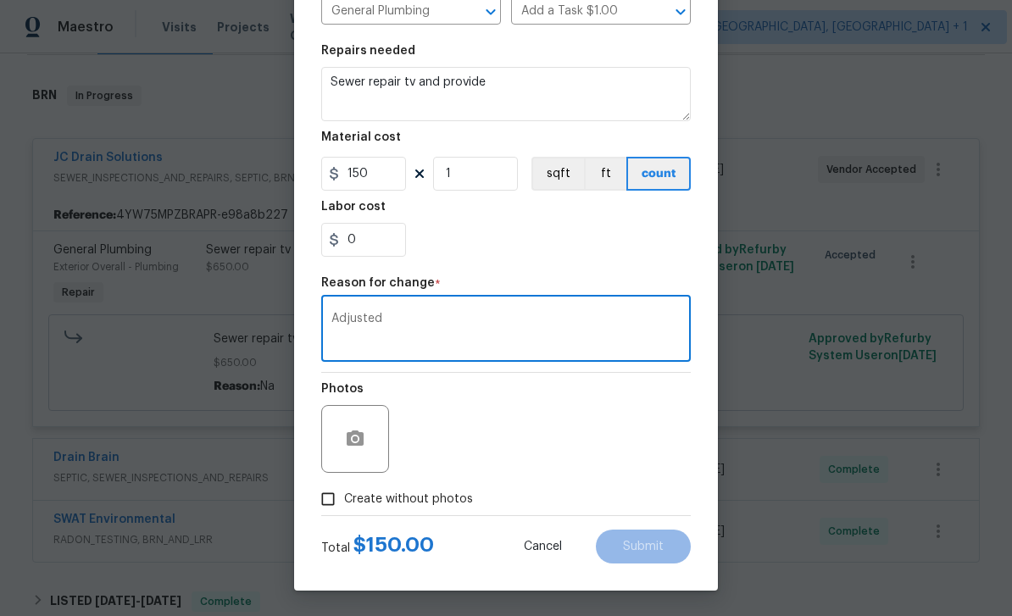
type textarea "Adjusted"
click at [425, 498] on span "Create without photos" at bounding box center [408, 500] width 129 height 18
click at [344, 498] on input "Create without photos" at bounding box center [328, 499] width 32 height 32
checkbox input "true"
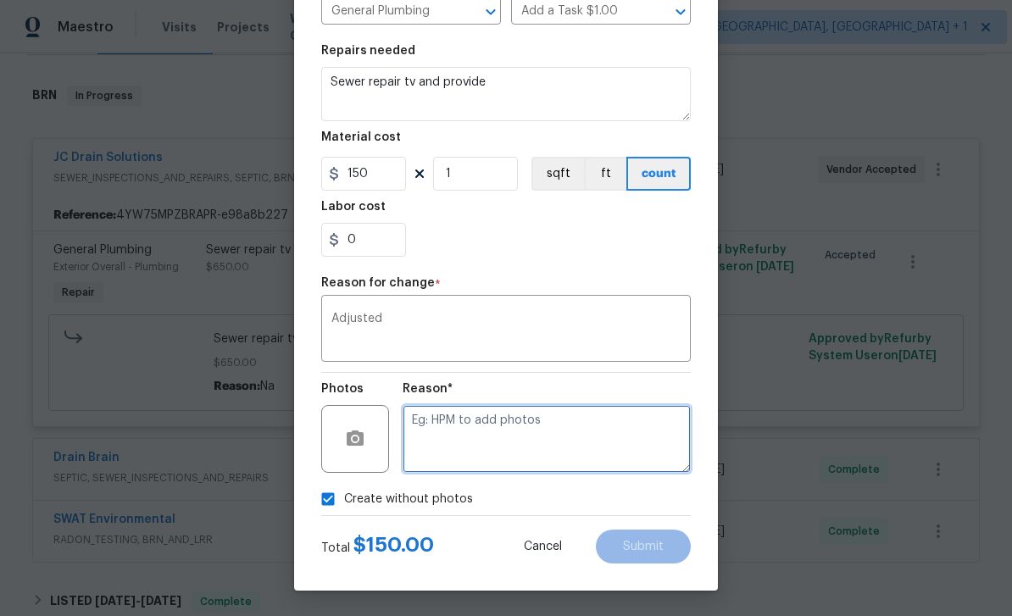
click at [540, 434] on textarea at bounding box center [547, 439] width 288 height 68
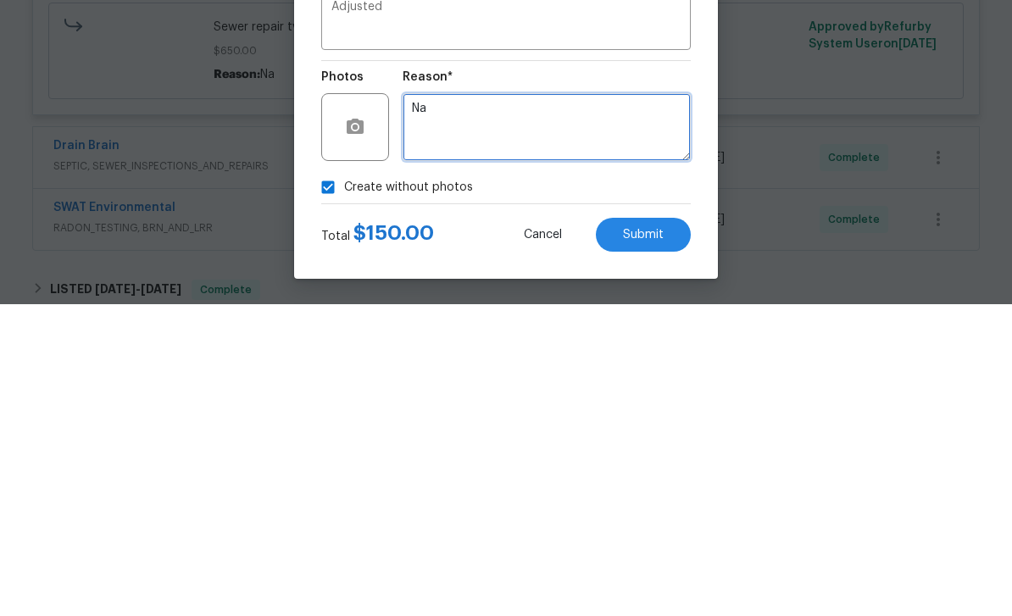
type textarea "Na"
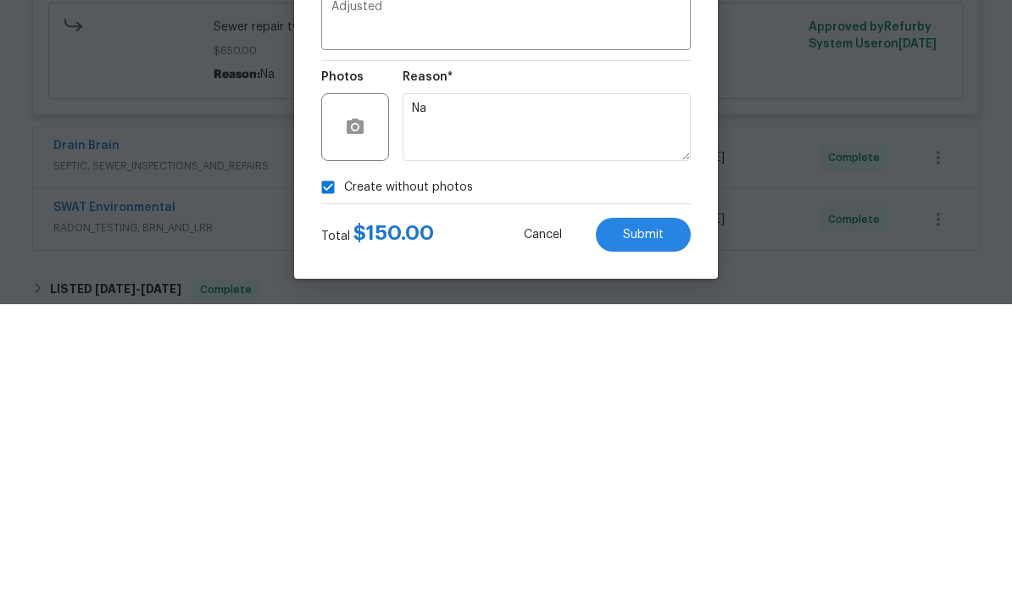
click at [653, 541] on span "Submit" at bounding box center [643, 547] width 41 height 13
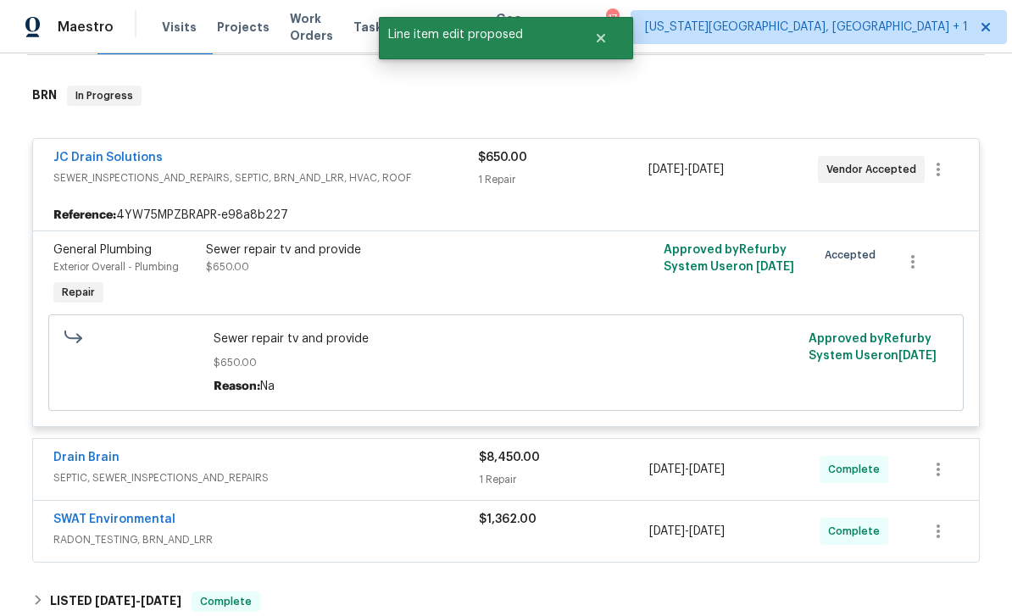
scroll to position [0, 0]
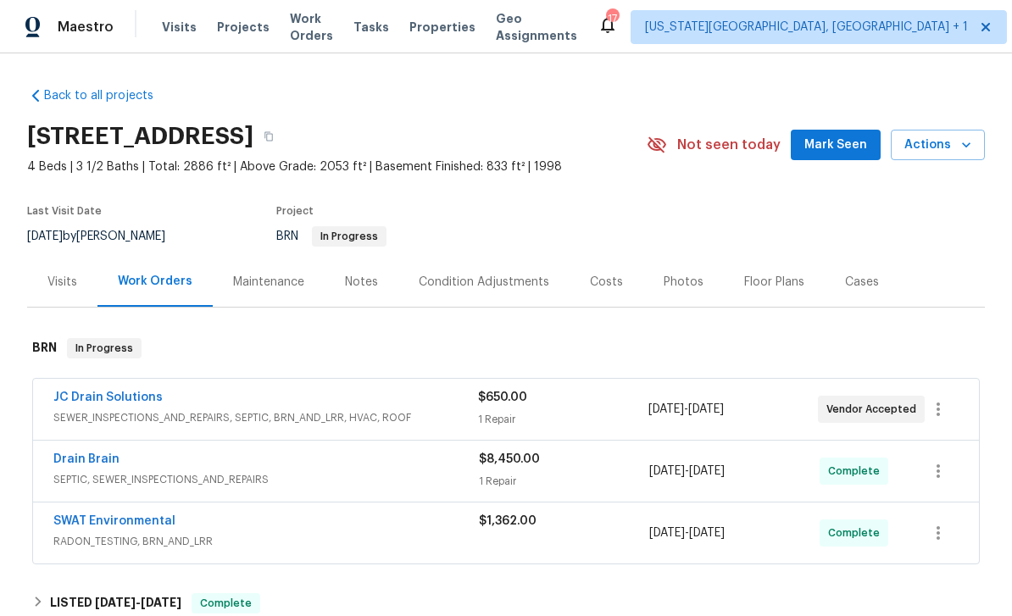
click at [684, 404] on span "[DATE]" at bounding box center [666, 409] width 36 height 12
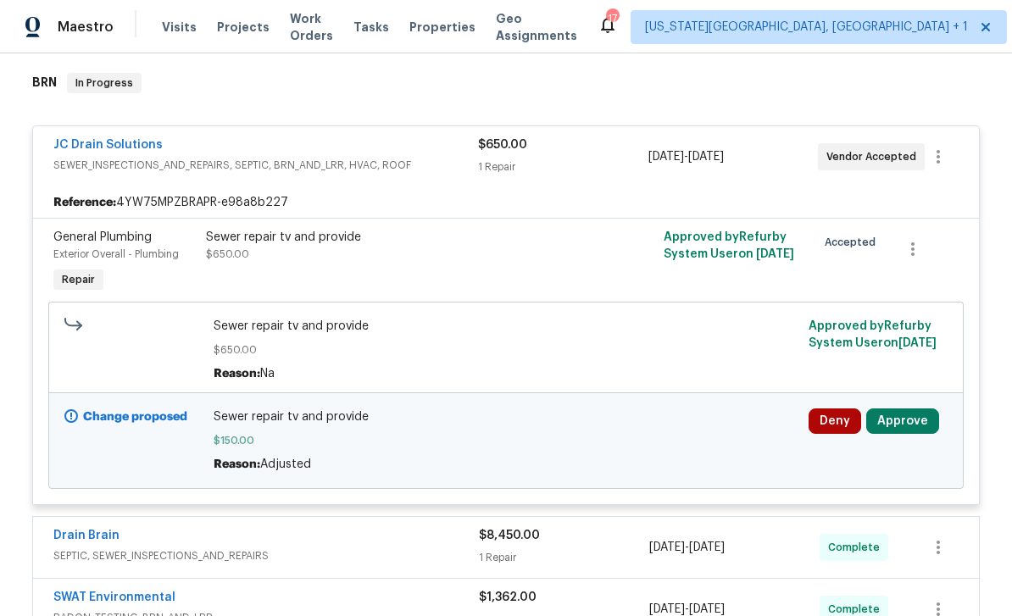
scroll to position [268, 0]
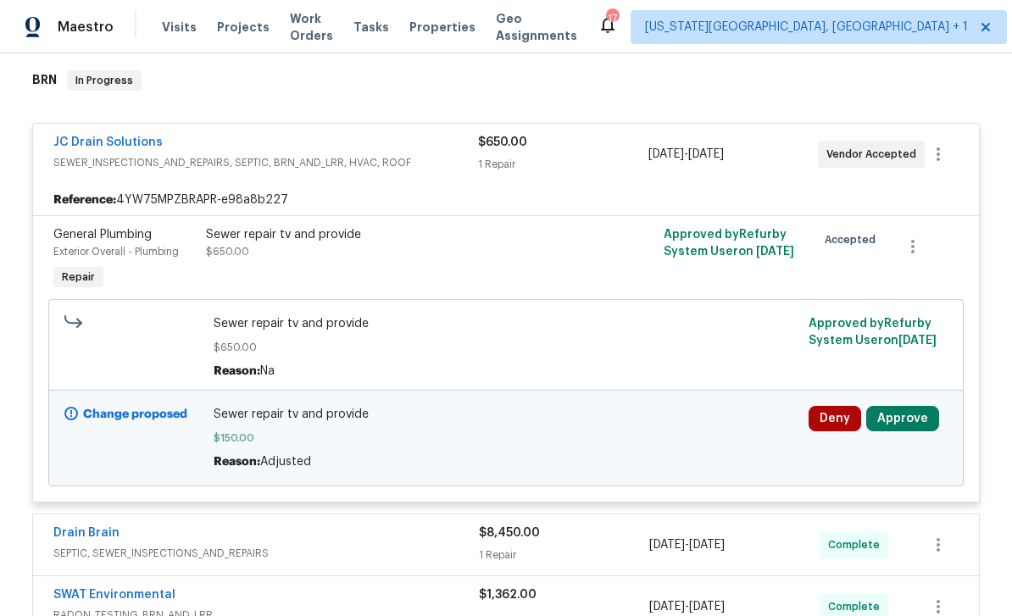
click at [913, 408] on button "Approve" at bounding box center [902, 418] width 73 height 25
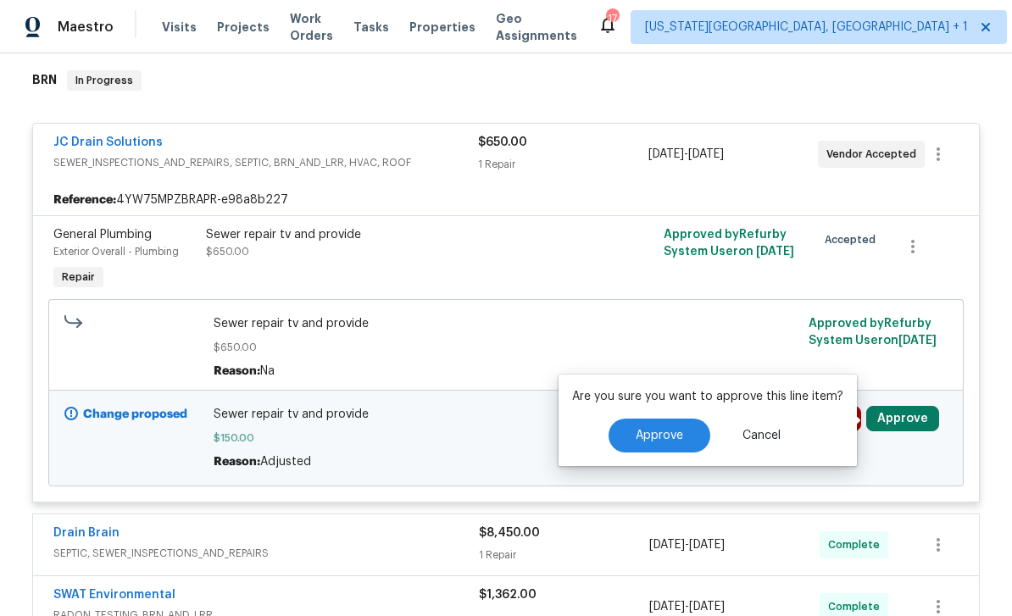
click at [689, 424] on button "Approve" at bounding box center [660, 436] width 102 height 34
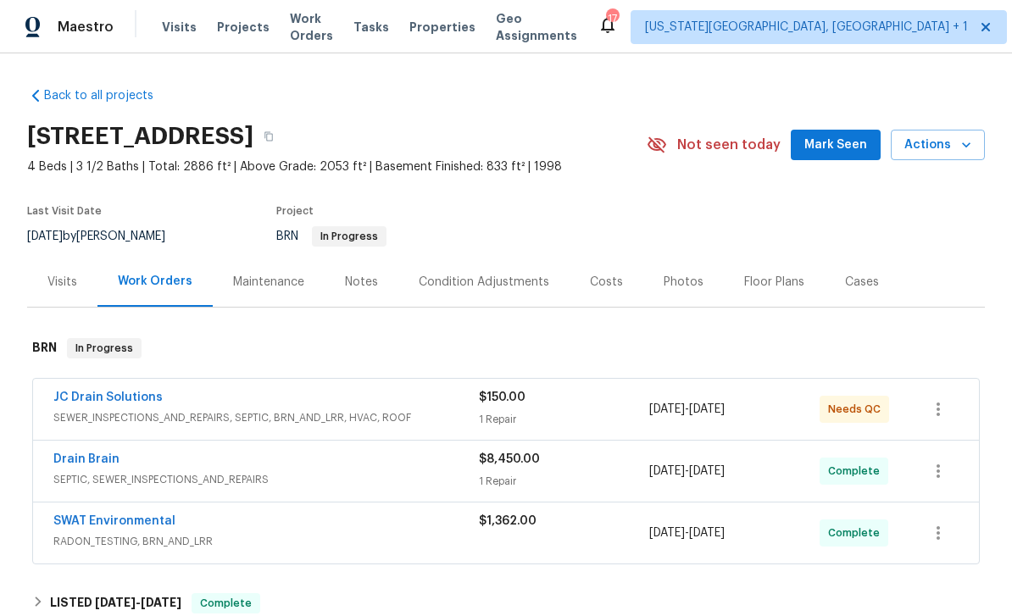
click at [591, 405] on div "$150.00" at bounding box center [564, 397] width 170 height 17
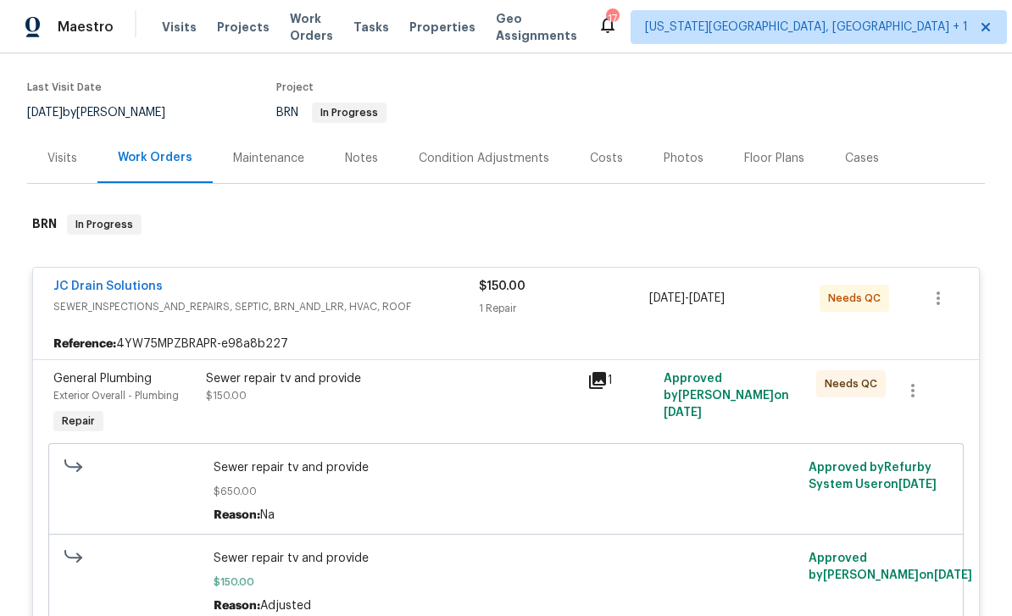
scroll to position [151, 0]
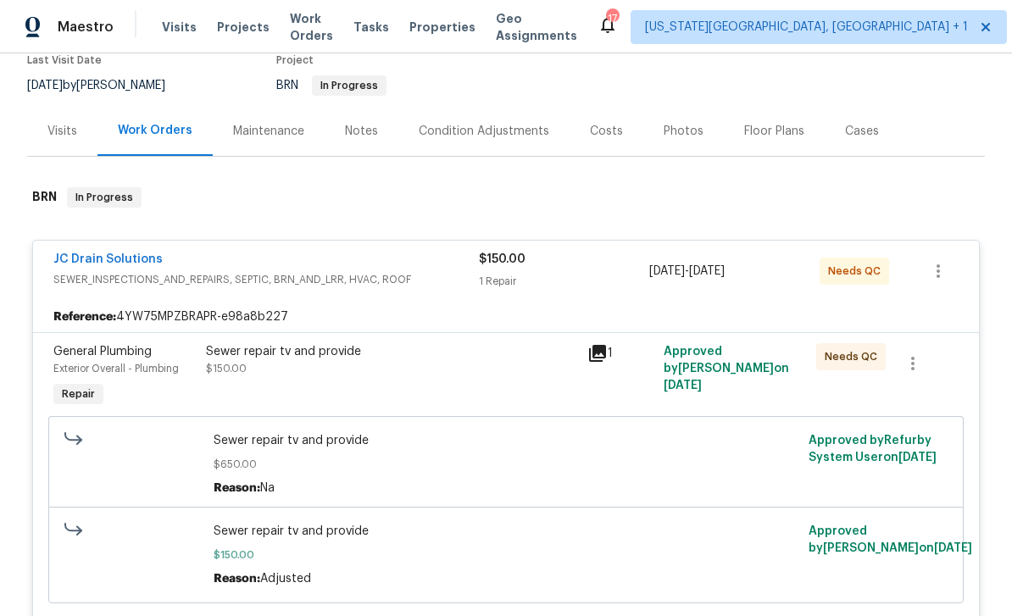
click at [552, 289] on div "1 Repair" at bounding box center [564, 281] width 170 height 17
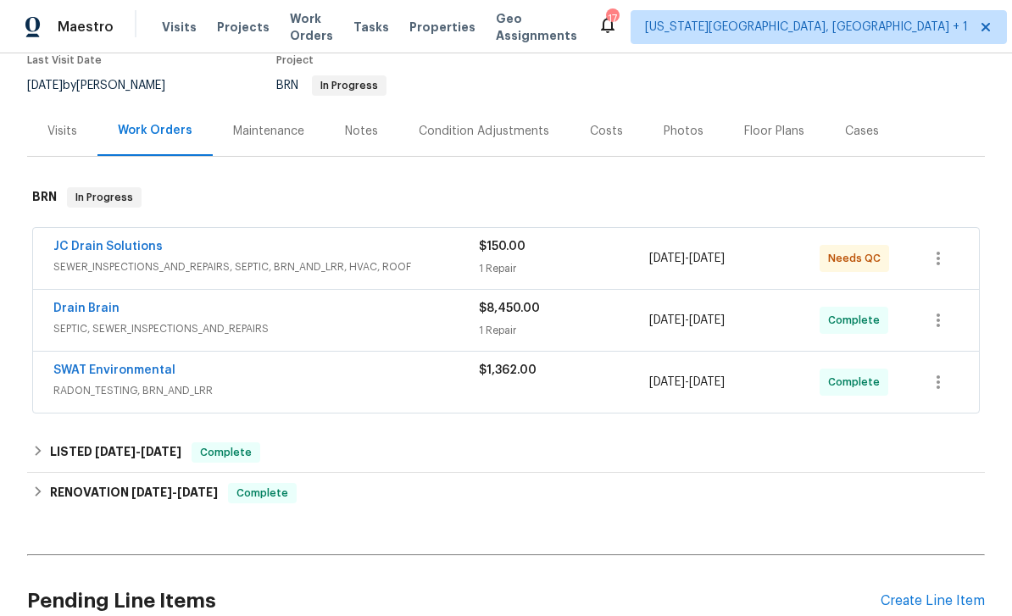
click at [590, 263] on div "1 Repair" at bounding box center [564, 268] width 170 height 17
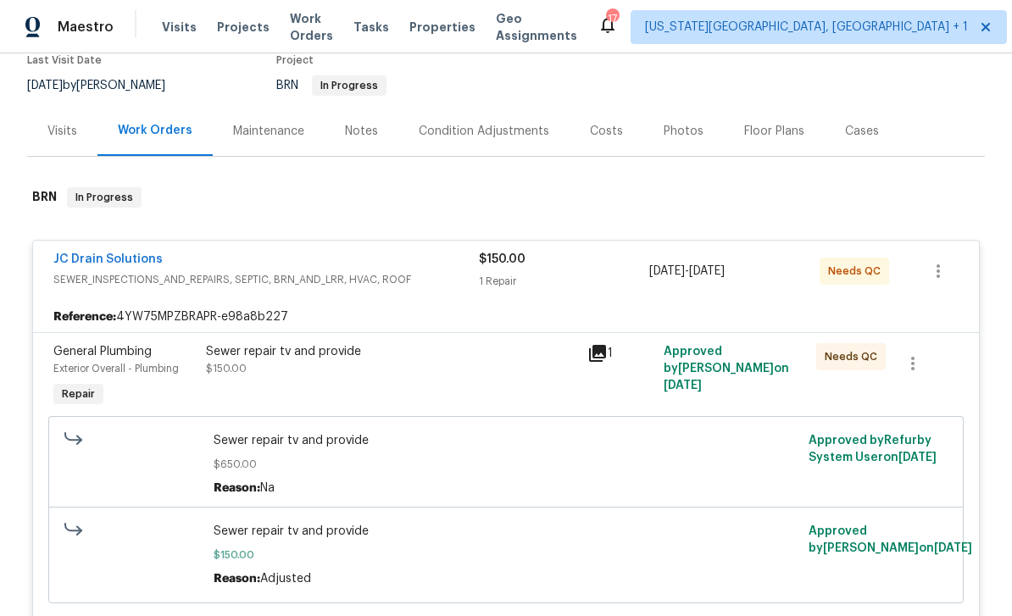
click at [483, 452] on div "Sewer repair tv and provide $650.00 Reason: Na" at bounding box center [507, 464] width 586 height 64
click at [546, 558] on span "$150.00" at bounding box center [507, 555] width 586 height 17
click at [716, 530] on span "Sewer repair tv and provide" at bounding box center [507, 531] width 586 height 17
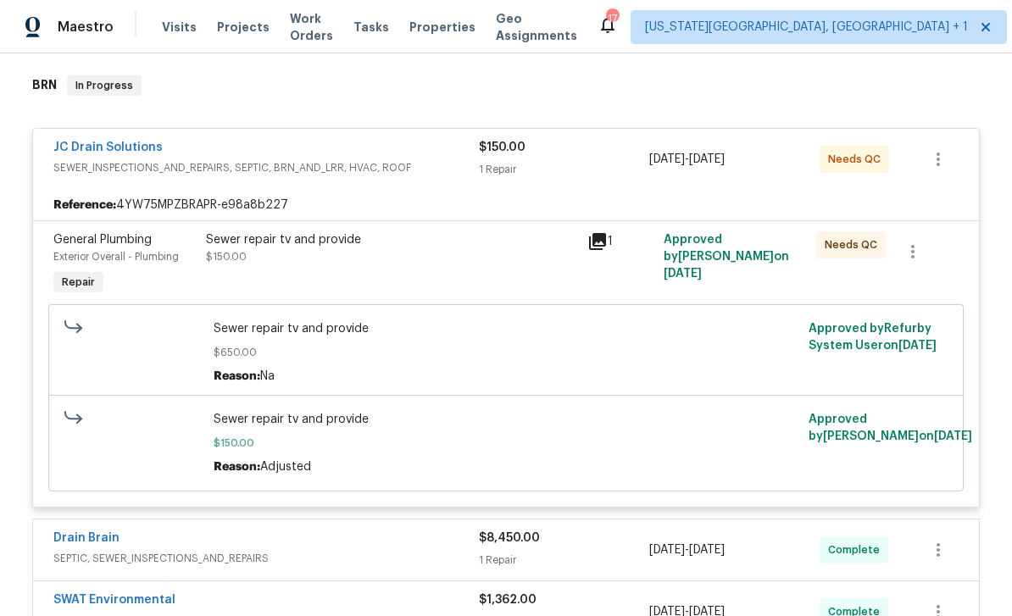
scroll to position [294, 0]
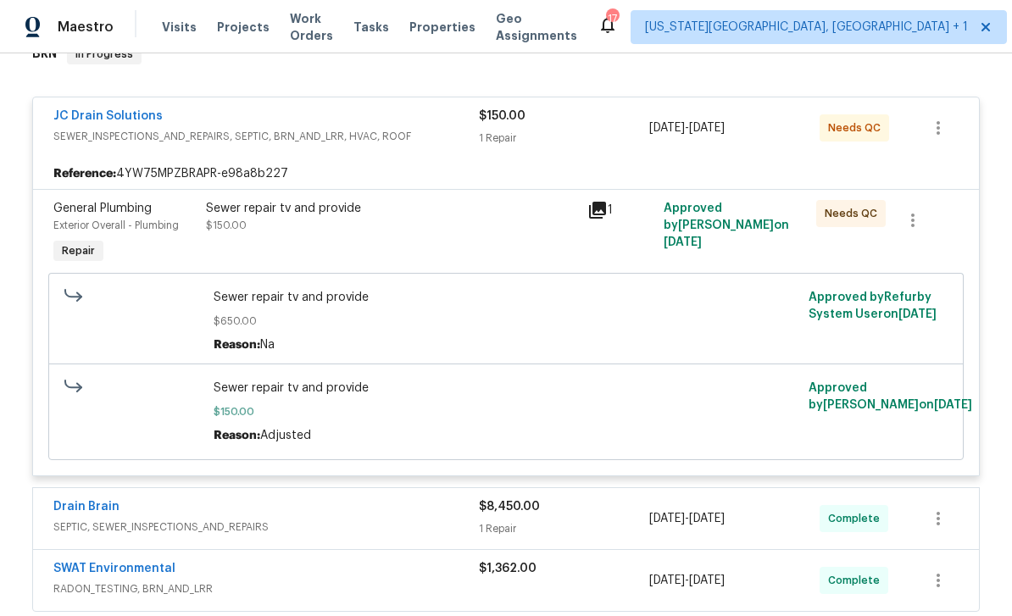
click at [577, 439] on div "Reason: Adjusted" at bounding box center [507, 435] width 586 height 17
click at [935, 131] on icon "button" at bounding box center [938, 128] width 20 height 20
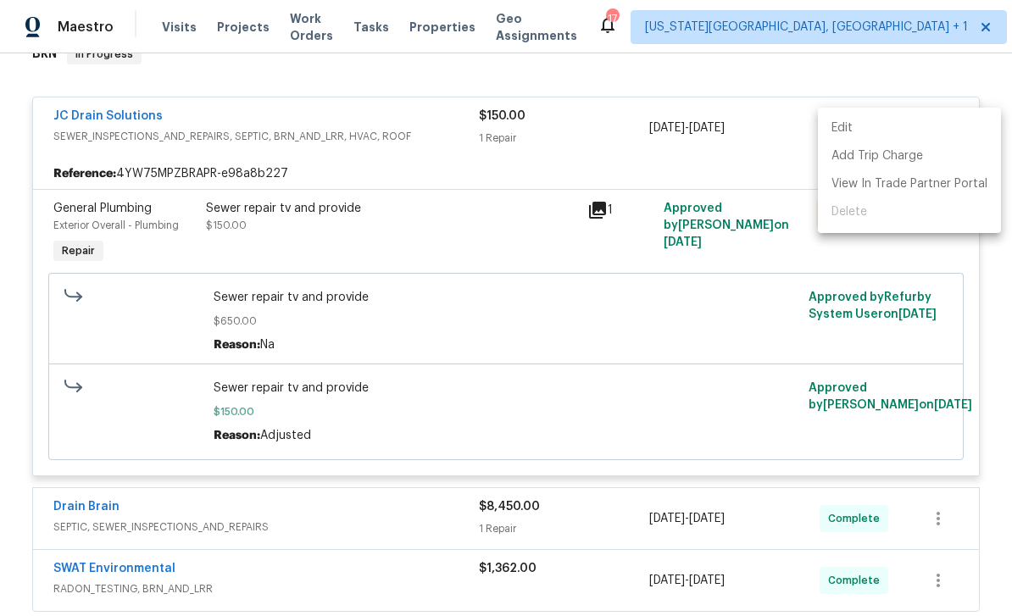
click at [504, 140] on div at bounding box center [506, 308] width 1012 height 616
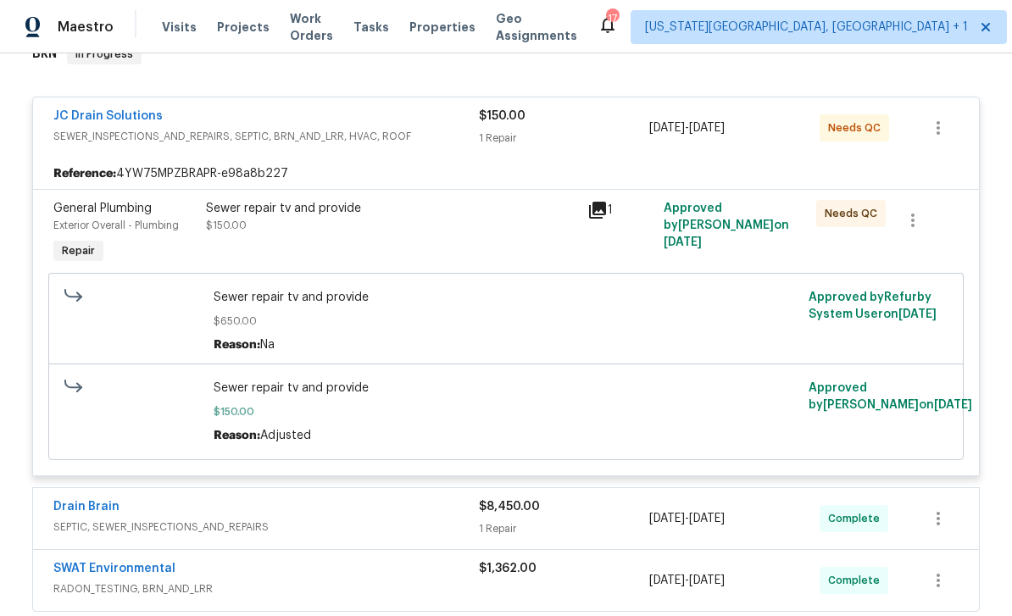
click at [408, 141] on span "SEWER_INSPECTIONS_AND_REPAIRS, SEPTIC, BRN_AND_LRR, HVAC, ROOF" at bounding box center [265, 136] width 425 height 17
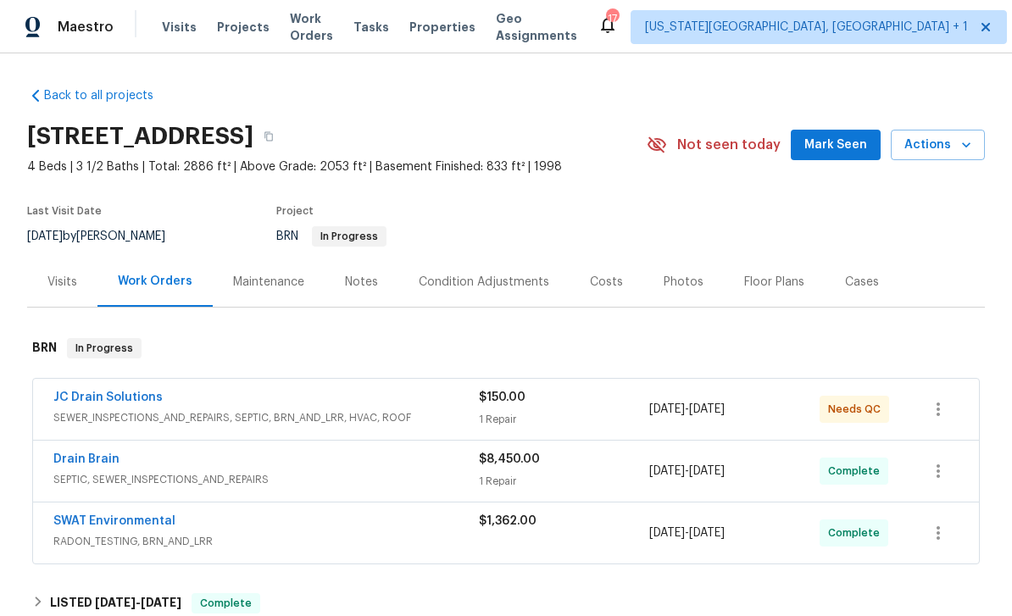
scroll to position [0, 0]
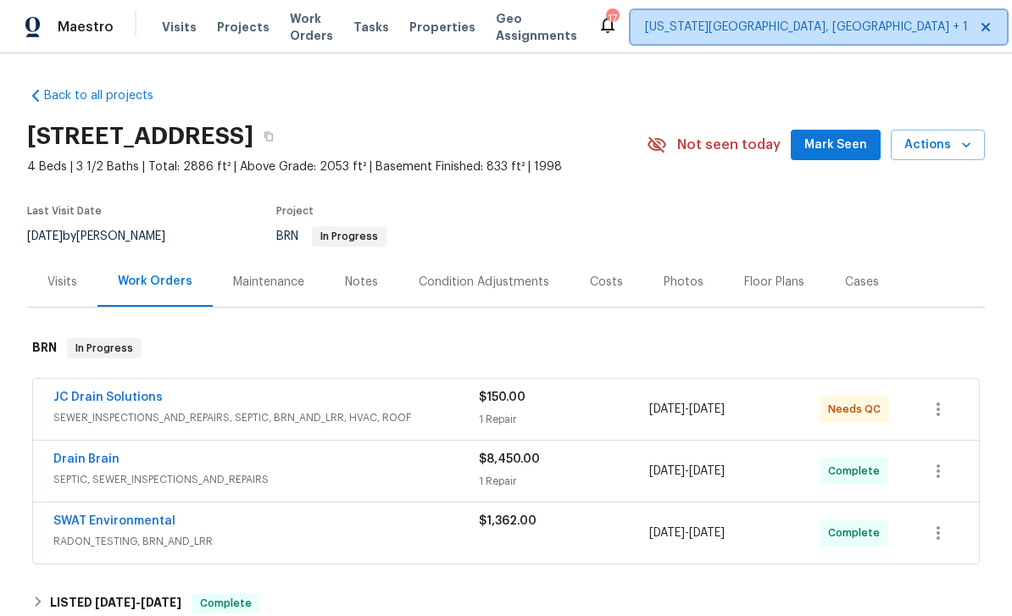
click at [775, 25] on span "[US_STATE][GEOGRAPHIC_DATA], [GEOGRAPHIC_DATA] + 1" at bounding box center [806, 27] width 323 height 17
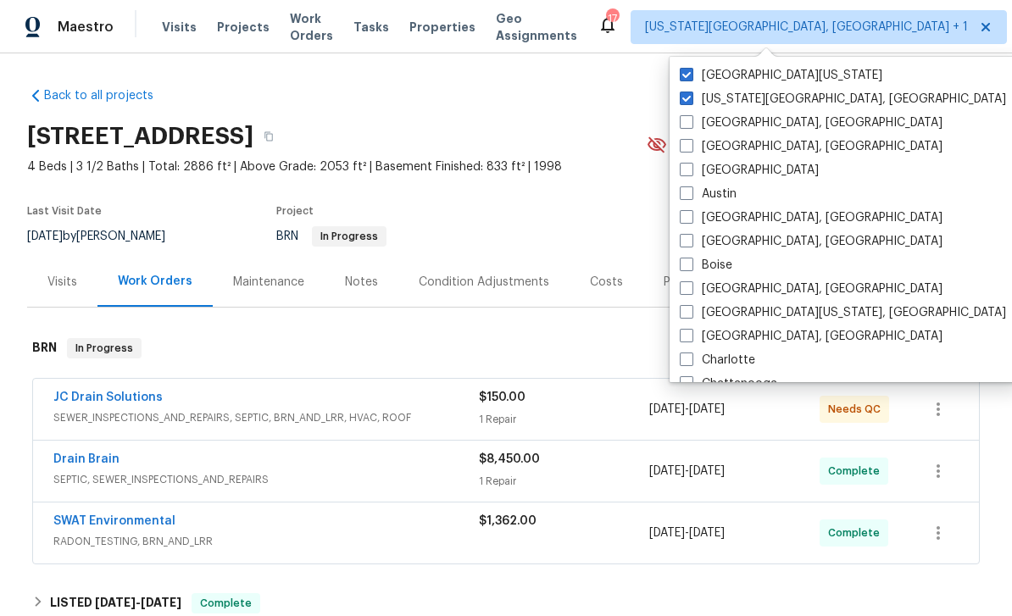
click at [689, 81] on span at bounding box center [687, 75] width 14 height 14
click at [689, 78] on input "[GEOGRAPHIC_DATA][US_STATE]" at bounding box center [685, 72] width 11 height 11
checkbox input "false"
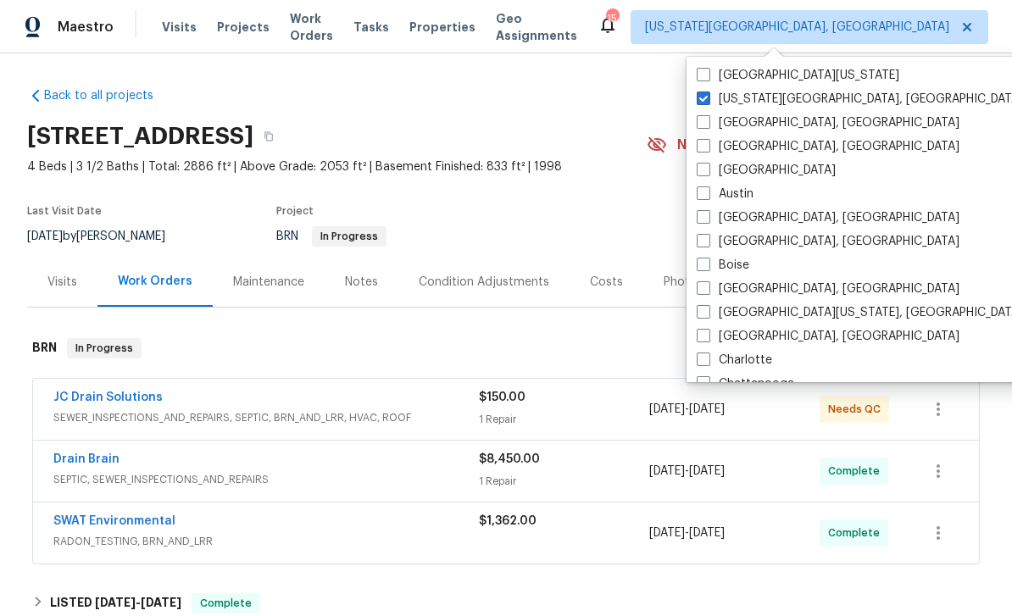
click at [700, 105] on label "[US_STATE][GEOGRAPHIC_DATA], [GEOGRAPHIC_DATA]" at bounding box center [860, 99] width 326 height 17
click at [700, 102] on input "[US_STATE][GEOGRAPHIC_DATA], [GEOGRAPHIC_DATA]" at bounding box center [702, 96] width 11 height 11
checkbox input "false"
checkbox input "true"
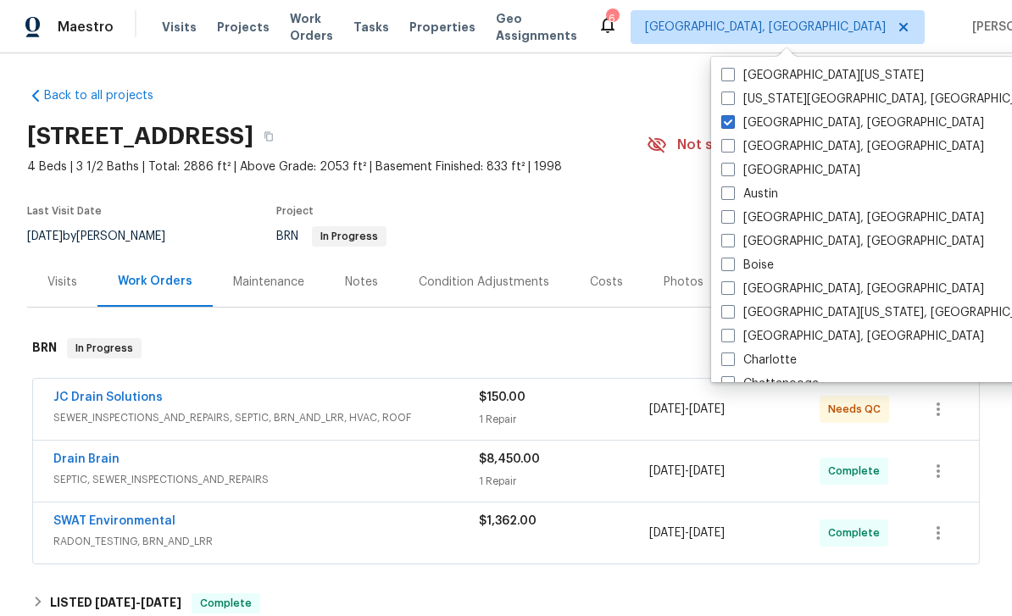
click at [731, 78] on span at bounding box center [728, 75] width 14 height 14
click at [731, 78] on input "[GEOGRAPHIC_DATA][US_STATE]" at bounding box center [726, 72] width 11 height 11
checkbox input "true"
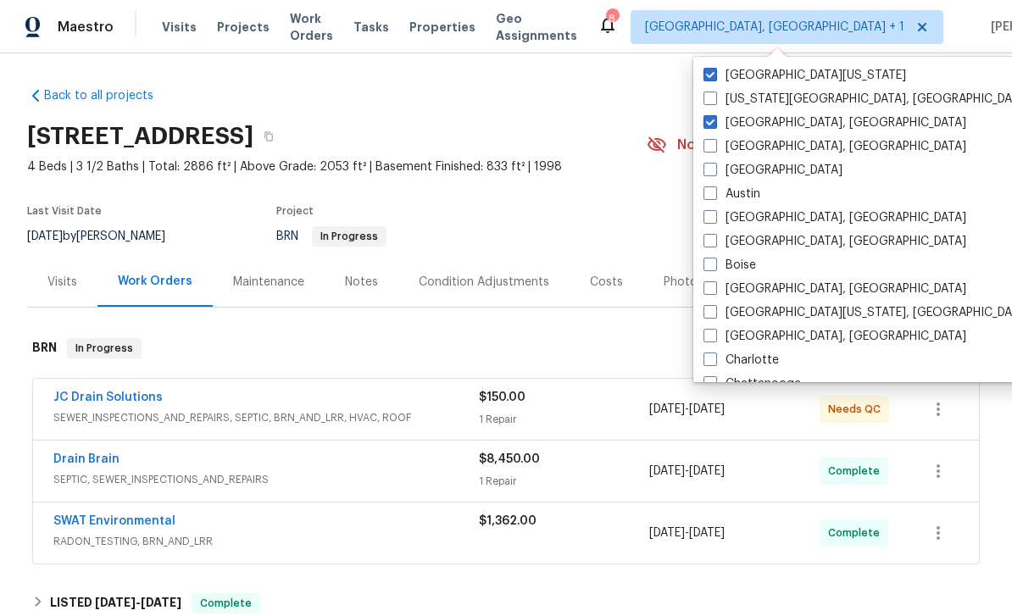
click at [716, 124] on span at bounding box center [710, 122] width 14 height 14
click at [714, 124] on input "[GEOGRAPHIC_DATA], [GEOGRAPHIC_DATA]" at bounding box center [708, 119] width 11 height 11
checkbox input "false"
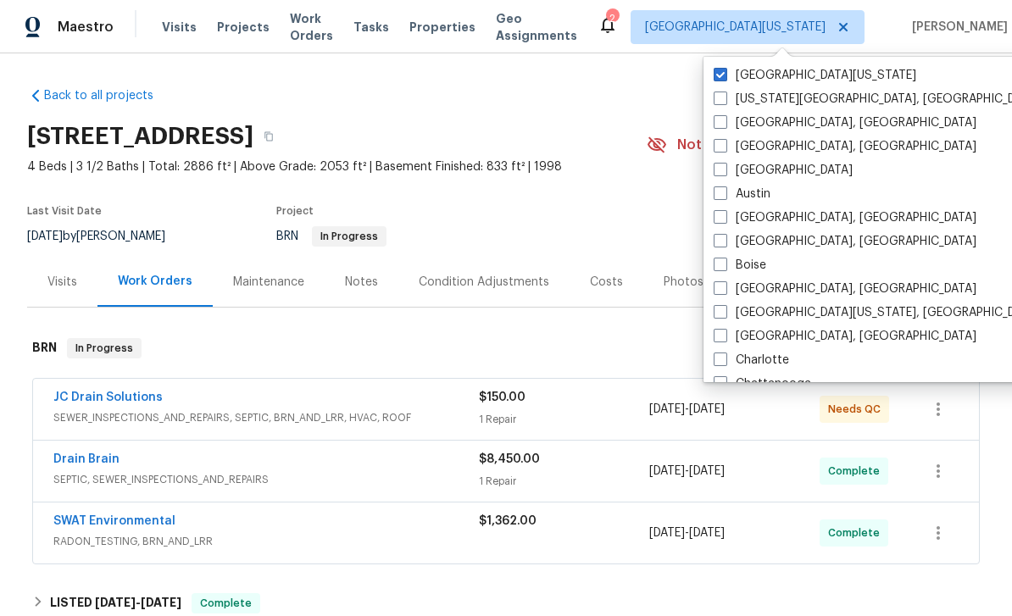
click at [181, 31] on span "Visits" at bounding box center [179, 27] width 35 height 17
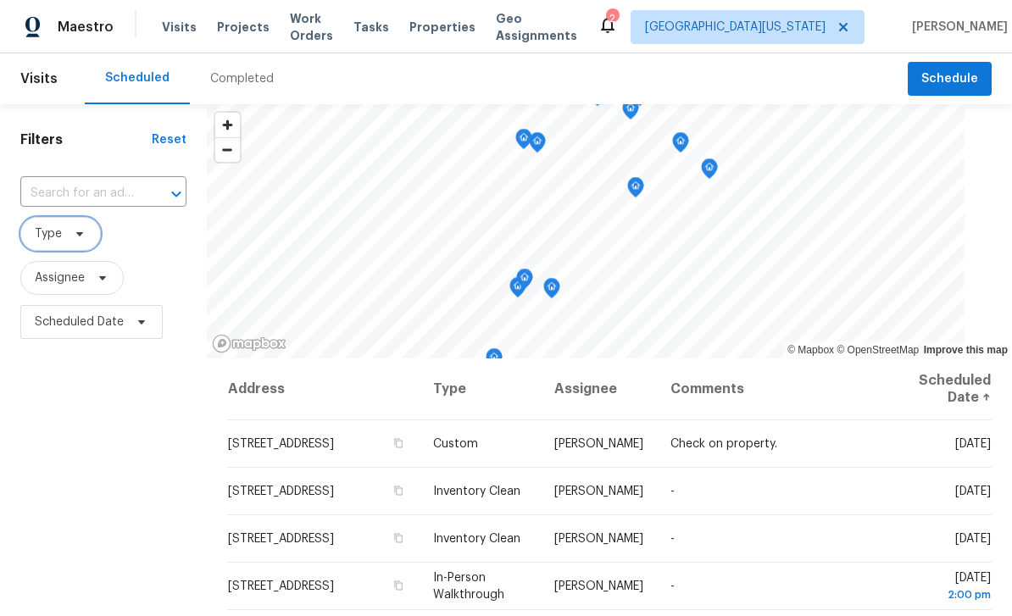
click at [88, 231] on span "Type" at bounding box center [60, 234] width 81 height 34
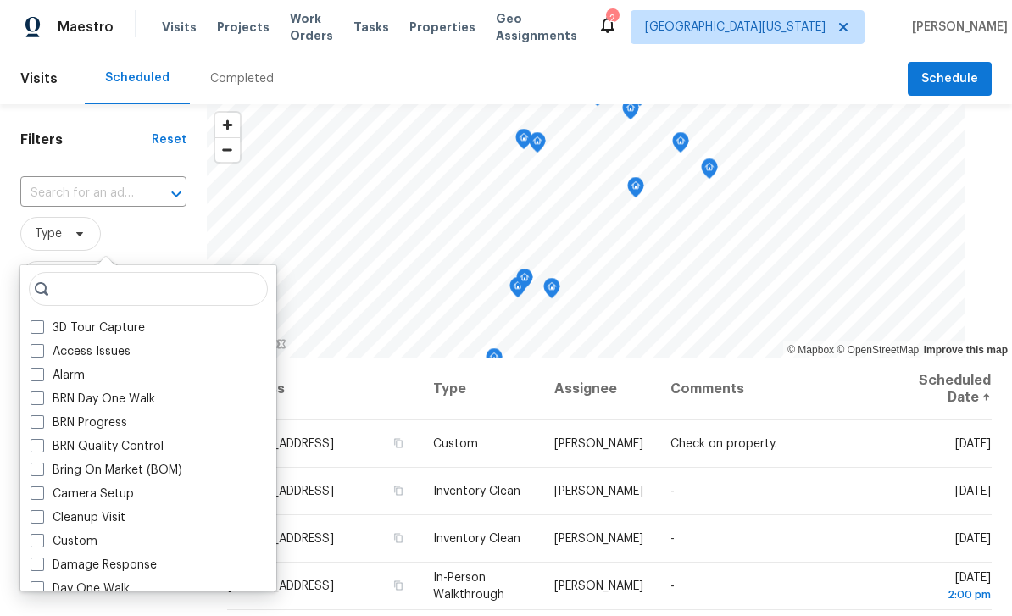
click at [44, 396] on label "BRN Day One Walk" at bounding box center [93, 399] width 125 height 17
click at [42, 396] on input "BRN Day One Walk" at bounding box center [36, 396] width 11 height 11
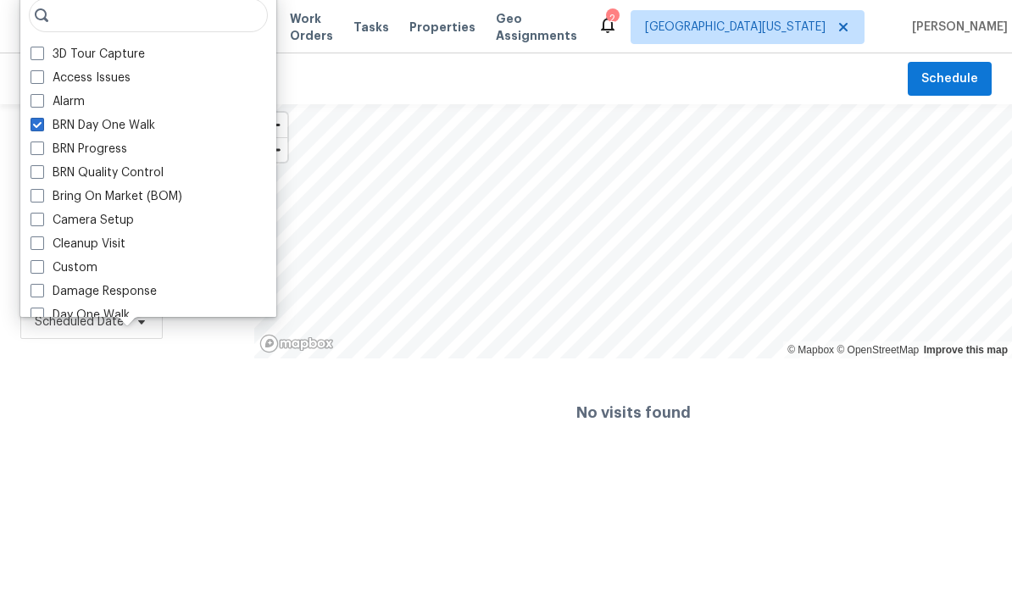
click at [41, 131] on span at bounding box center [38, 125] width 14 height 14
click at [41, 128] on input "BRN Day One Walk" at bounding box center [36, 122] width 11 height 11
checkbox input "false"
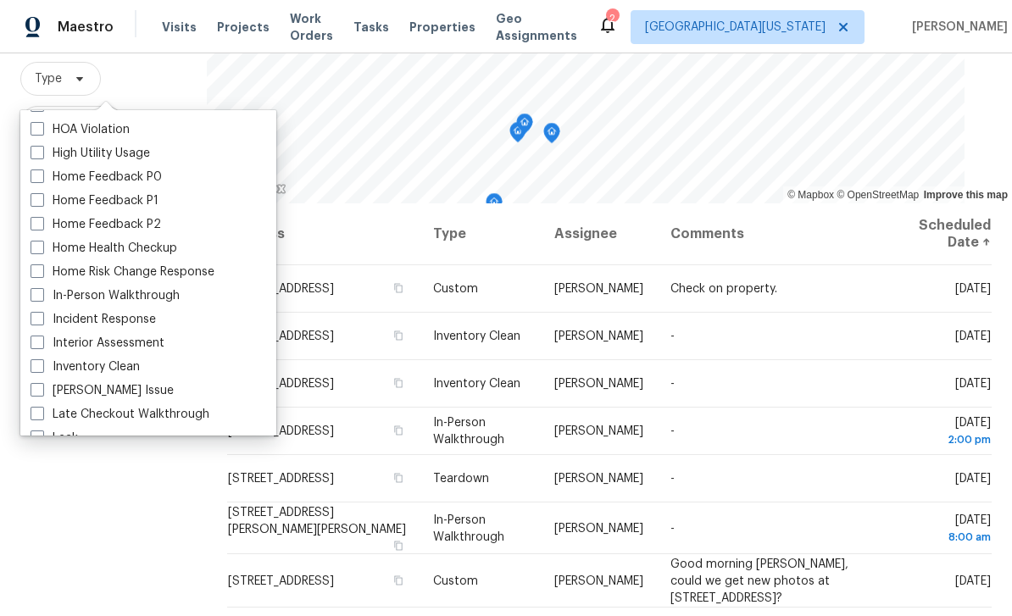
scroll to position [498, 0]
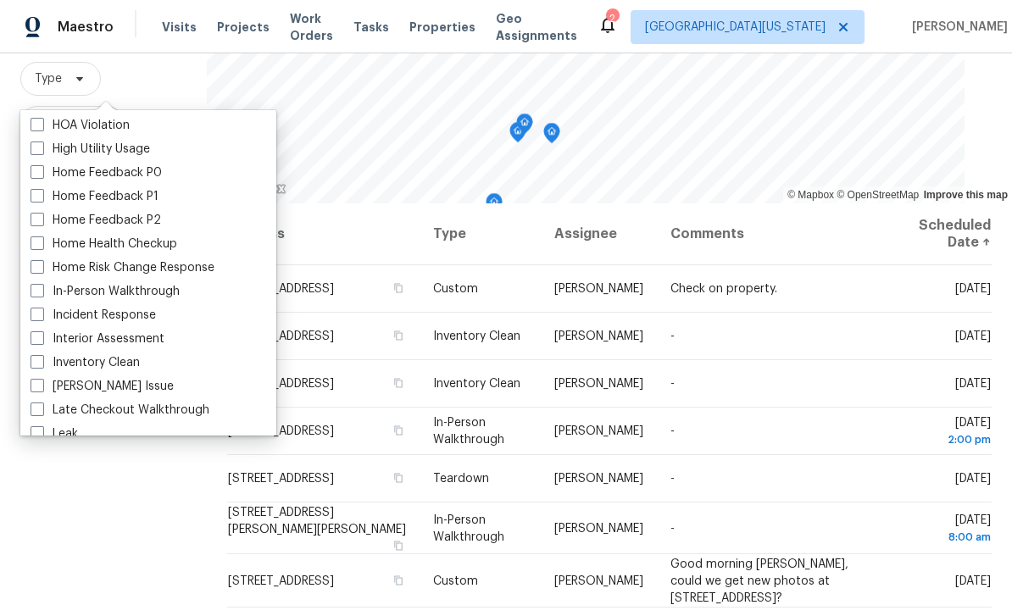
click at [49, 297] on label "In-Person Walkthrough" at bounding box center [105, 291] width 149 height 17
click at [42, 294] on input "In-Person Walkthrough" at bounding box center [36, 288] width 11 height 11
checkbox input "true"
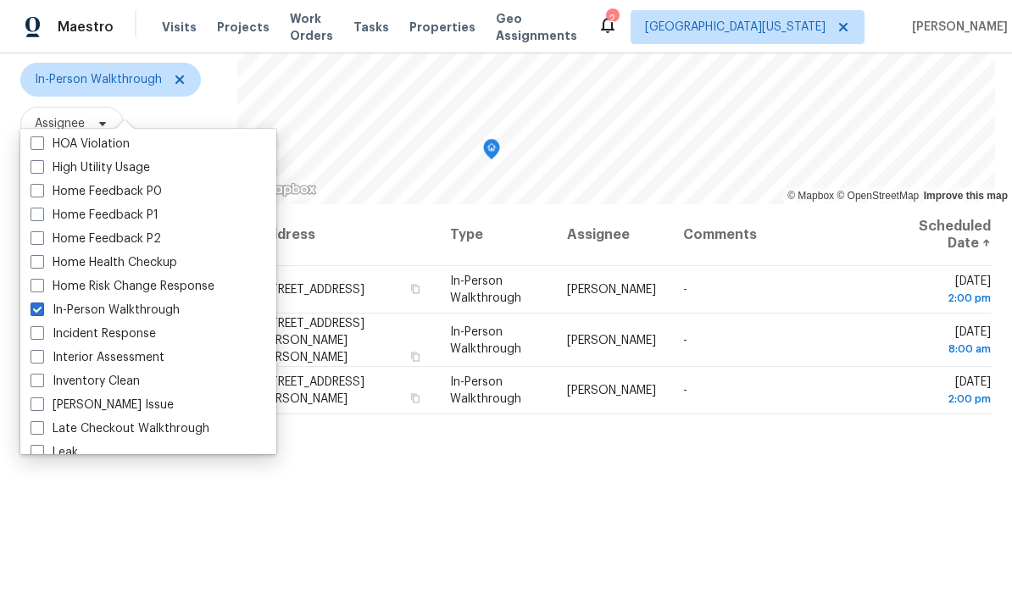
scroll to position [156, 0]
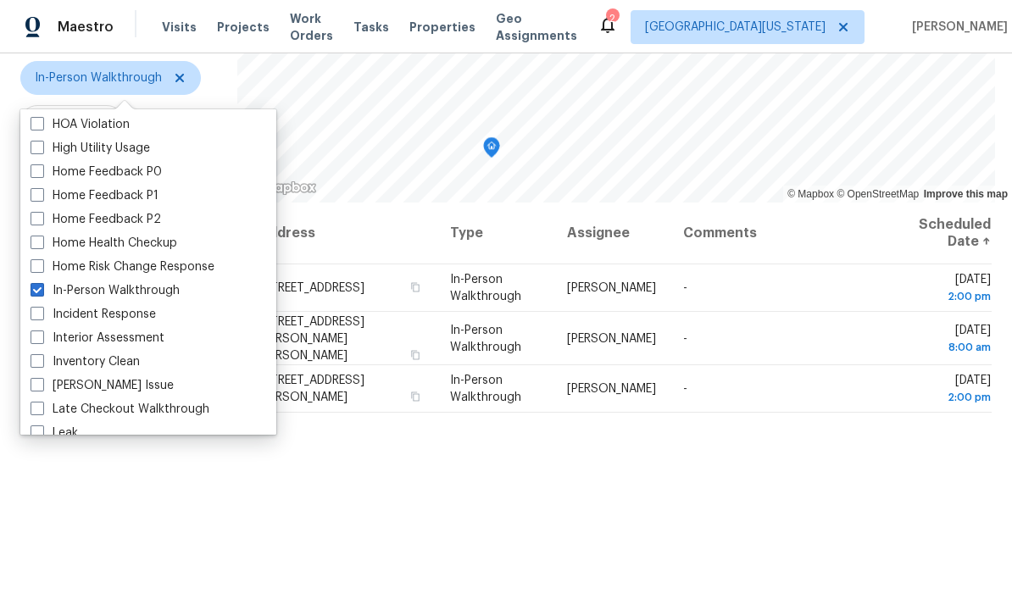
click at [950, 517] on div "Address Type Assignee Comments Scheduled Date ↑ [STREET_ADDRESS] In-Person Walk…" at bounding box center [624, 449] width 775 height 493
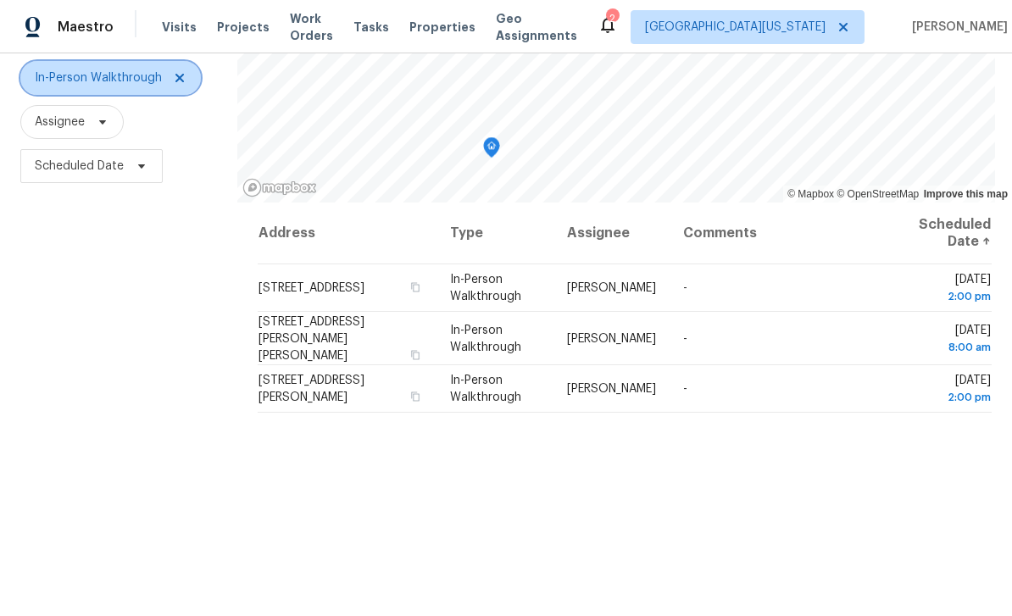
click at [170, 85] on span at bounding box center [177, 78] width 19 height 14
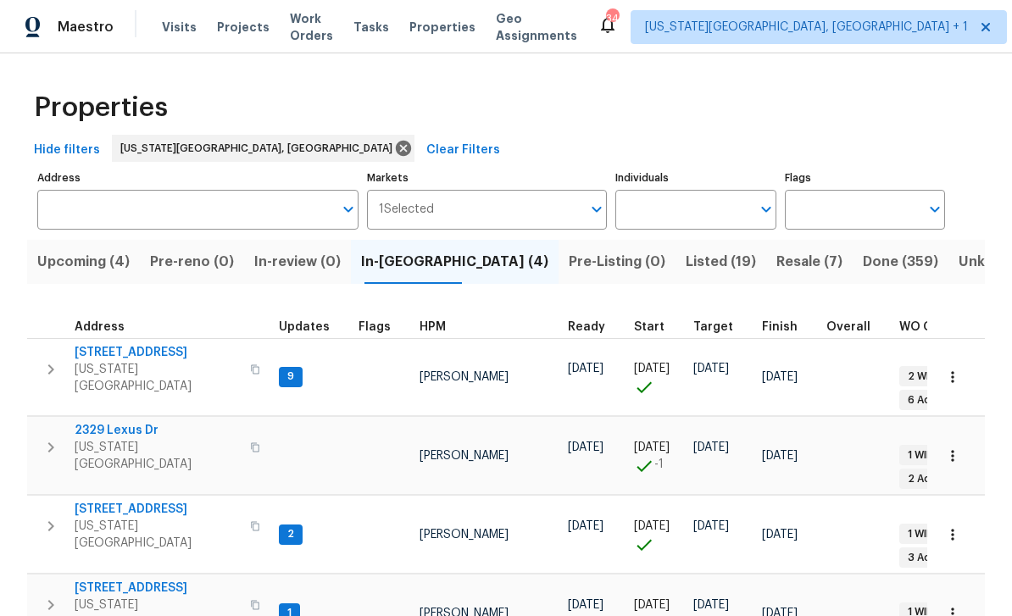
click at [226, 29] on span "Projects" at bounding box center [243, 27] width 53 height 17
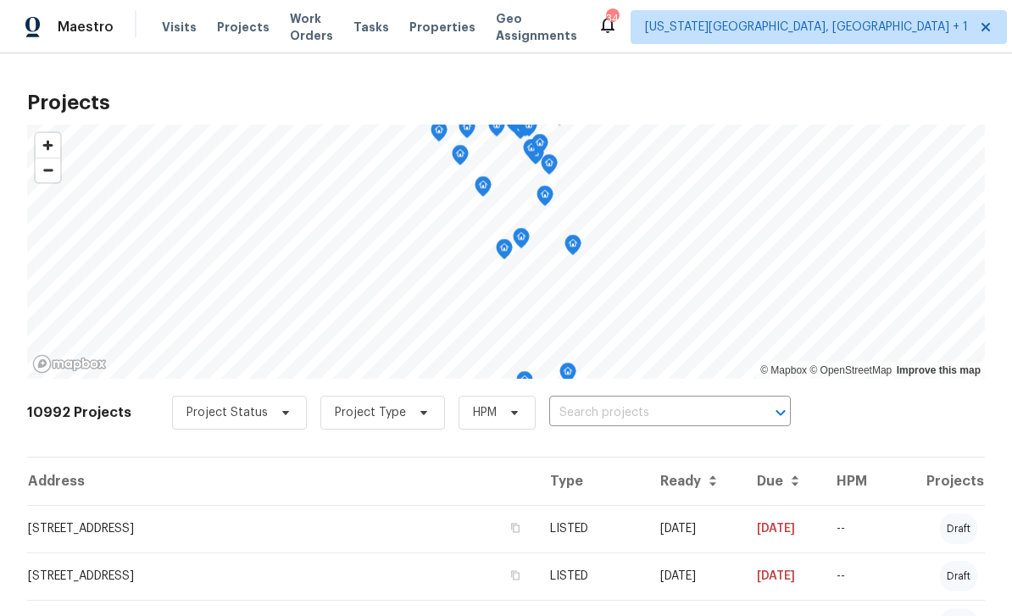
click at [173, 28] on span "Visits" at bounding box center [179, 27] width 35 height 17
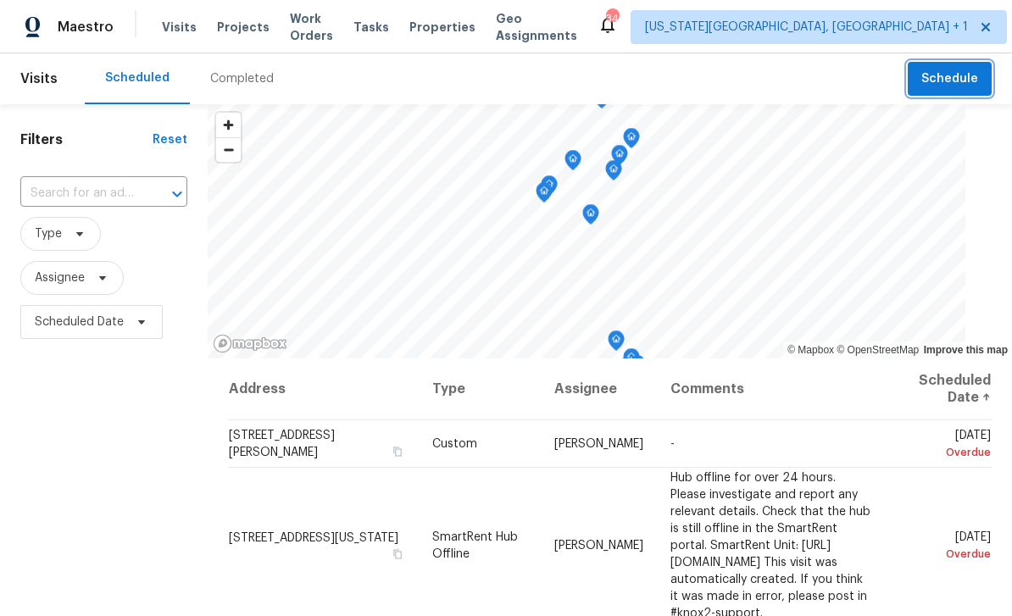
click at [972, 88] on span "Schedule" at bounding box center [949, 79] width 57 height 21
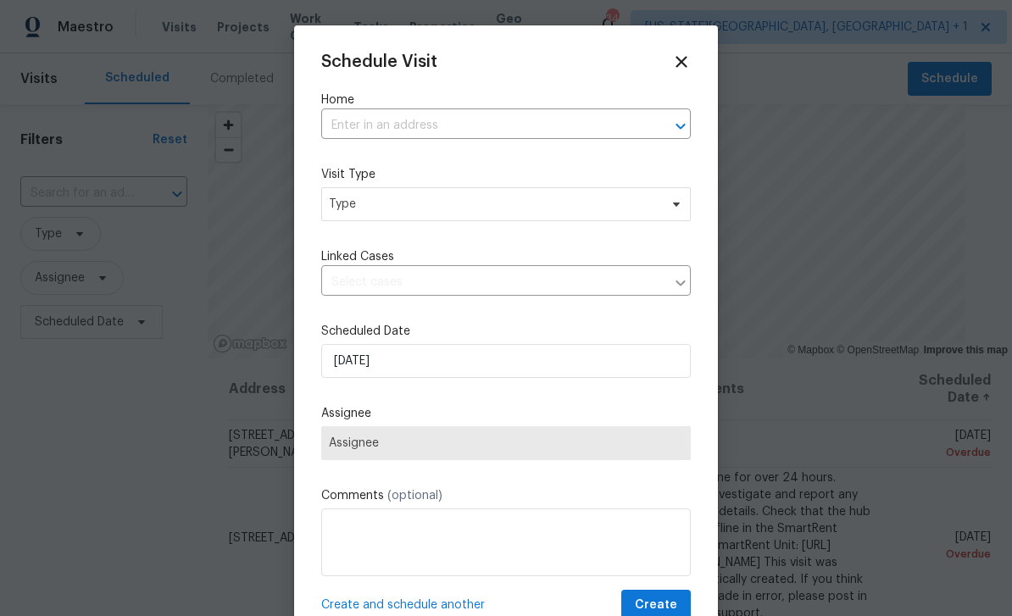
click at [475, 113] on input "text" at bounding box center [482, 126] width 322 height 26
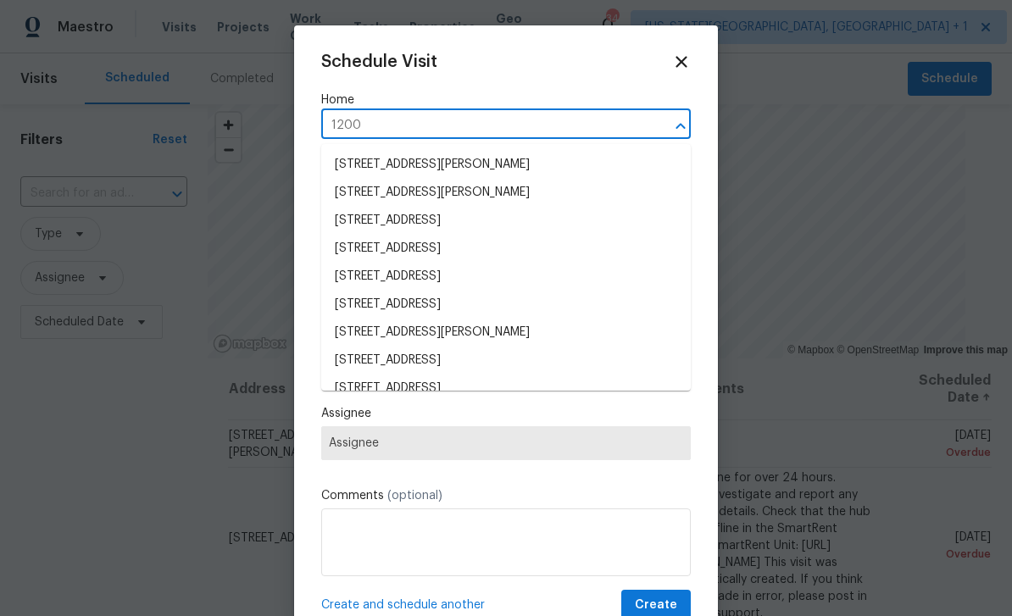
click at [492, 114] on input "1200" at bounding box center [482, 126] width 322 height 26
click at [557, 135] on input "1200" at bounding box center [482, 126] width 322 height 26
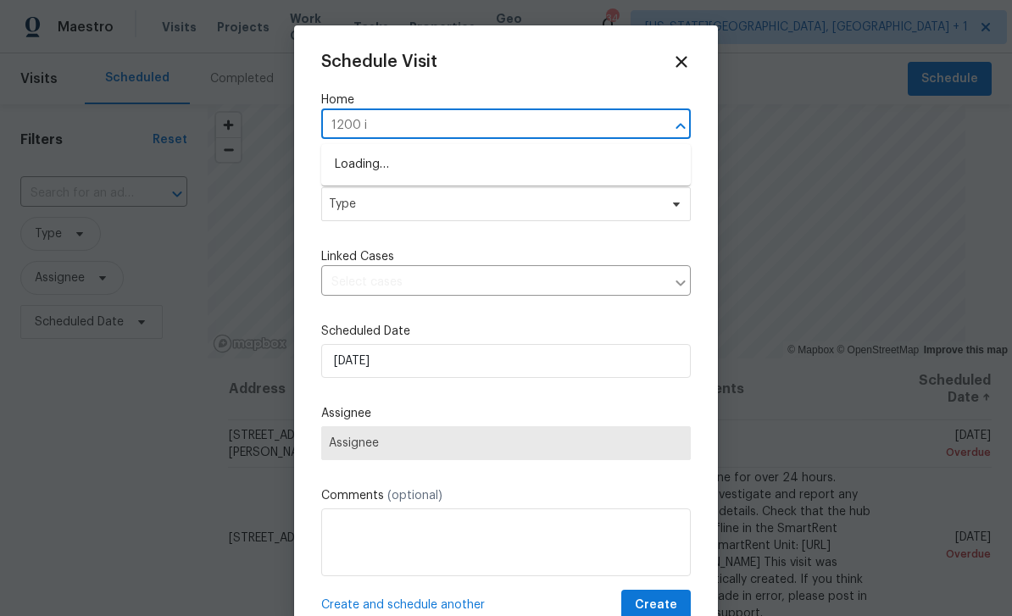
type input "1200 io"
click at [445, 176] on li "[STREET_ADDRESS][PERSON_NAME]" at bounding box center [506, 165] width 370 height 28
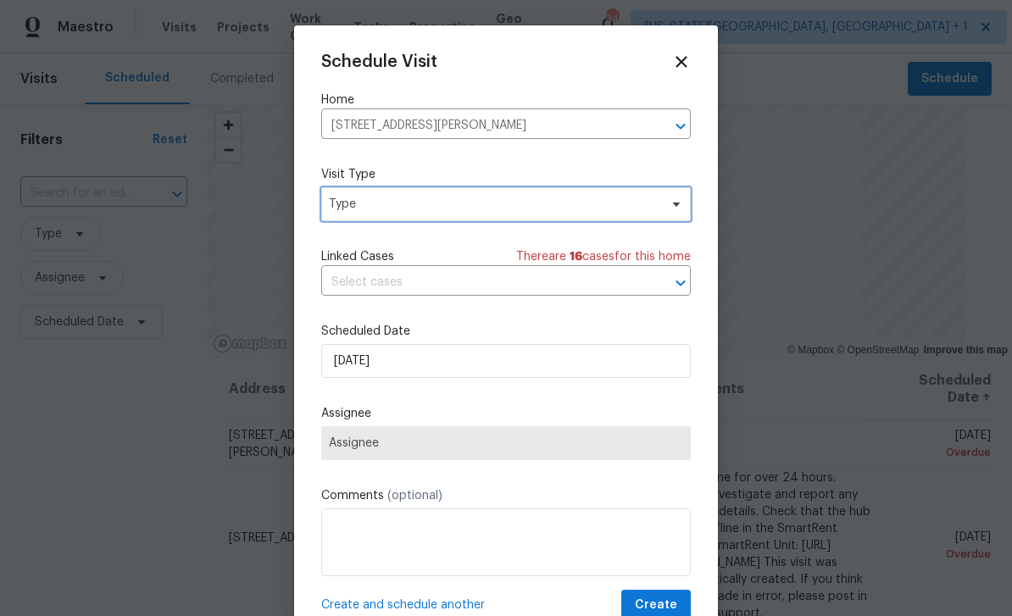
click at [511, 217] on span "Type" at bounding box center [506, 204] width 370 height 34
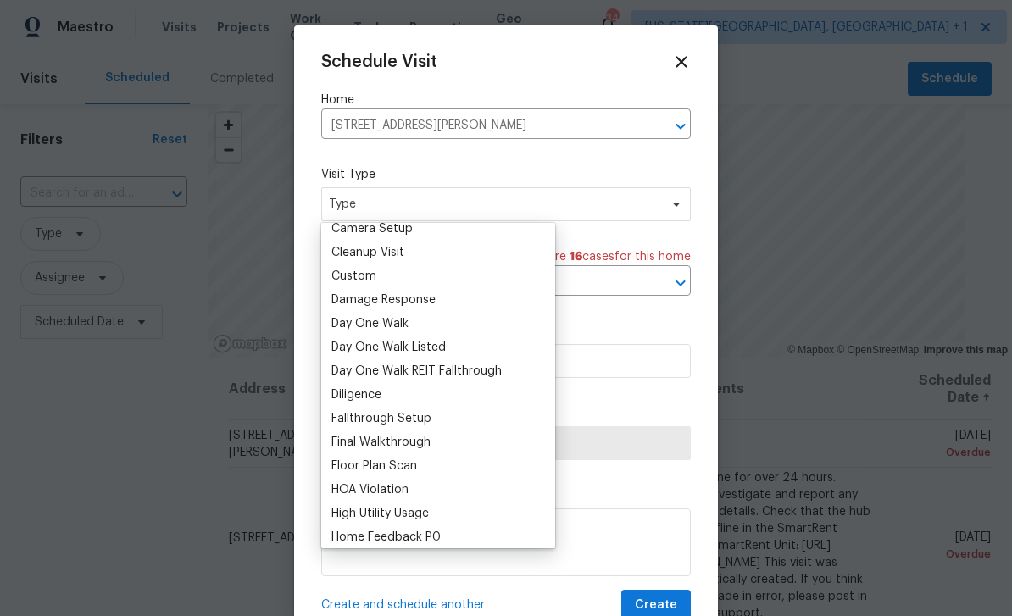
scroll to position [232, 0]
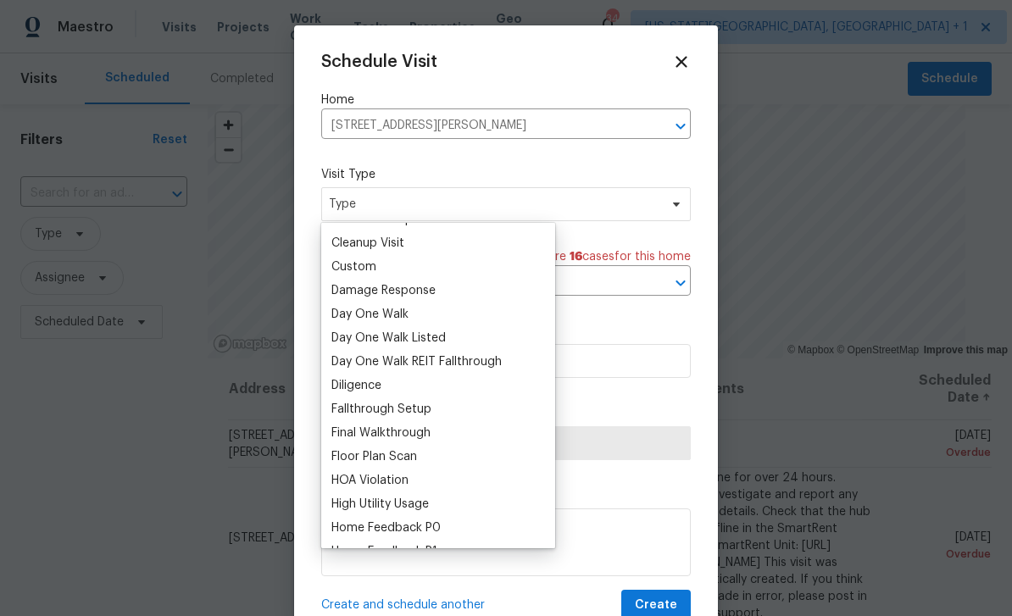
click at [361, 267] on div "3D Tour Capture Access Issues Alarm BRN Day One Walk BRN Progress BRN Quality C…" at bounding box center [438, 385] width 234 height 325
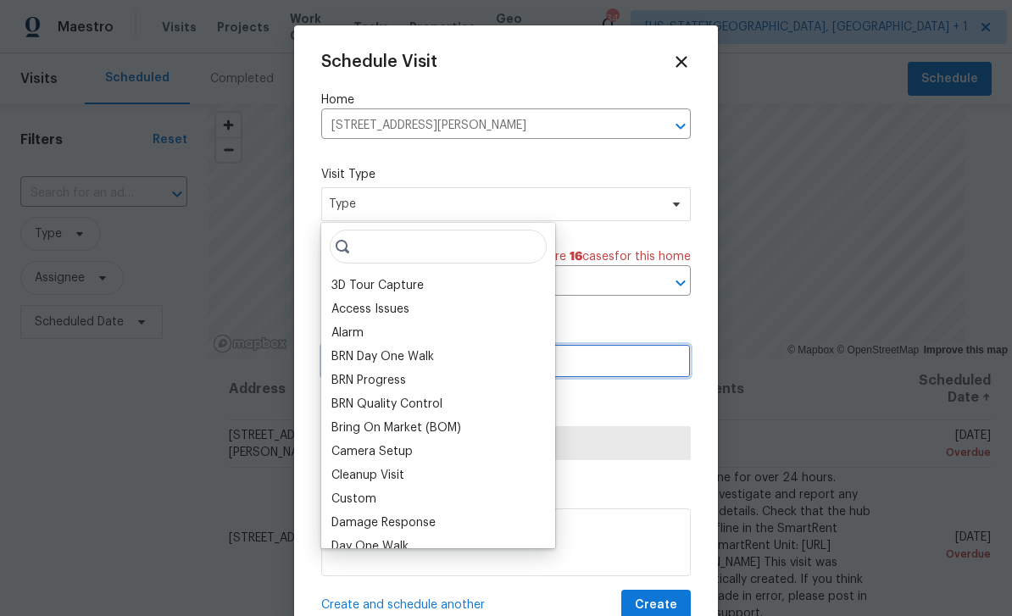
click at [651, 370] on input "[DATE]" at bounding box center [506, 361] width 370 height 34
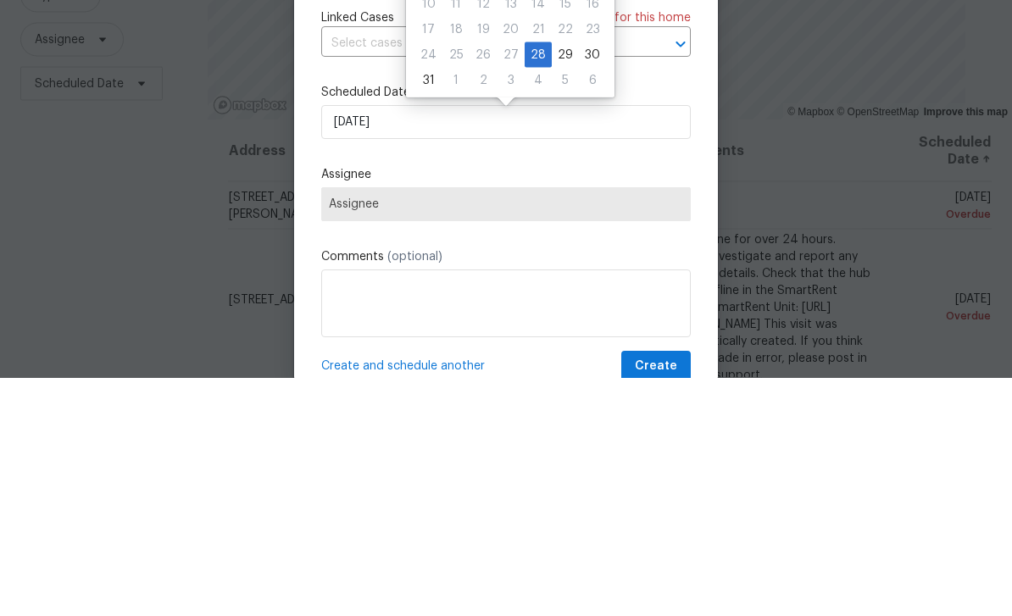
click at [452, 436] on span "Assignee" at bounding box center [506, 443] width 354 height 14
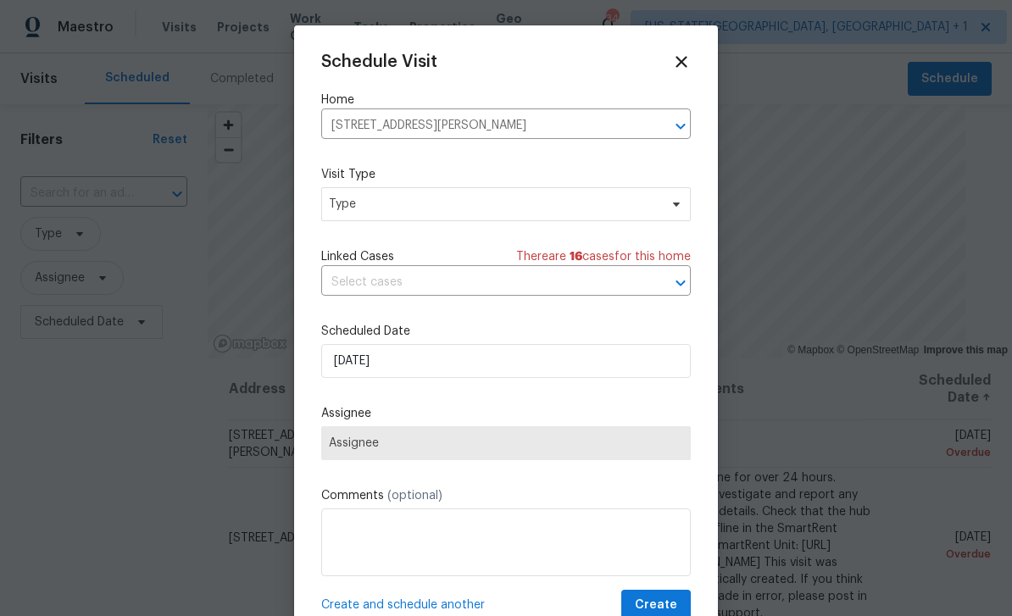
click at [464, 450] on span "Assignee" at bounding box center [506, 443] width 354 height 14
click at [464, 211] on span "Type" at bounding box center [494, 204] width 330 height 17
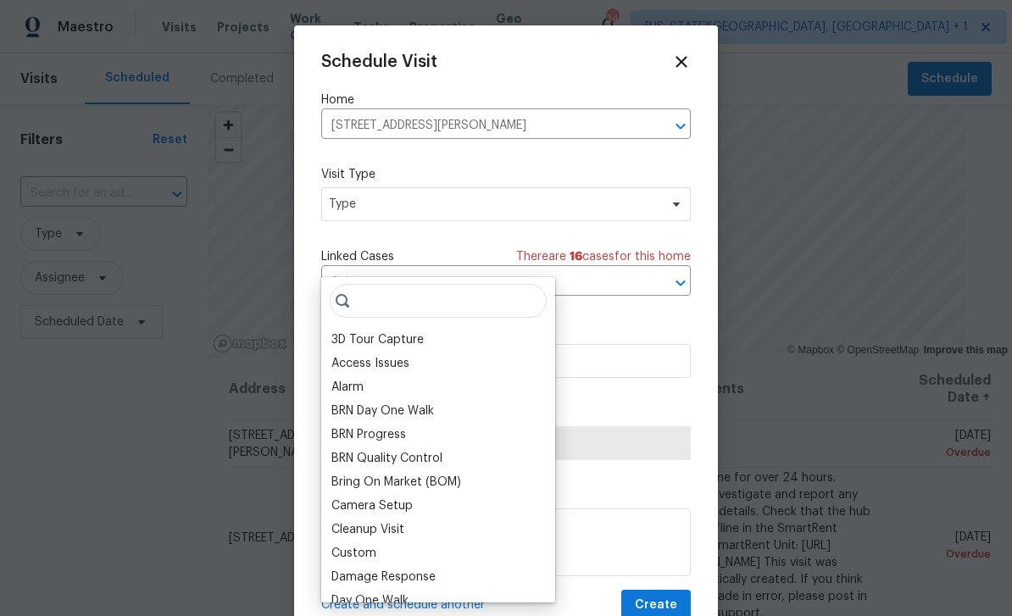
click at [367, 545] on div "Custom" at bounding box center [353, 553] width 45 height 17
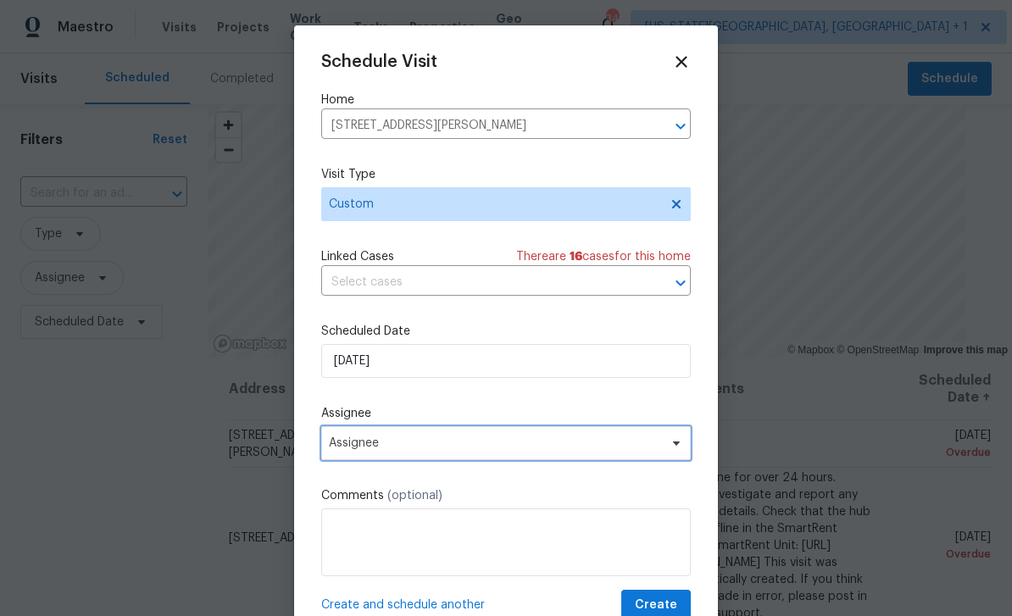
click at [451, 448] on span "Assignee" at bounding box center [495, 443] width 332 height 14
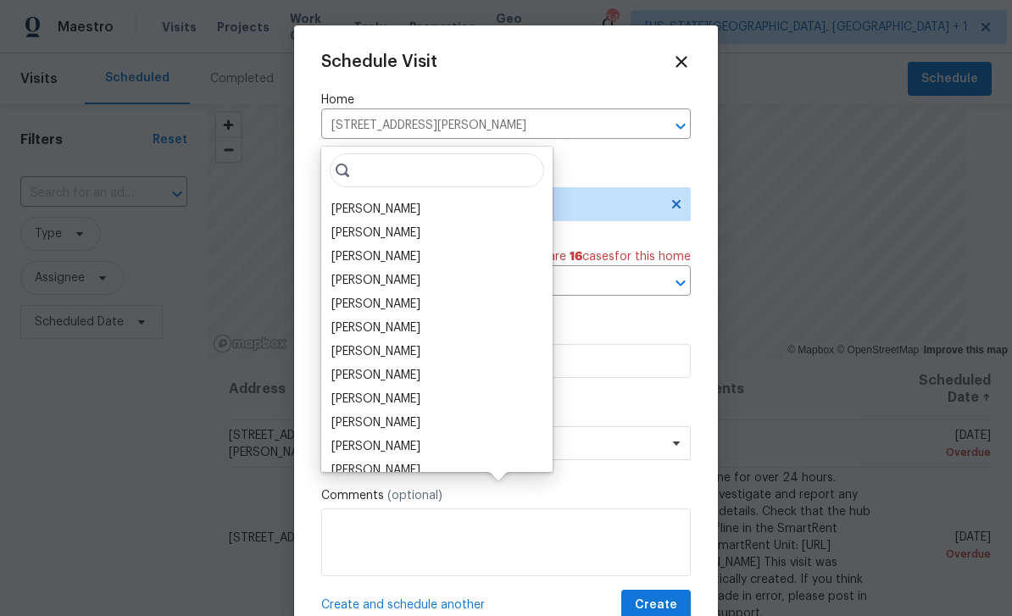
click at [395, 296] on div "[PERSON_NAME]" at bounding box center [375, 304] width 89 height 17
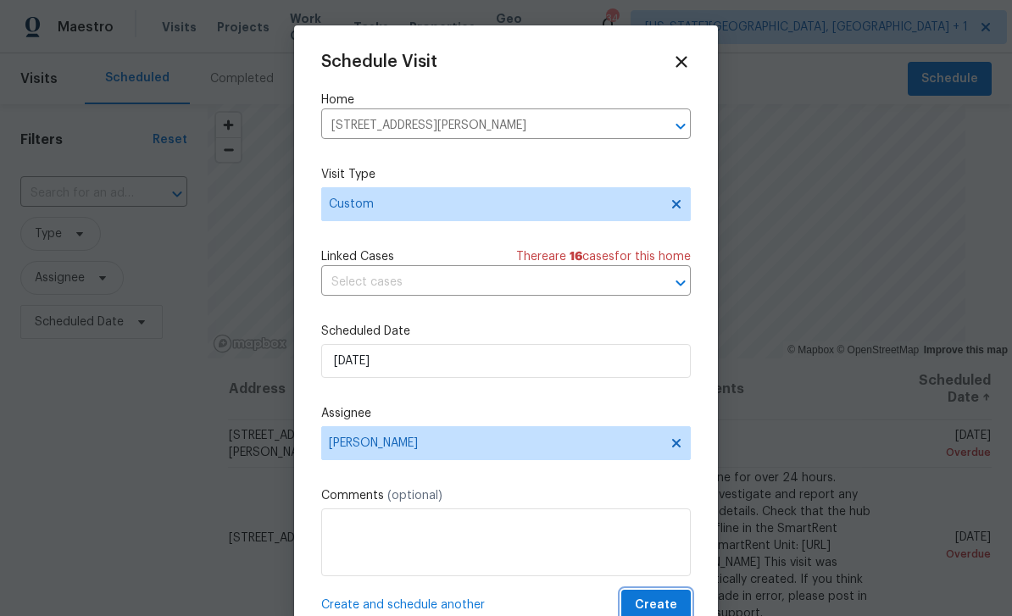
click at [659, 597] on button "Create" at bounding box center [656, 605] width 70 height 31
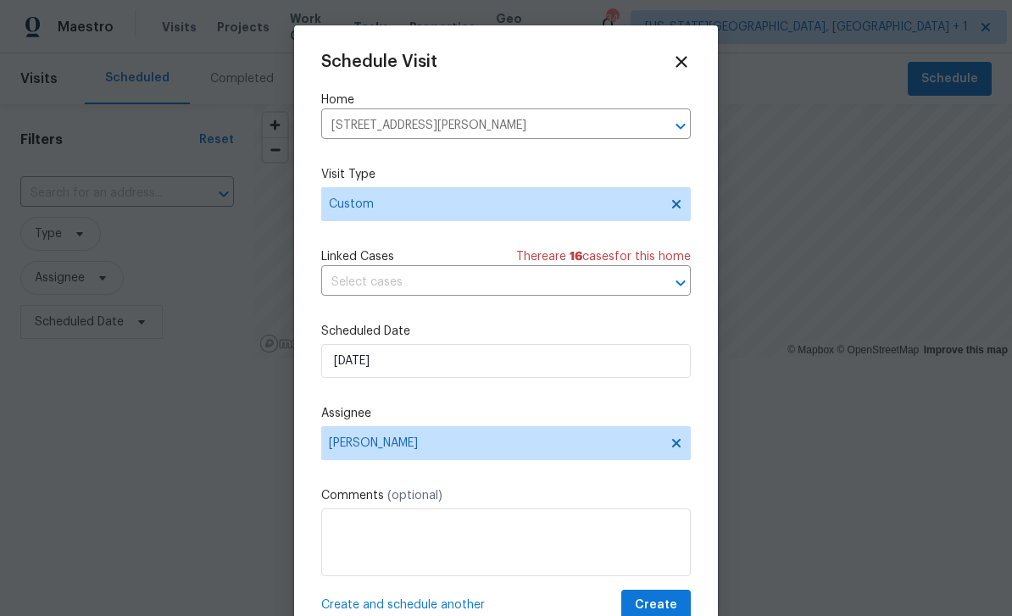
scroll to position [0, 0]
